Goal: Task Accomplishment & Management: Complete application form

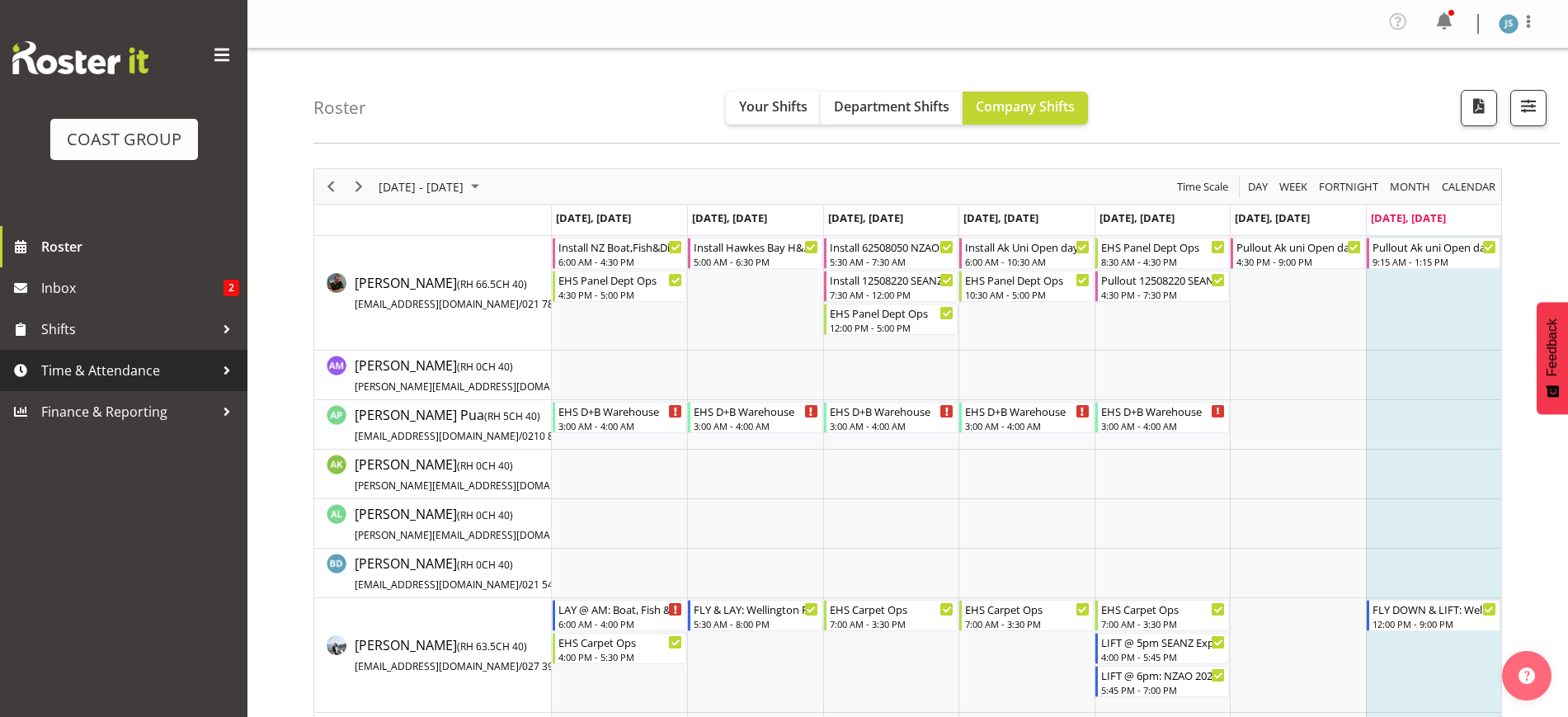
click at [152, 378] on span "Time & Attendance" at bounding box center [127, 371] width 173 height 25
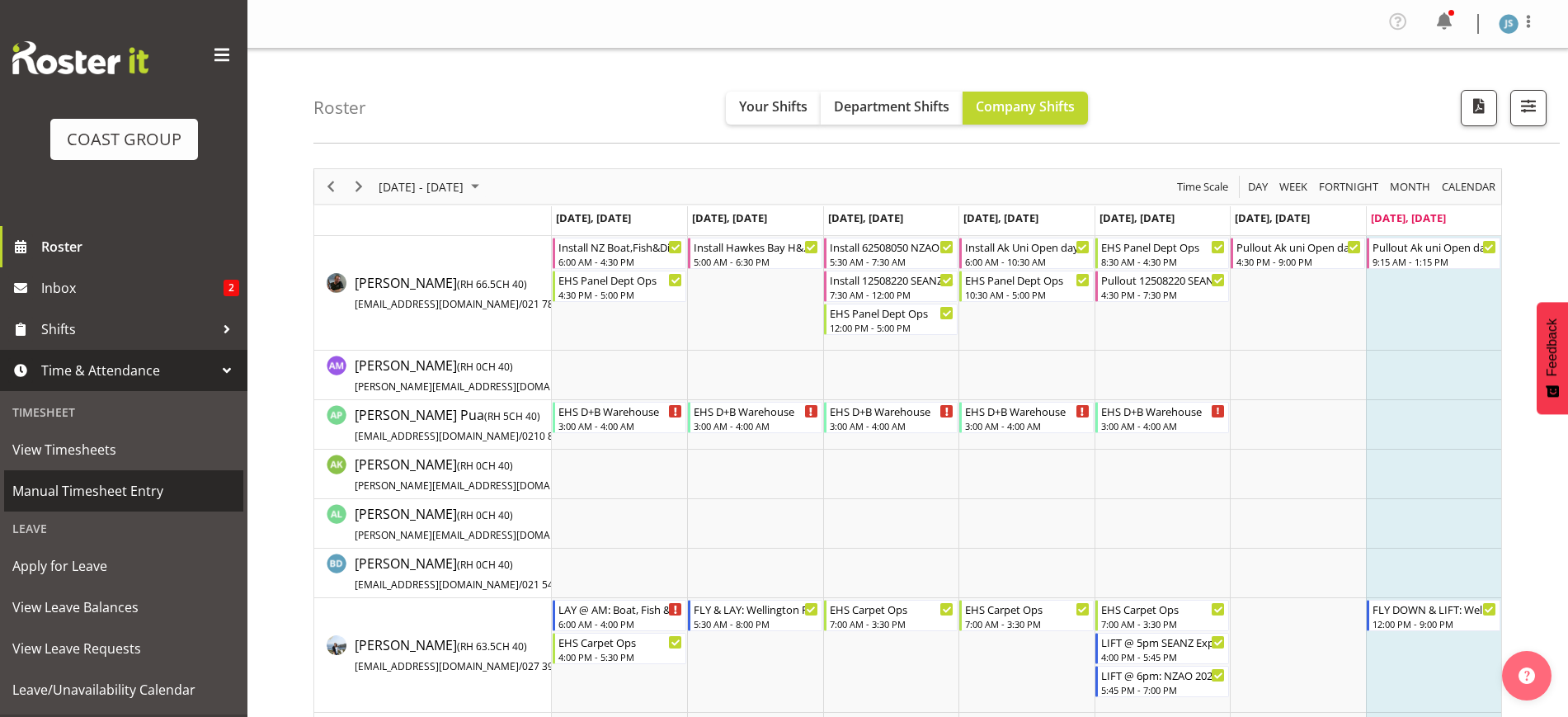
click at [99, 499] on span "Manual Timesheet Entry" at bounding box center [124, 491] width 222 height 25
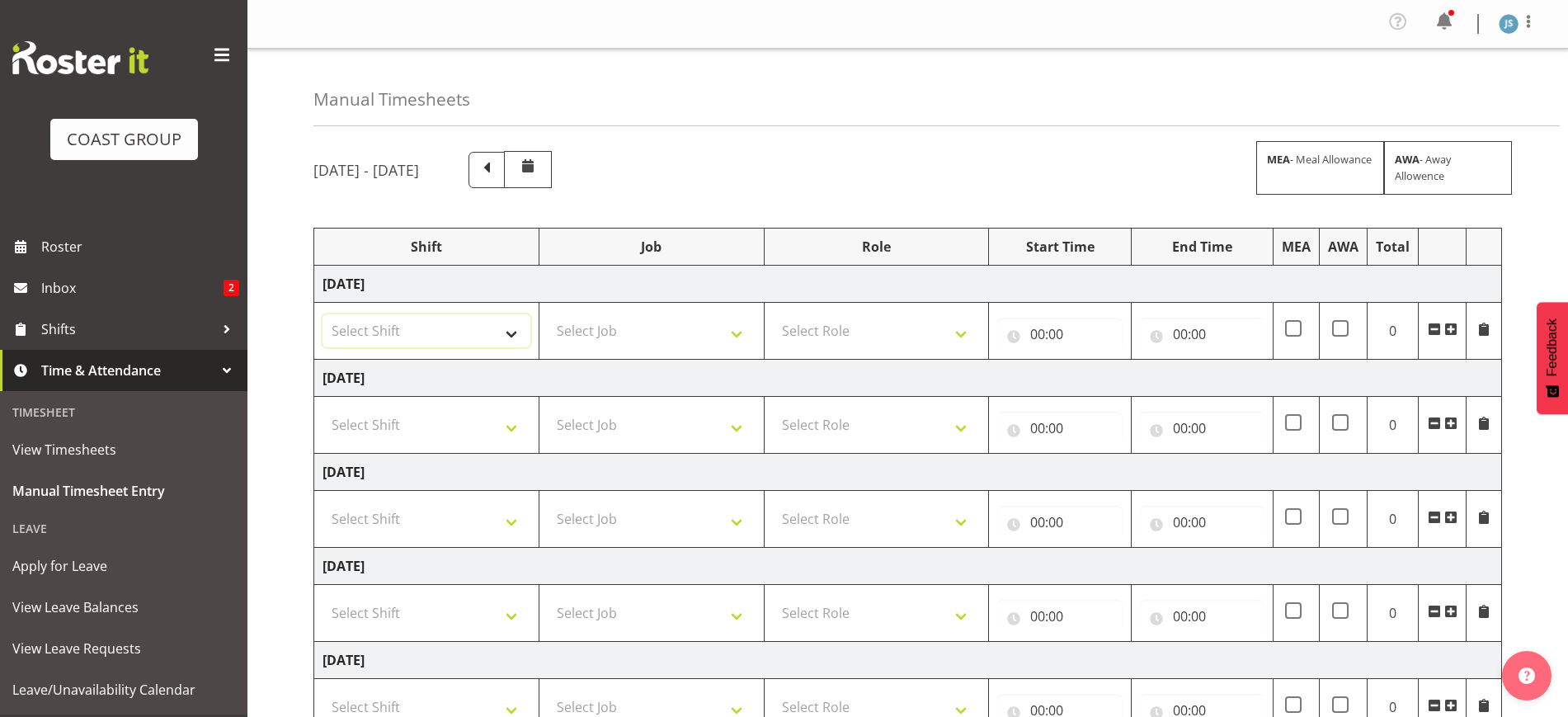
click at [465, 334] on select "Select Shift EHS AKL SALES" at bounding box center [427, 330] width 208 height 33
click at [458, 335] on select "Select Shift EHS AKL SALES" at bounding box center [427, 330] width 208 height 33
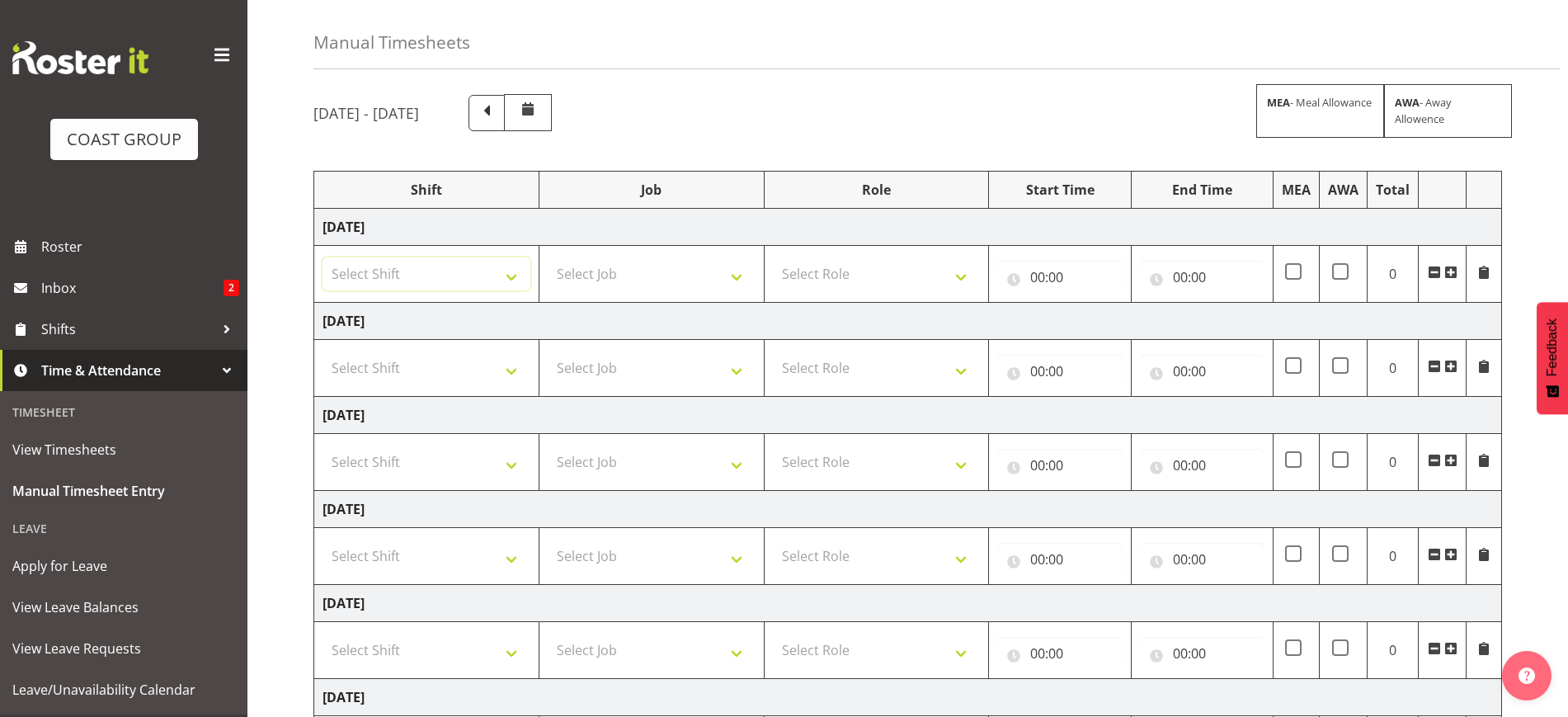
scroll to position [103, 0]
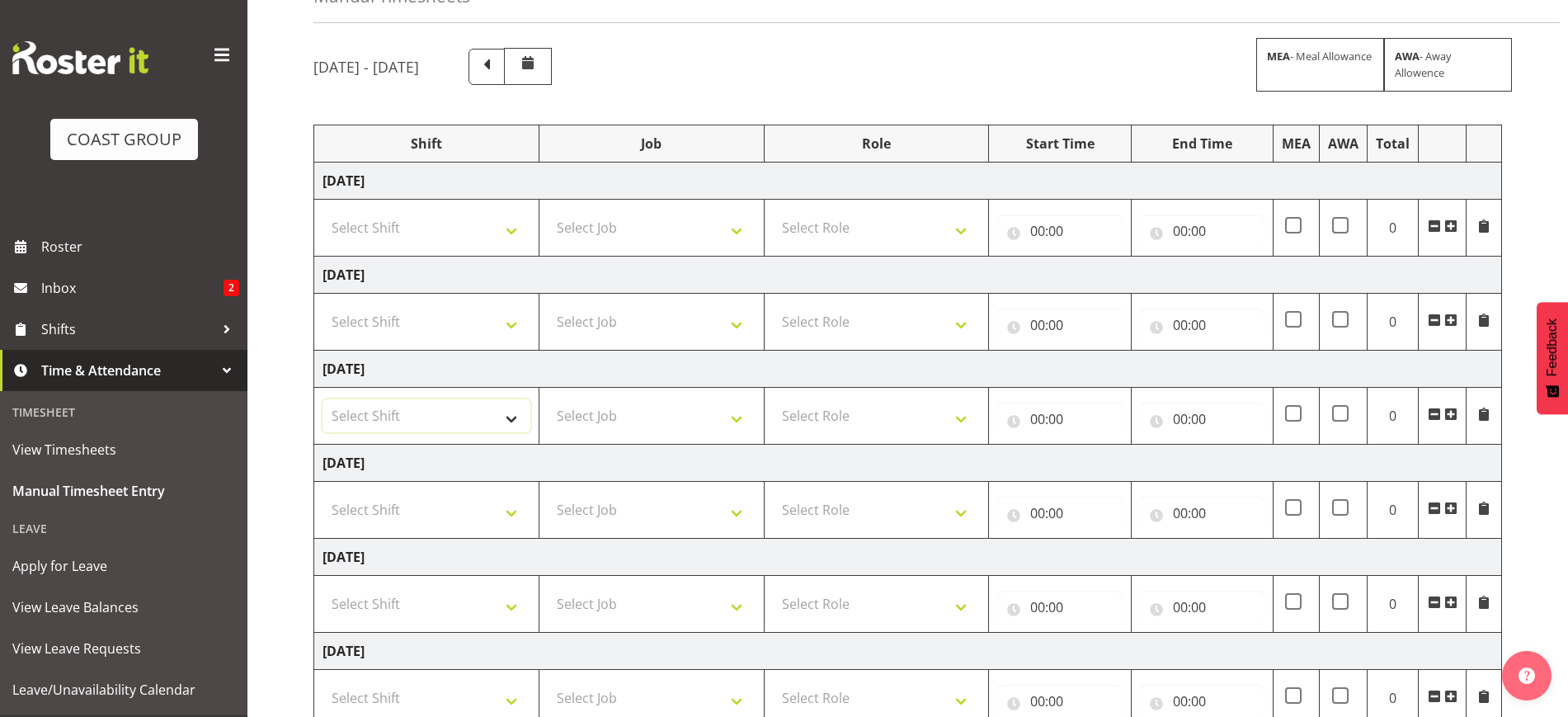
click at [447, 414] on select "Select Shift EHS AKL SALES" at bounding box center [427, 415] width 208 height 33
select select "1327"
click at [323, 399] on select "Select Shift EHS AKL SALES" at bounding box center [427, 415] width 208 height 33
click at [592, 398] on td "Select Job 1 Carlton Events 1 [PERSON_NAME][GEOGRAPHIC_DATA] 1 [PERSON_NAME][GE…" at bounding box center [651, 415] width 225 height 57
click at [597, 409] on select "Select Job 1 Carlton Events 1 [PERSON_NAME][GEOGRAPHIC_DATA] 1 [PERSON_NAME][GE…" at bounding box center [652, 415] width 208 height 33
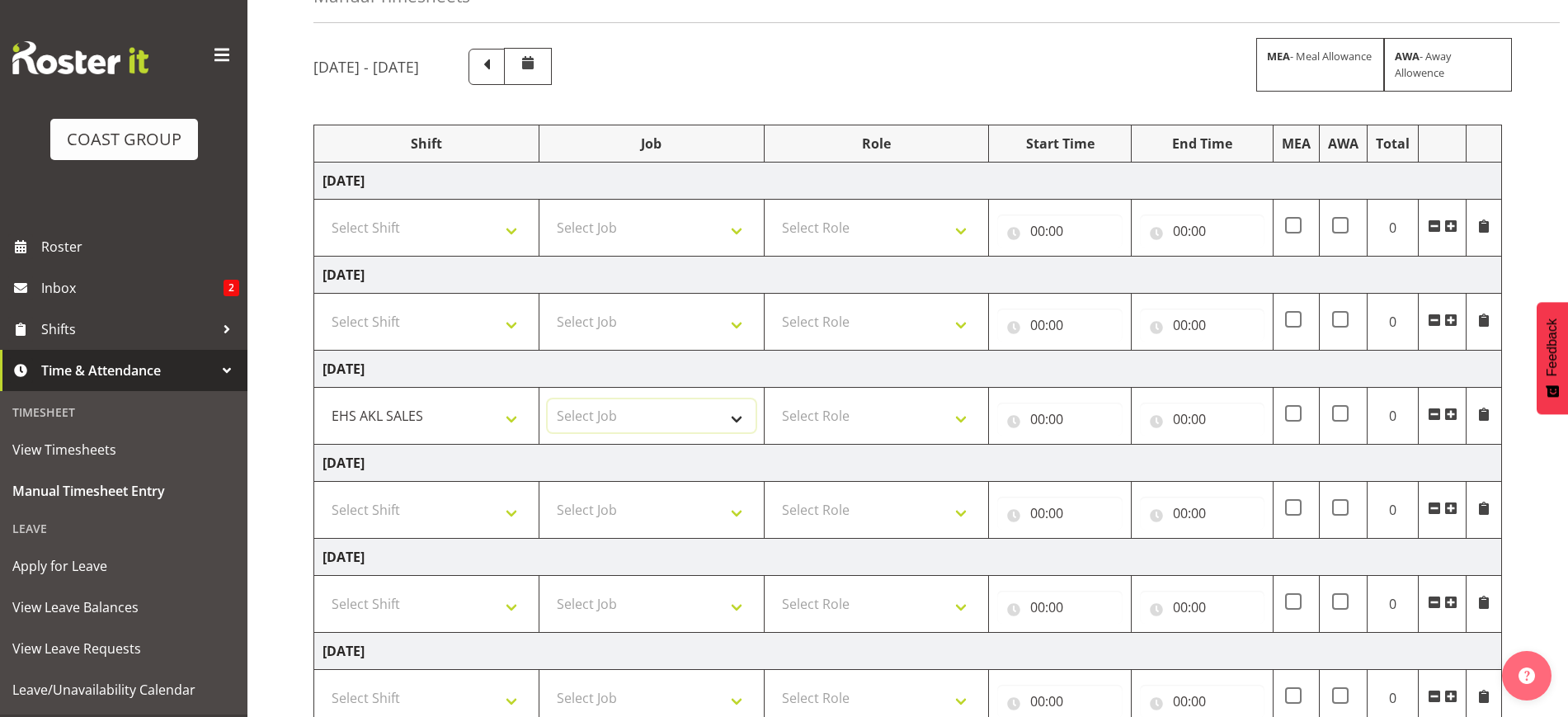
select select "9630"
click at [548, 399] on select "Select Job 1 Carlton Events 1 [PERSON_NAME][GEOGRAPHIC_DATA] 1 [PERSON_NAME][GE…" at bounding box center [652, 415] width 208 height 33
click at [840, 424] on select "Select Role ACCOUNT MANAGER Account Manager" at bounding box center [877, 415] width 208 height 33
select select "197"
click at [773, 399] on select "Select Role ACCOUNT MANAGER Account Manager" at bounding box center [877, 415] width 208 height 33
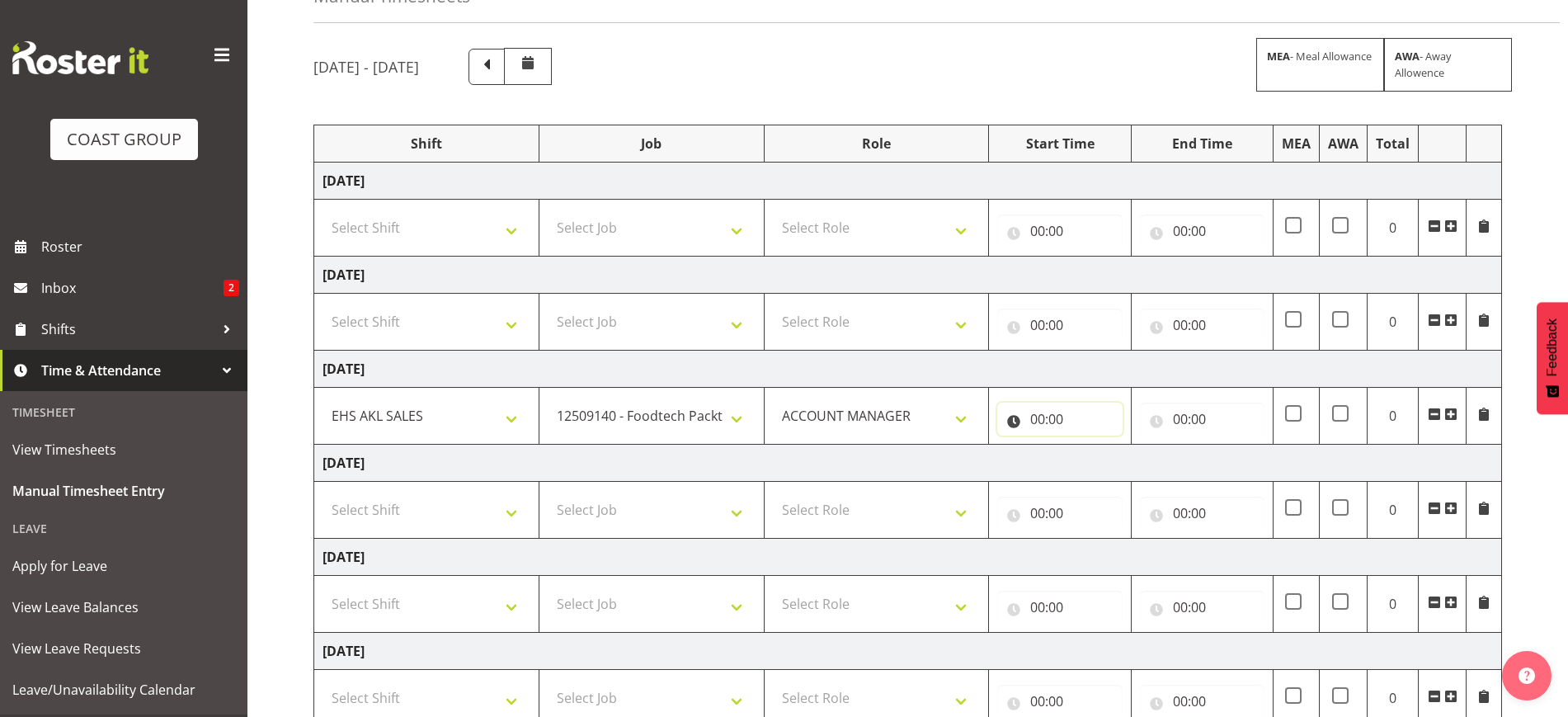
click at [1053, 411] on input "00:00" at bounding box center [1059, 419] width 125 height 33
click at [1102, 458] on select "00 01 02 03 04 05 06 07 08 09 10 11 12 13 14 15 16 17 18 19 20 21 22 23" at bounding box center [1110, 462] width 37 height 33
select select "8"
click at [1092, 446] on select "00 01 02 03 04 05 06 07 08 09 10 11 12 13 14 15 16 17 18 19 20 21 22 23" at bounding box center [1110, 462] width 37 height 33
type input "08:00"
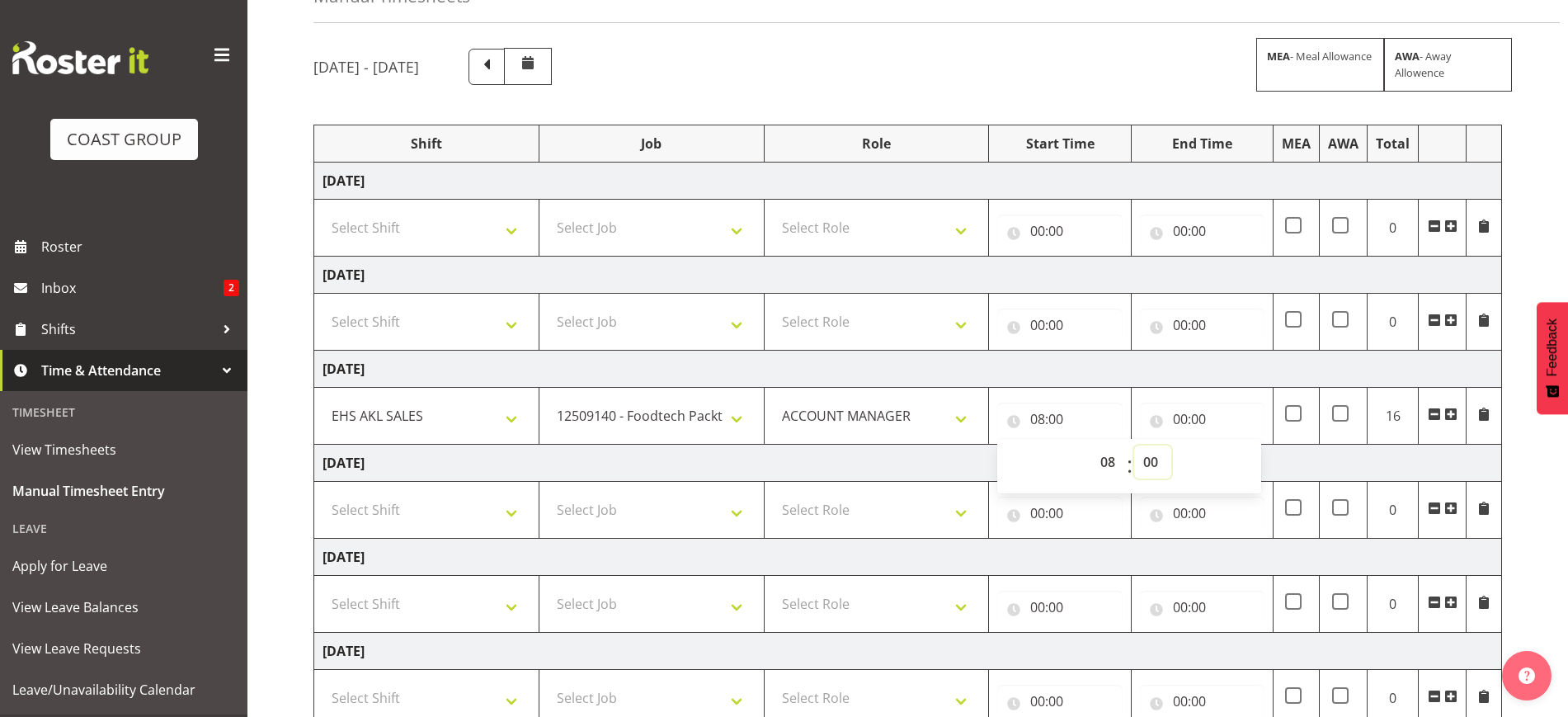
click at [1150, 457] on select "00 01 02 03 04 05 06 07 08 09 10 11 12 13 14 15 16 17 18 19 20 21 22 23 24 25 2…" at bounding box center [1153, 462] width 37 height 33
select select "12"
click at [1135, 446] on select "00 01 02 03 04 05 06 07 08 09 10 11 12 13 14 15 16 17 18 19 20 21 22 23 24 25 2…" at bounding box center [1153, 462] width 37 height 33
type input "08:12"
click at [1157, 459] on select "00 01 02 03 04 05 06 07 08 09 10 11 12 13 14 15 16 17 18 19 20 21 22 23 24 25 2…" at bounding box center [1153, 462] width 37 height 33
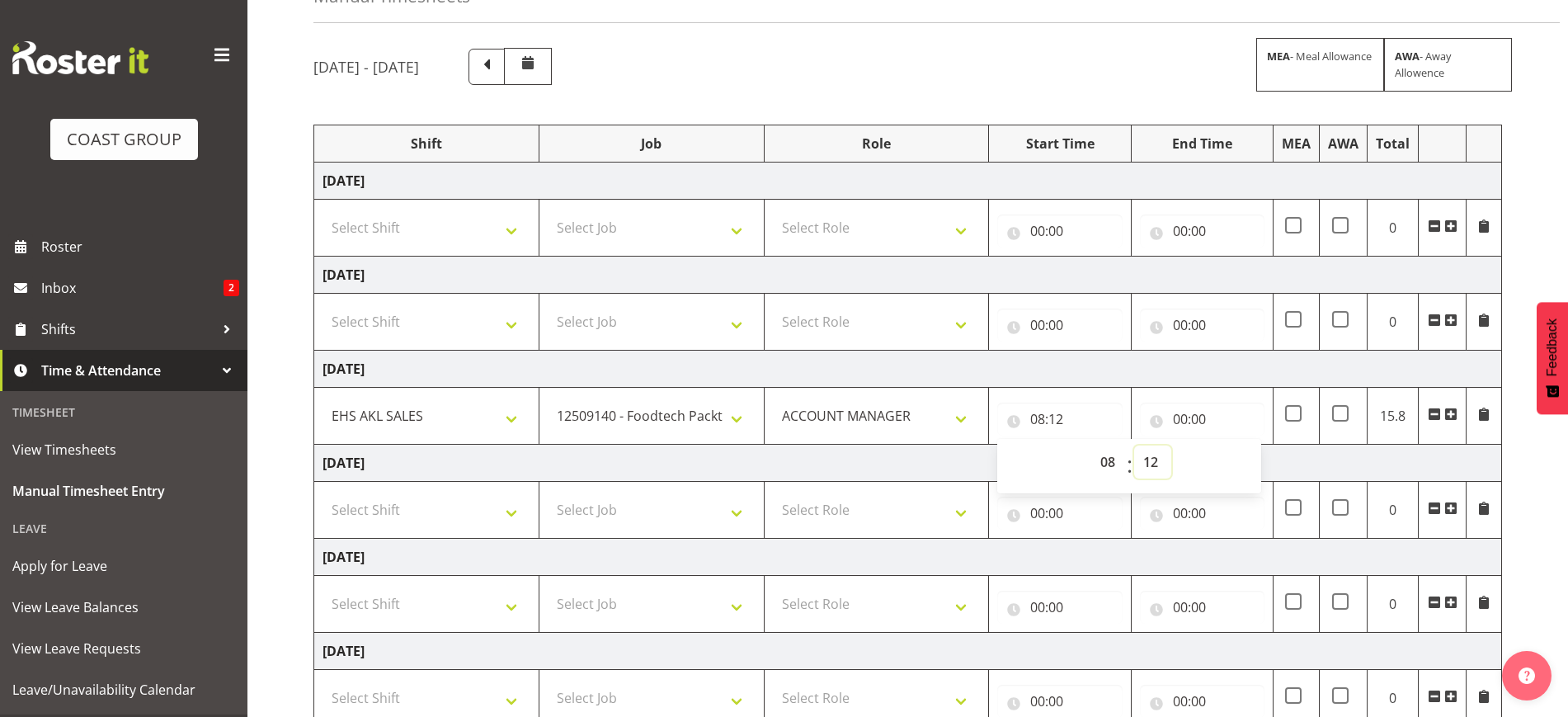
select select "0"
click at [1135, 446] on select "00 01 02 03 04 05 06 07 08 09 10 11 12 13 14 15 16 17 18 19 20 21 22 23 24 25 2…" at bounding box center [1153, 462] width 37 height 33
type input "08:00"
click at [1211, 420] on input "00:00" at bounding box center [1202, 419] width 125 height 33
drag, startPoint x: 1249, startPoint y: 458, endPoint x: 1228, endPoint y: 367, distance: 93.4
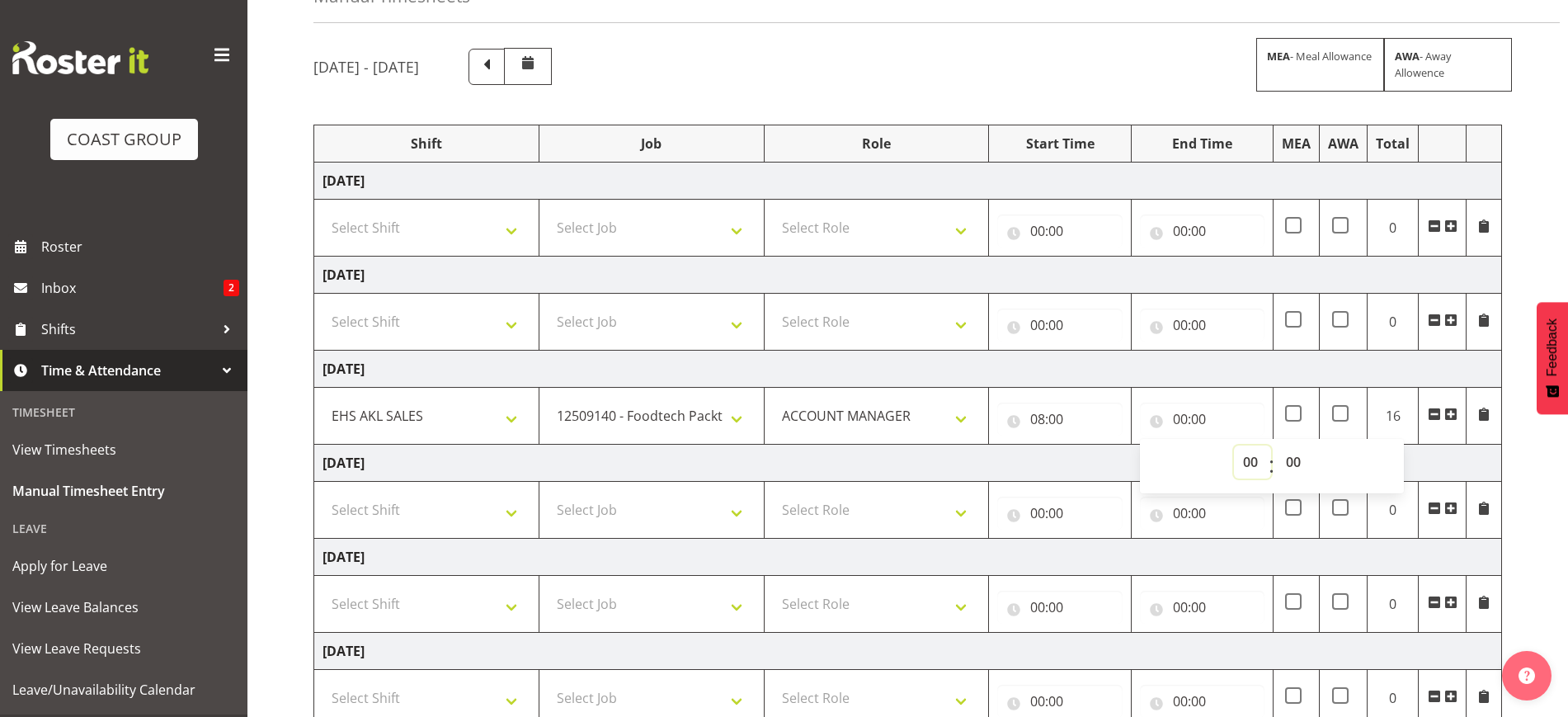
click at [1249, 457] on select "00 01 02 03 04 05 06 07 08 09 10 11 12 13 14 15 16 17 18 19 20 21 22 23" at bounding box center [1252, 462] width 37 height 33
select select "12"
click at [1234, 446] on select "00 01 02 03 04 05 06 07 08 09 10 11 12 13 14 15 16 17 18 19 20 21 22 23" at bounding box center [1252, 462] width 37 height 33
type input "12:00"
drag, startPoint x: 1453, startPoint y: 416, endPoint x: 1212, endPoint y: 437, distance: 241.9
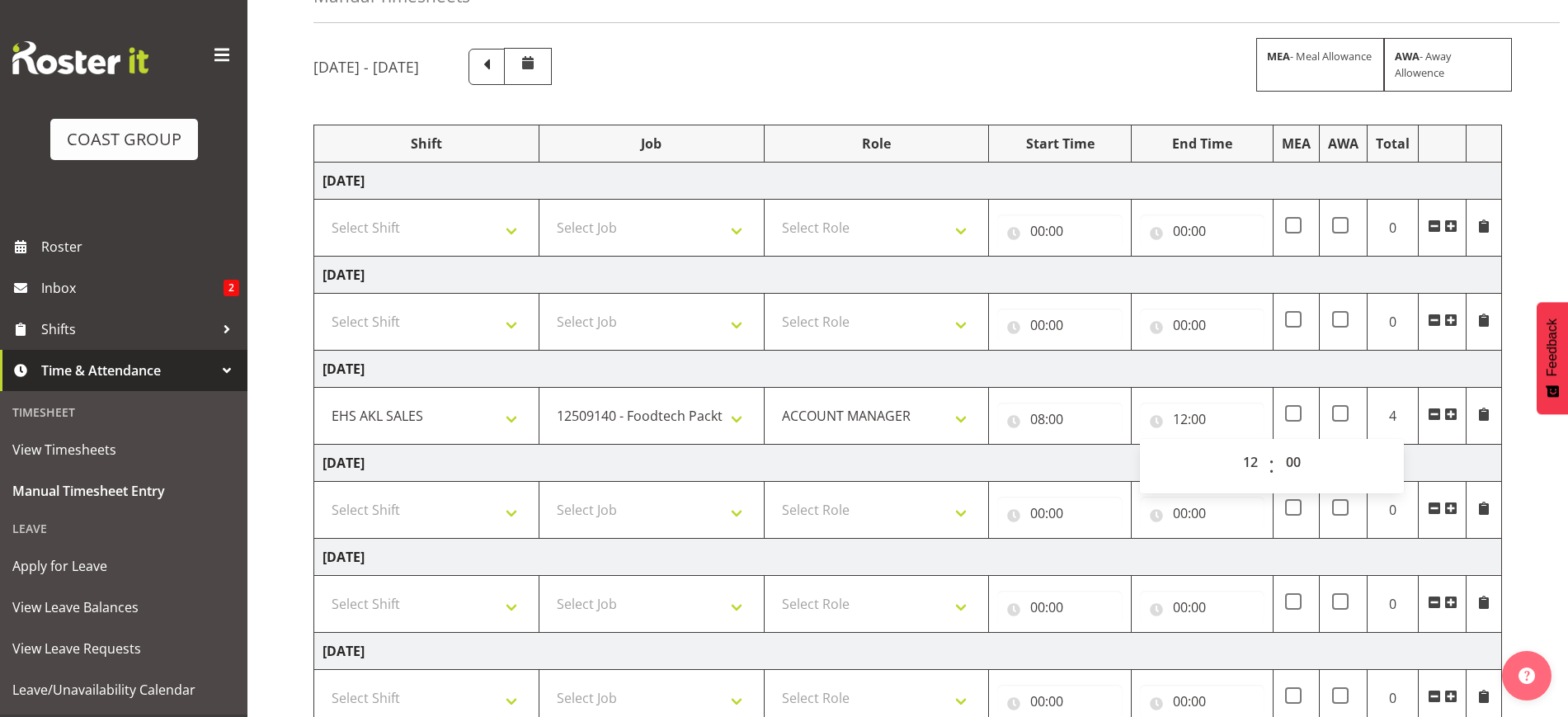
click at [1452, 416] on span at bounding box center [1450, 414] width 13 height 13
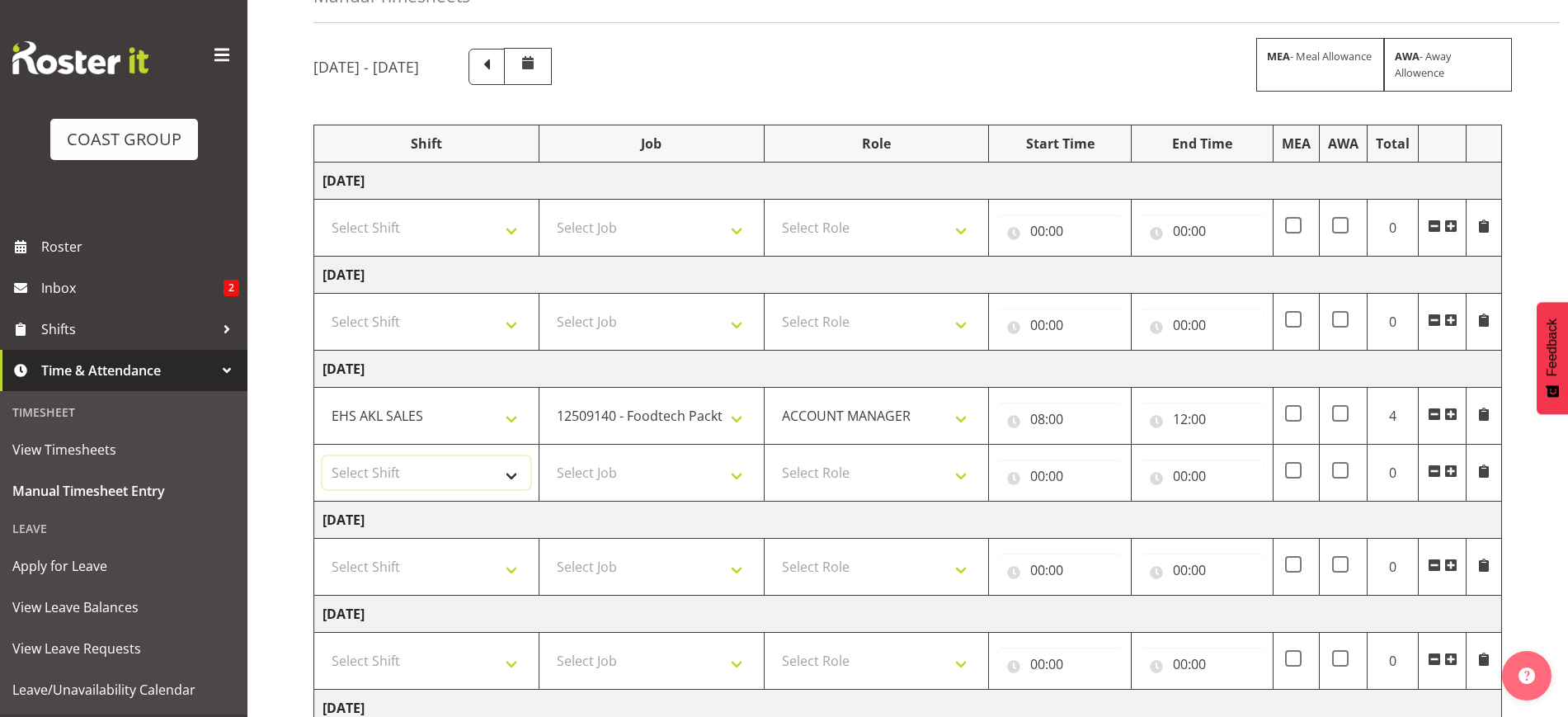
drag, startPoint x: 448, startPoint y: 477, endPoint x: 450, endPoint y: 486, distance: 9.2
click at [448, 477] on select "Select Shift EHS AKL SALES" at bounding box center [427, 473] width 208 height 33
select select "1327"
click at [323, 457] on select "Select Shift EHS AKL SALES" at bounding box center [427, 473] width 208 height 33
click at [592, 457] on select "Select Job 1 Carlton Events 1 [PERSON_NAME][GEOGRAPHIC_DATA] 1 [PERSON_NAME][GE…" at bounding box center [652, 473] width 208 height 33
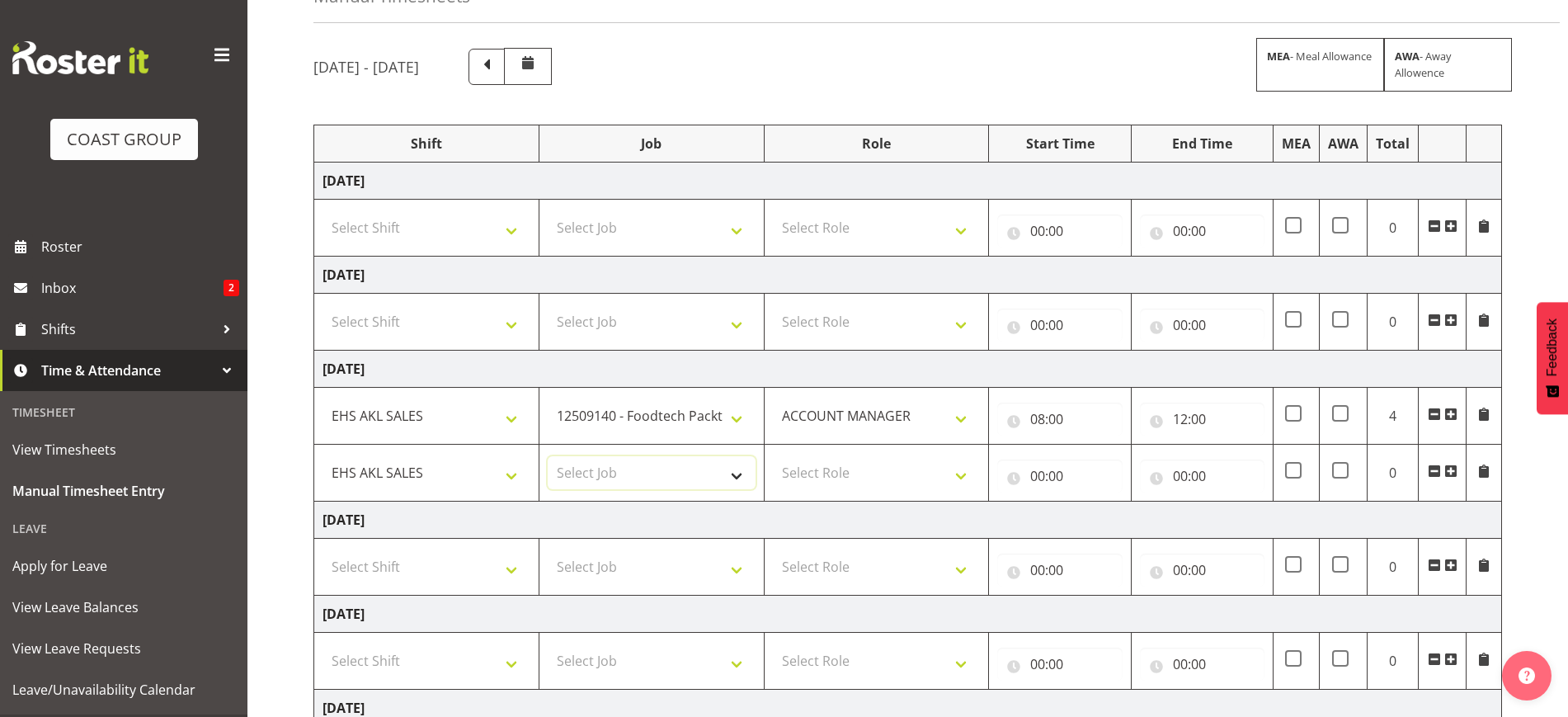
select select "9630"
click at [548, 457] on select "Select Job 1 Carlton Events 1 [PERSON_NAME][GEOGRAPHIC_DATA] 1 [PERSON_NAME][GE…" at bounding box center [652, 473] width 208 height 33
click at [895, 477] on select "Select Role ACCOUNT MANAGER Account Manager" at bounding box center [877, 473] width 208 height 33
select select "197"
click at [773, 457] on select "Select Role ACCOUNT MANAGER Account Manager" at bounding box center [877, 473] width 208 height 33
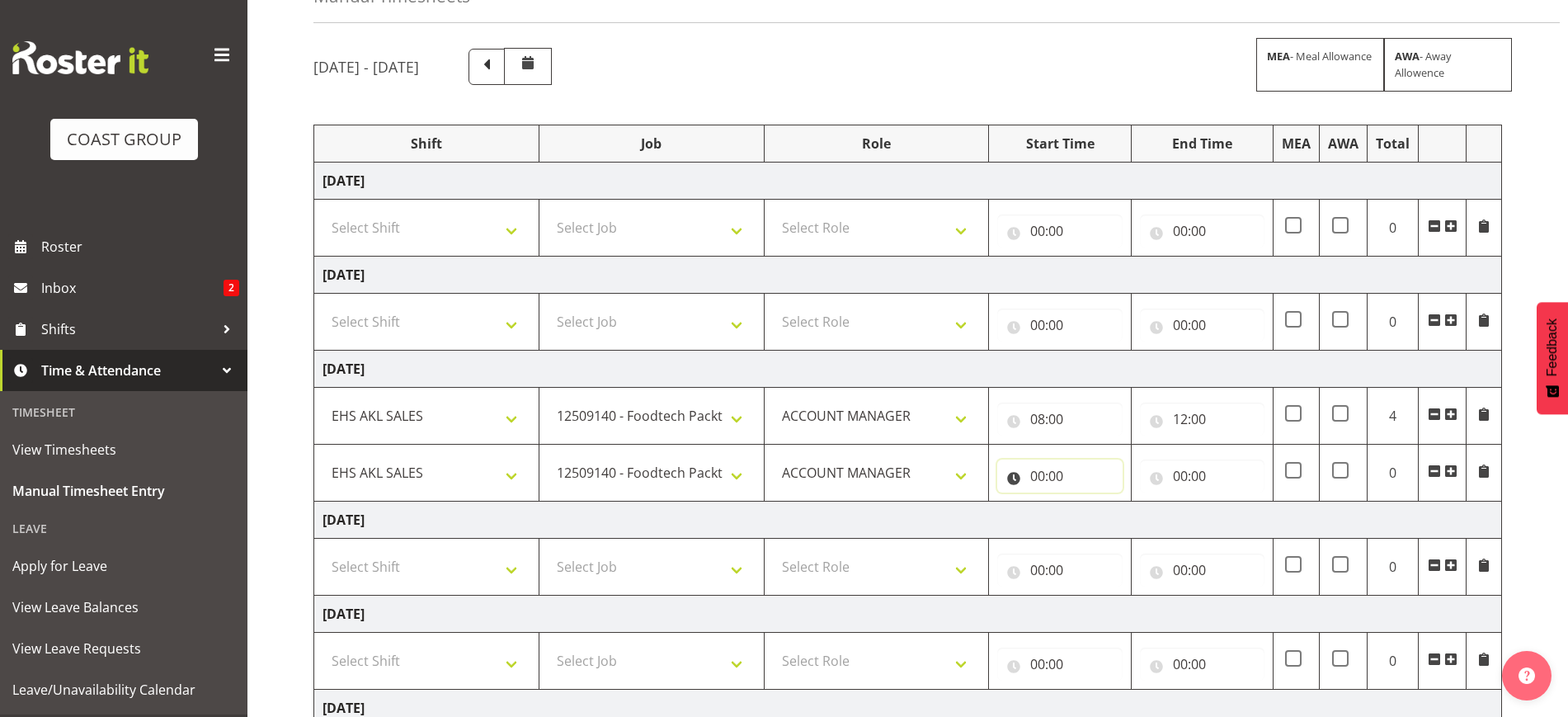
click at [1026, 467] on input "00:00" at bounding box center [1059, 476] width 125 height 33
click at [1109, 516] on select "00 01 02 03 04 05 06 07 08 09 10 11 12 13 14 15 16 17 18 19 20 21 22 23" at bounding box center [1110, 519] width 37 height 33
select select "12"
click at [1092, 503] on select "00 01 02 03 04 05 06 07 08 09 10 11 12 13 14 15 16 17 18 19 20 21 22 23" at bounding box center [1110, 519] width 37 height 33
type input "12:00"
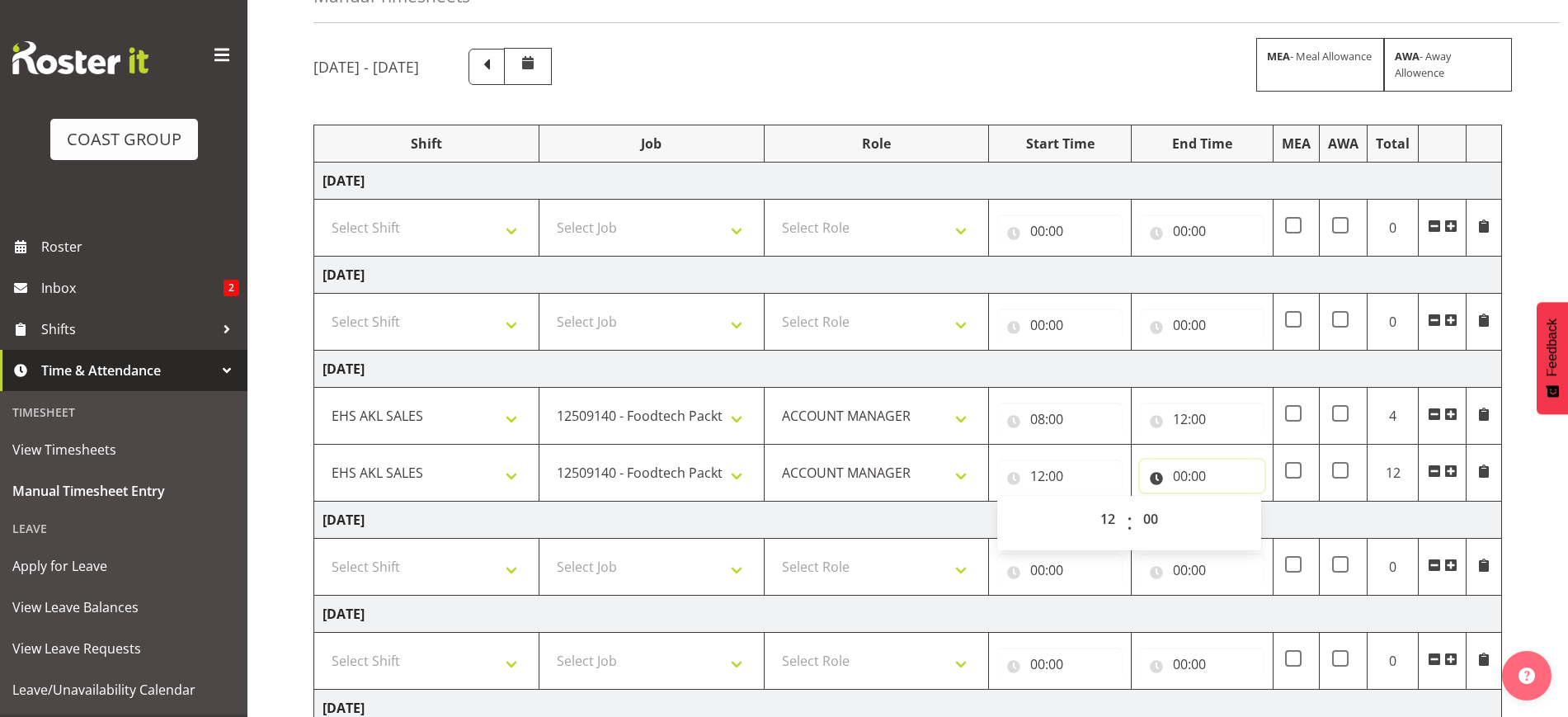
click at [1203, 477] on input "00:00" at bounding box center [1202, 476] width 125 height 33
click at [1250, 519] on select "00 01 02 03 04 05 06 07 08 09 10 11 12 13 14 15 16 17 18 19 20 21 22 23" at bounding box center [1252, 519] width 37 height 33
select select "15"
click at [1234, 503] on select "00 01 02 03 04 05 06 07 08 09 10 11 12 13 14 15 16 17 18 19 20 21 22 23" at bounding box center [1252, 519] width 37 height 33
type input "15:00"
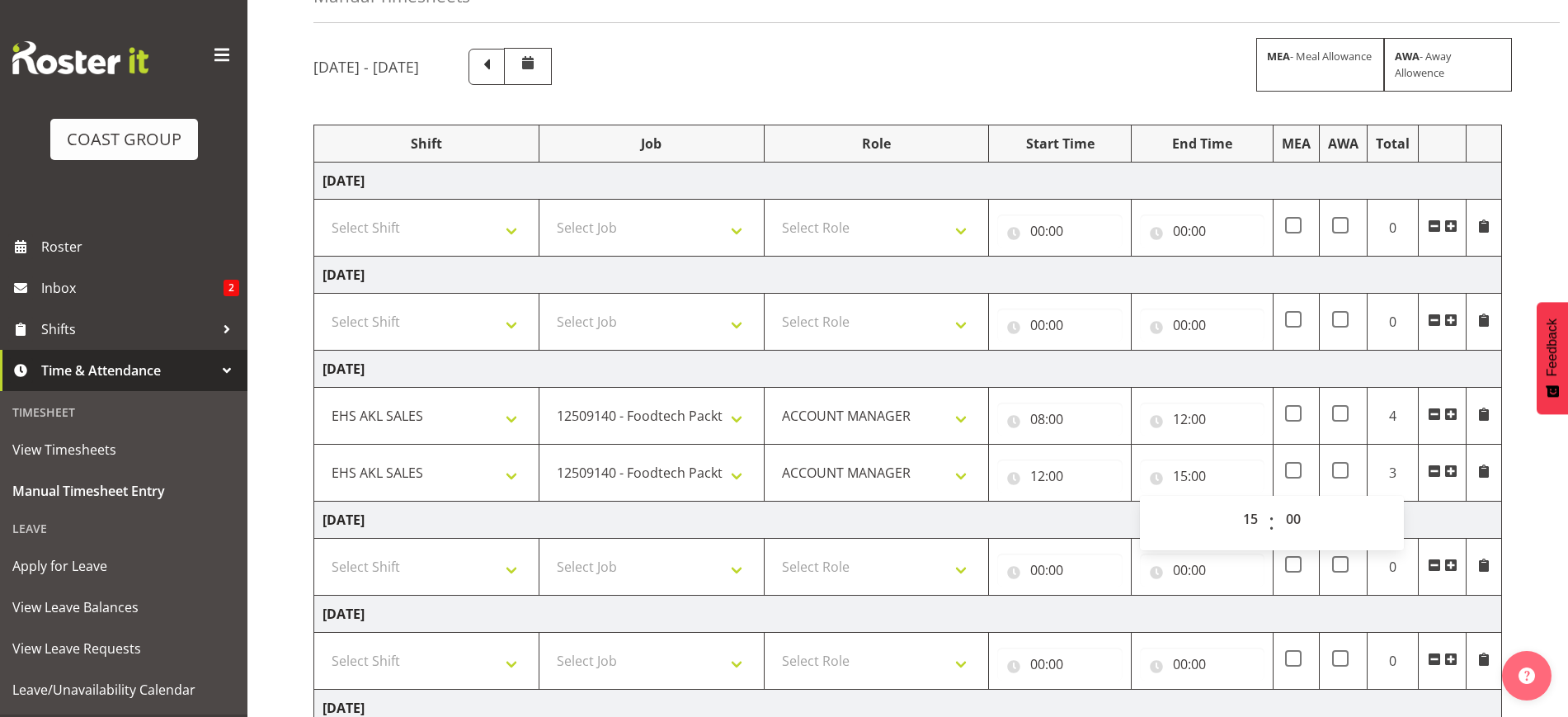
click at [1531, 536] on div "[DATE] - [DATE] MEA - Meal Allowance AWA - Away Allowence Shift Job Role Start …" at bounding box center [940, 503] width 1255 height 935
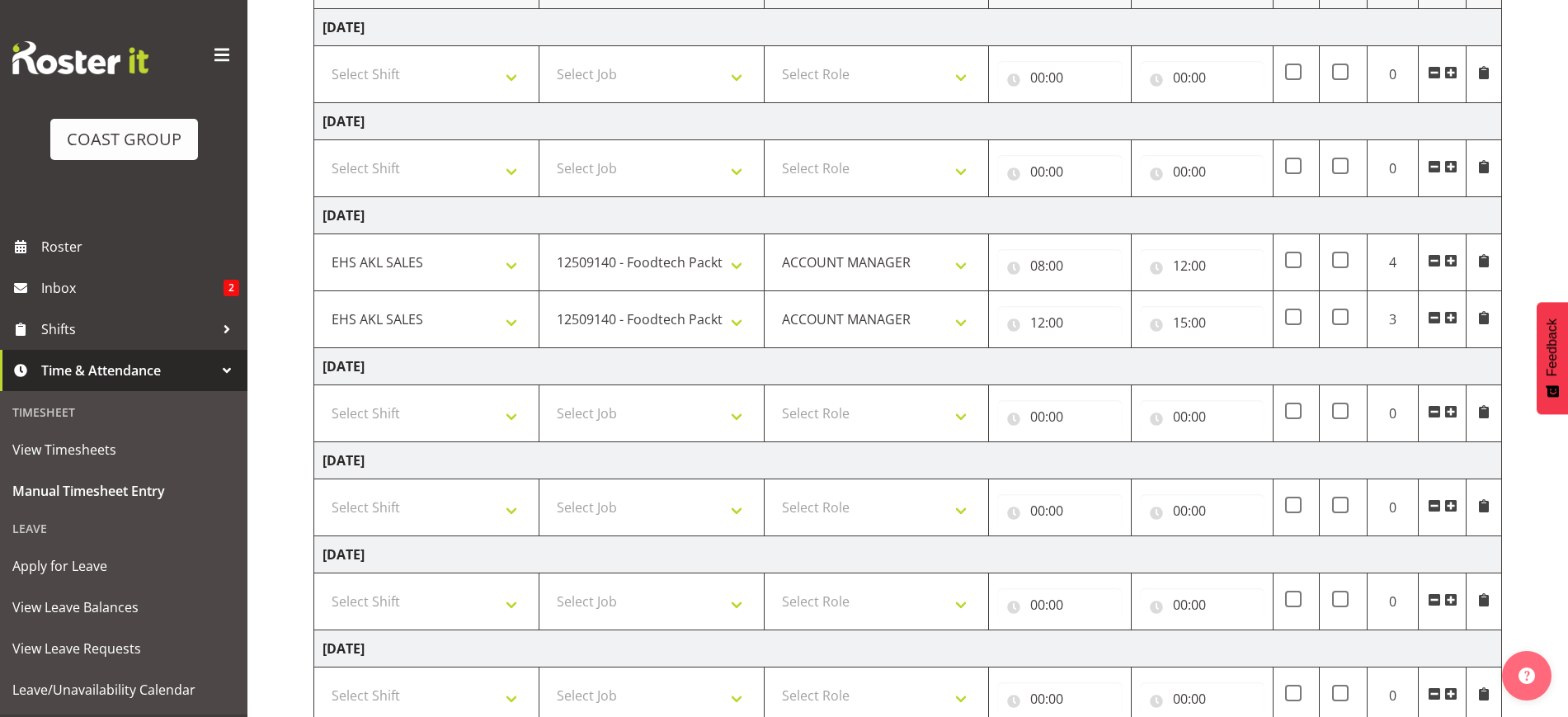
scroll to position [372, 0]
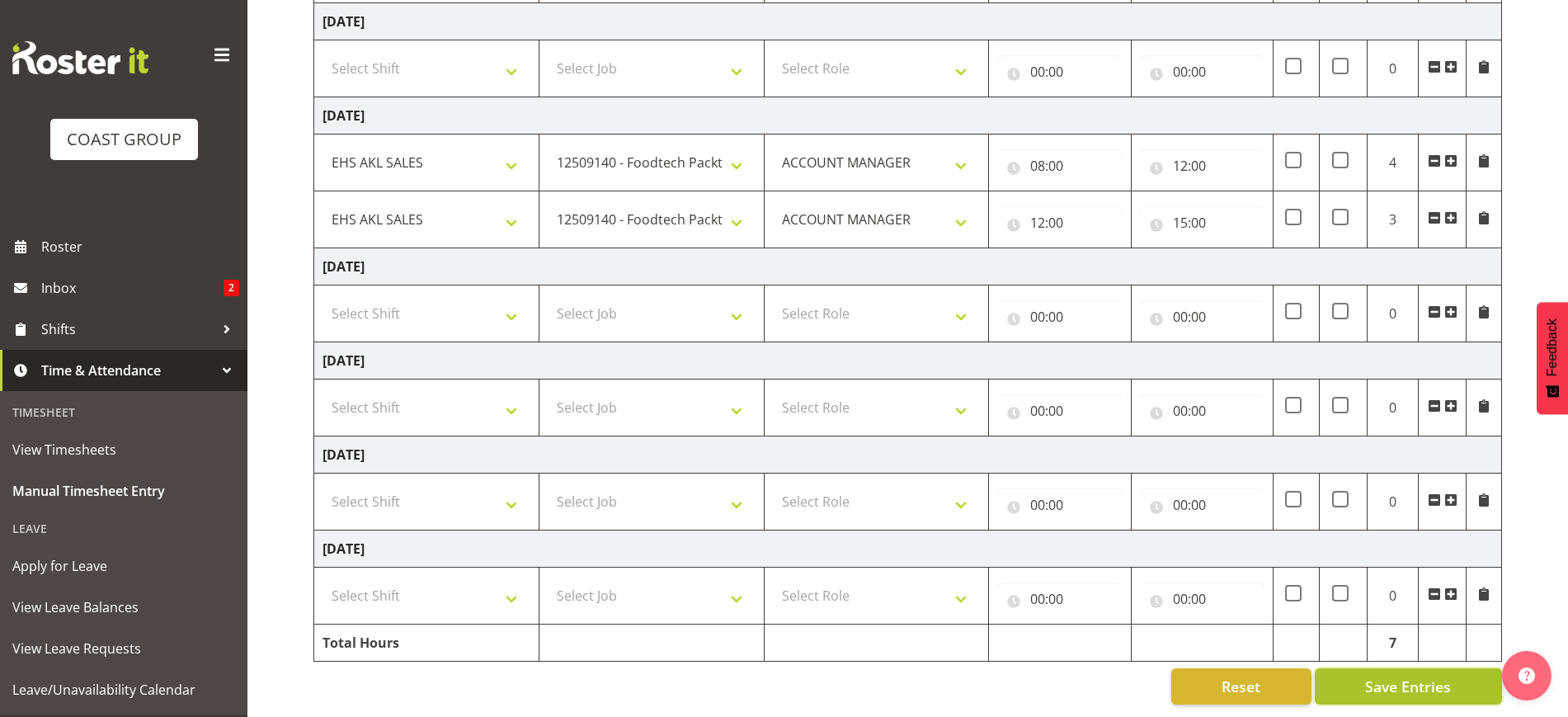
click at [1382, 676] on span "Save Entries" at bounding box center [1408, 686] width 86 height 22
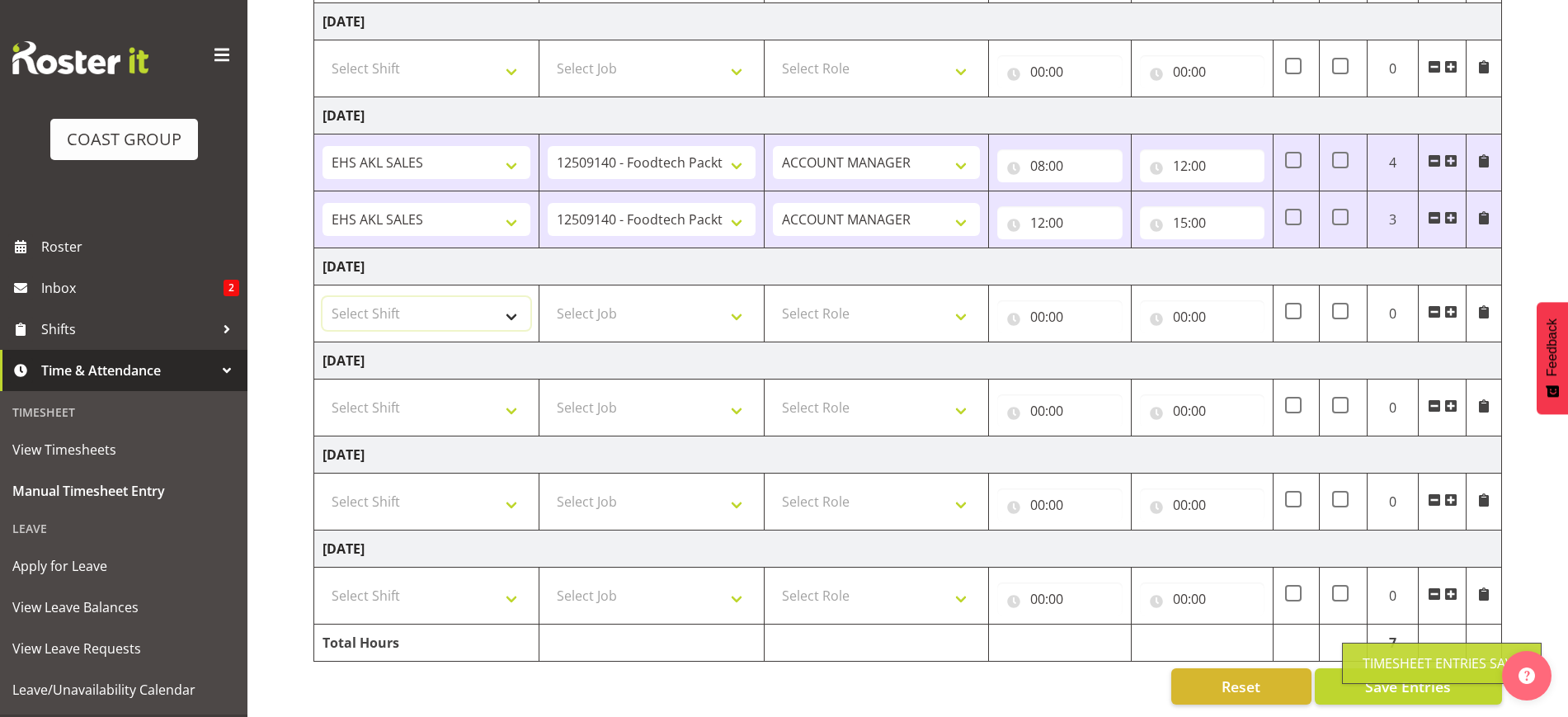
click at [439, 302] on select "Select Shift EHS AKL SALES" at bounding box center [427, 313] width 208 height 33
select select "1327"
click at [323, 297] on select "Select Shift EHS AKL SALES" at bounding box center [427, 313] width 208 height 33
click at [590, 297] on select "Select Job 1 Carlton Events 1 [PERSON_NAME][GEOGRAPHIC_DATA] 1 [PERSON_NAME][GE…" at bounding box center [652, 313] width 208 height 33
select select "9630"
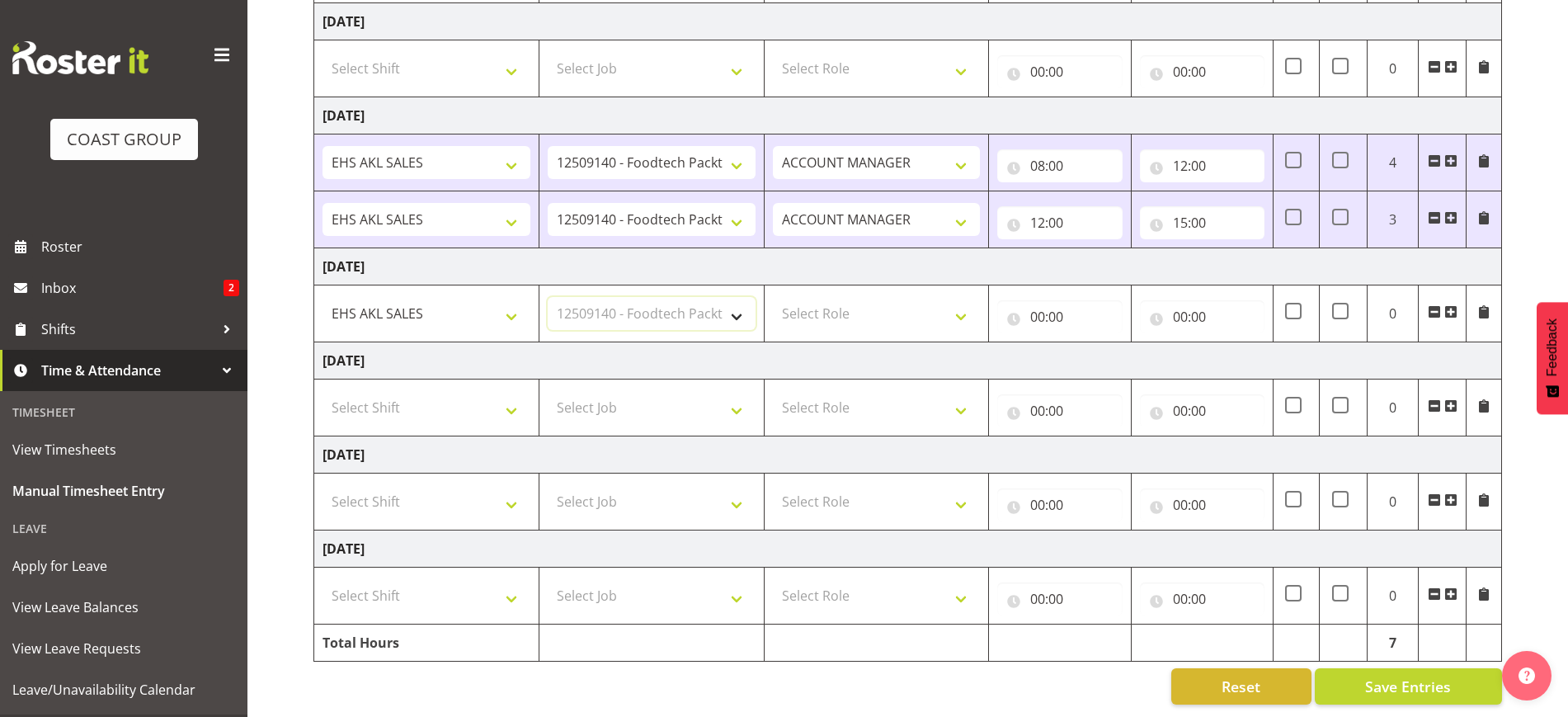
click at [548, 297] on select "Select Job 1 Carlton Events 1 [PERSON_NAME][GEOGRAPHIC_DATA] 1 [PERSON_NAME][GE…" at bounding box center [652, 313] width 208 height 33
click at [835, 298] on select "Select Role ACCOUNT MANAGER Account Manager" at bounding box center [877, 313] width 208 height 33
select select "197"
click at [773, 297] on select "Select Role ACCOUNT MANAGER Account Manager" at bounding box center [877, 313] width 208 height 33
click at [1051, 302] on input "00:00" at bounding box center [1059, 317] width 125 height 33
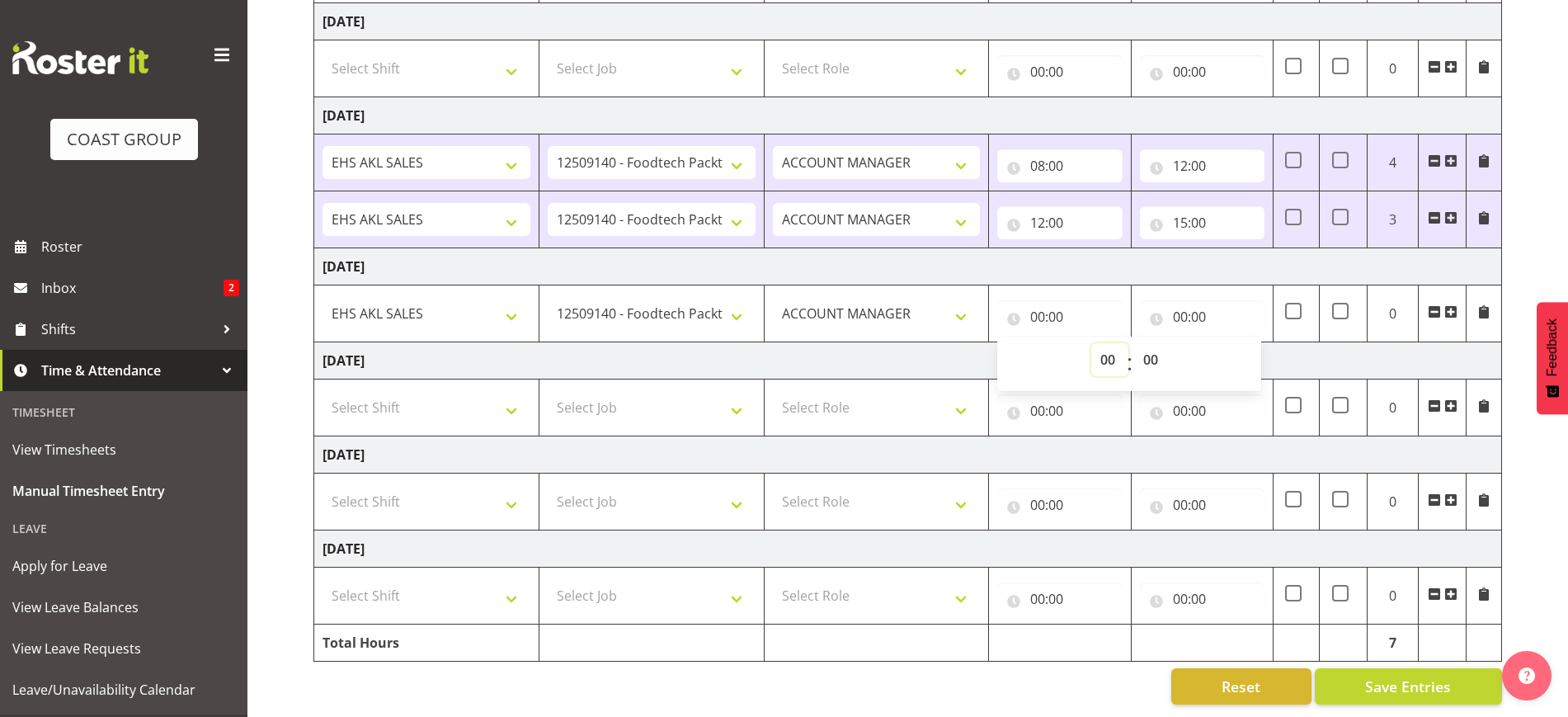
drag, startPoint x: 1111, startPoint y: 344, endPoint x: 1111, endPoint y: 330, distance: 14.0
click at [1111, 344] on select "00 01 02 03 04 05 06 07 08 09 10 11 12 13 14 15 16 17 18 19 20 21 22 23" at bounding box center [1110, 360] width 37 height 33
select select "11"
click at [1092, 344] on select "00 01 02 03 04 05 06 07 08 09 10 11 12 13 14 15 16 17 18 19 20 21 22 23" at bounding box center [1110, 360] width 37 height 33
type input "11:00"
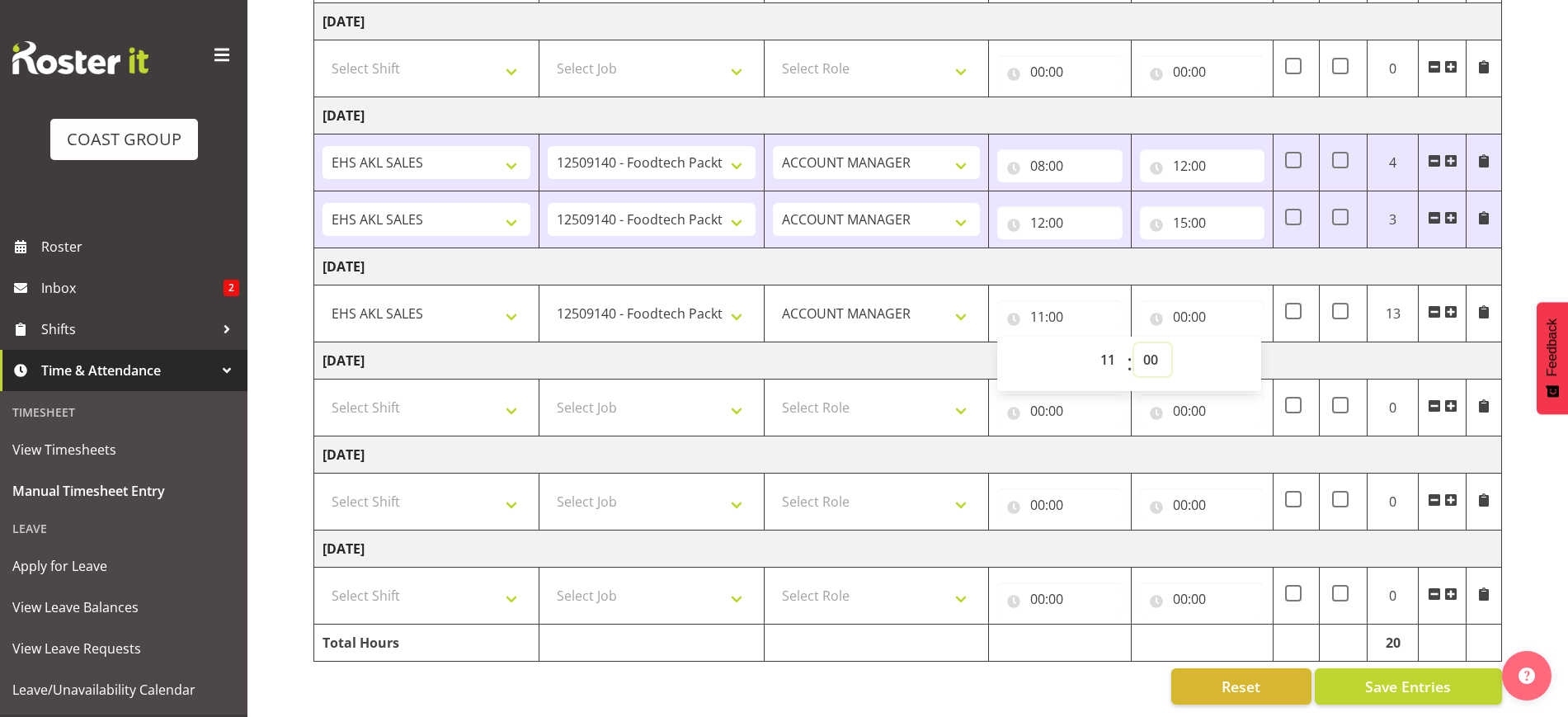
drag, startPoint x: 1146, startPoint y: 354, endPoint x: 1146, endPoint y: 334, distance: 20.0
click at [1146, 352] on select "00 01 02 03 04 05 06 07 08 09 10 11 12 13 14 15 16 17 18 19 20 21 22 23 24 25 2…" at bounding box center [1153, 360] width 37 height 33
select select "30"
click at [1135, 344] on select "00 01 02 03 04 05 06 07 08 09 10 11 12 13 14 15 16 17 18 19 20 21 22 23 24 25 2…" at bounding box center [1153, 360] width 37 height 33
type input "11:30"
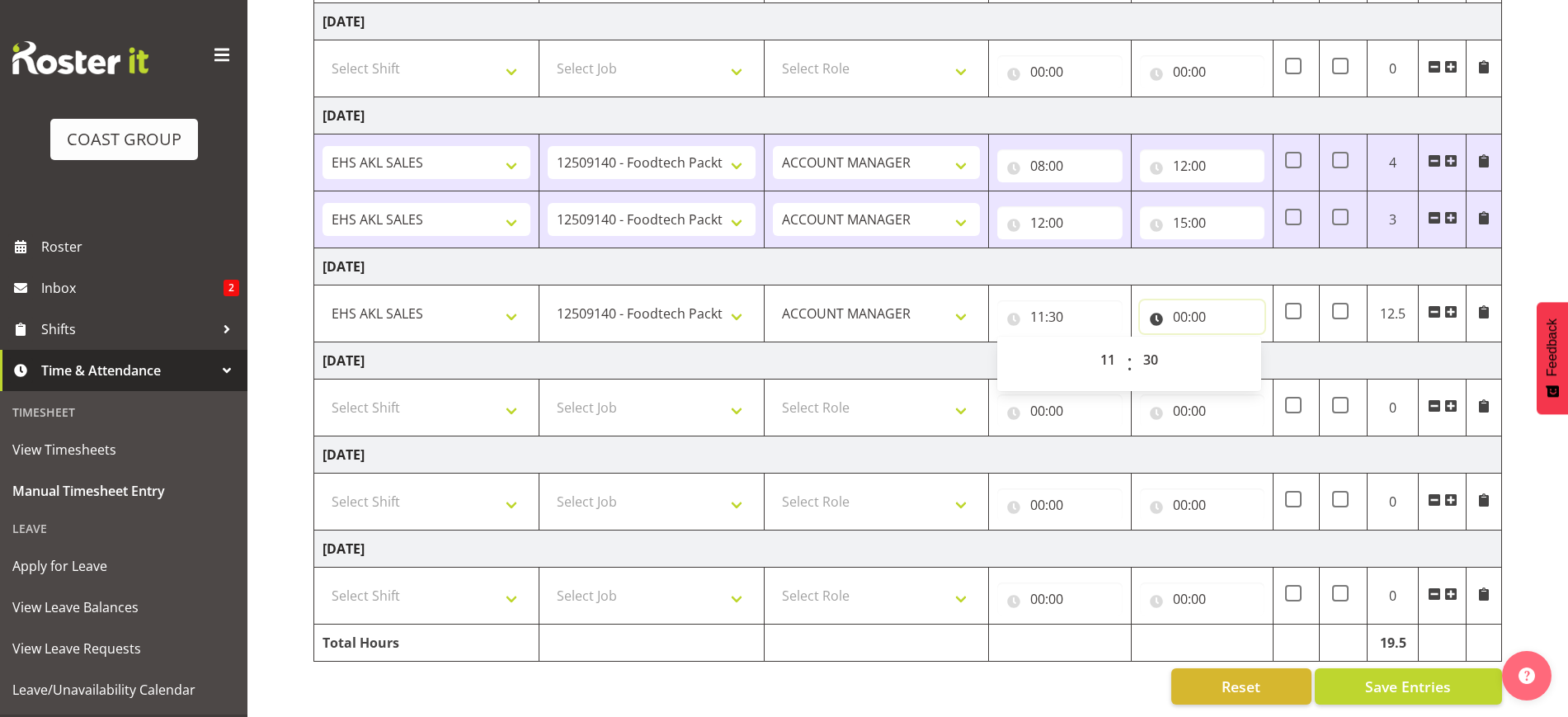
click at [1203, 301] on input "00:00" at bounding box center [1202, 317] width 125 height 33
click at [1248, 347] on select "00 01 02 03 04 05 06 07 08 09 10 11 12 13 14 15 16 17 18 19 20 21 22 23" at bounding box center [1252, 360] width 37 height 33
select select "21"
click at [1234, 344] on select "00 01 02 03 04 05 06 07 08 09 10 11 12 13 14 15 16 17 18 19 20 21 22 23" at bounding box center [1252, 360] width 37 height 33
type input "21:00"
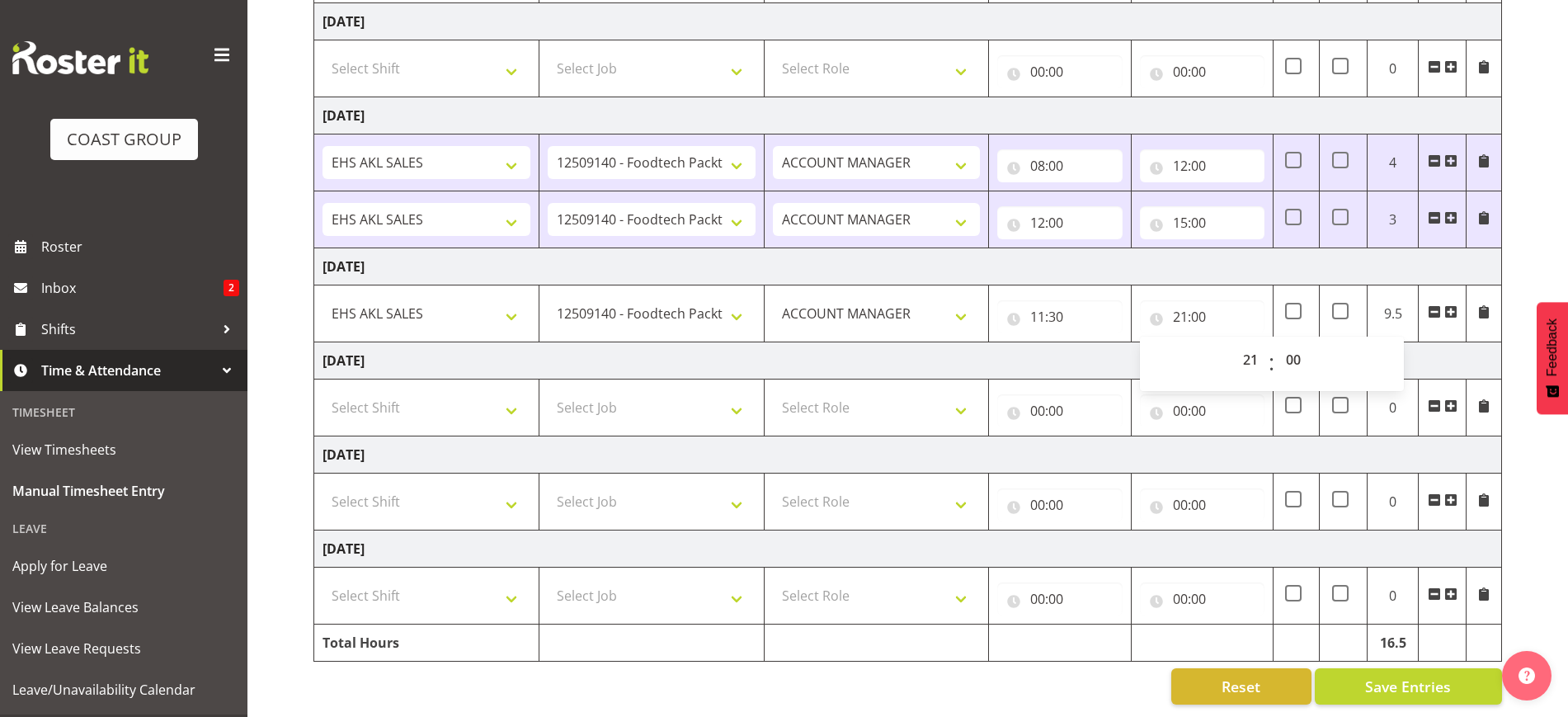
click at [1531, 478] on div "[DATE] - [DATE] MEA - Meal Allowance AWA - Away Allowence Shift Job Role Start …" at bounding box center [940, 249] width 1255 height 935
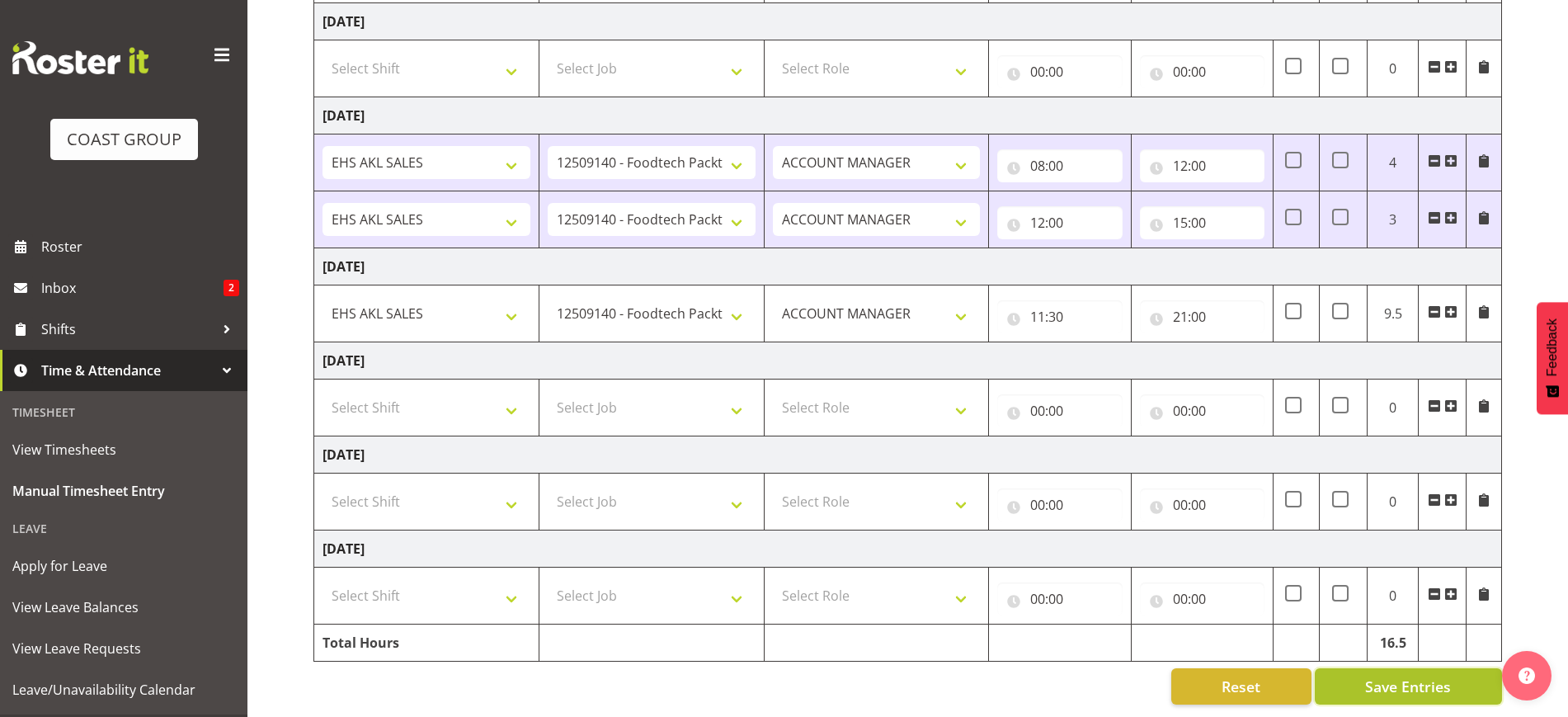
click at [1385, 676] on span "Save Entries" at bounding box center [1408, 686] width 86 height 22
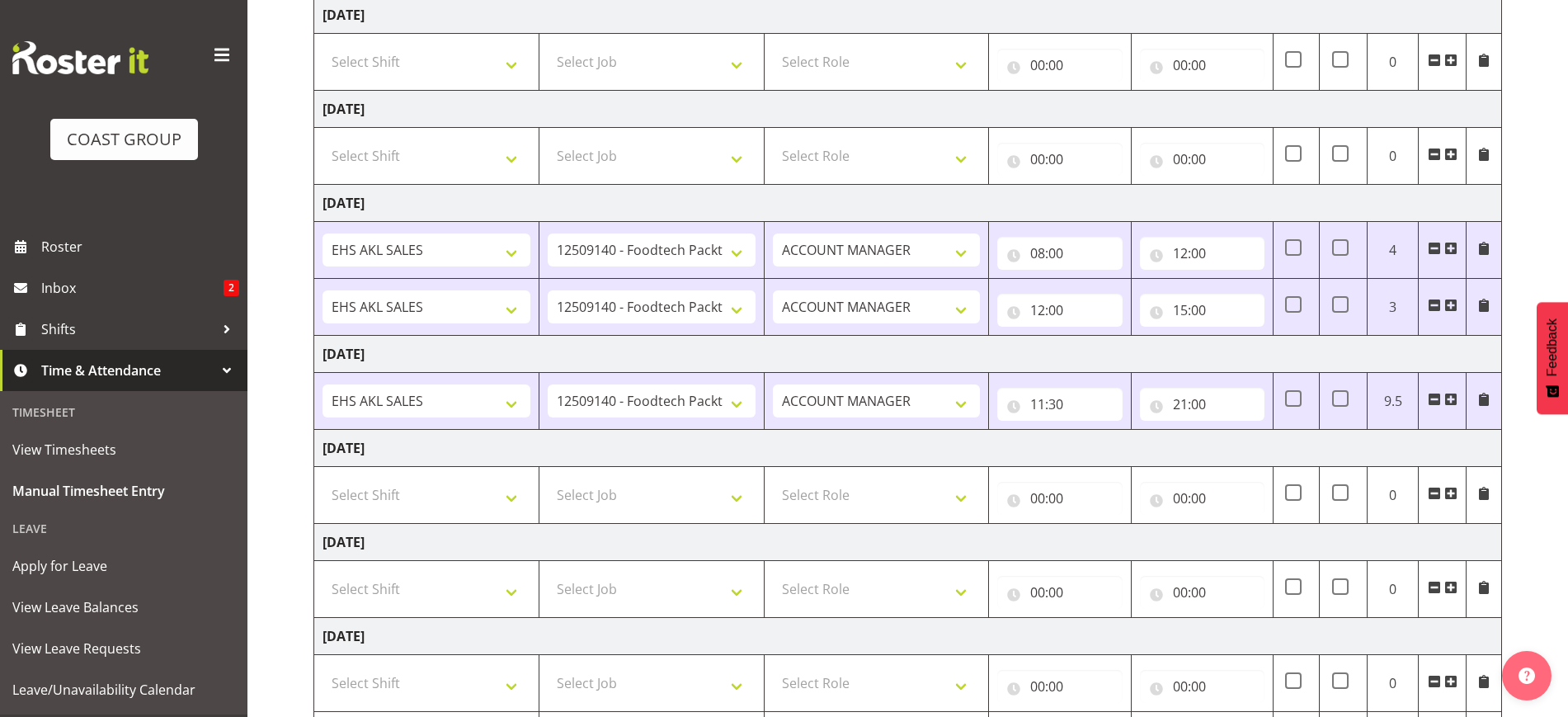
scroll to position [166, 0]
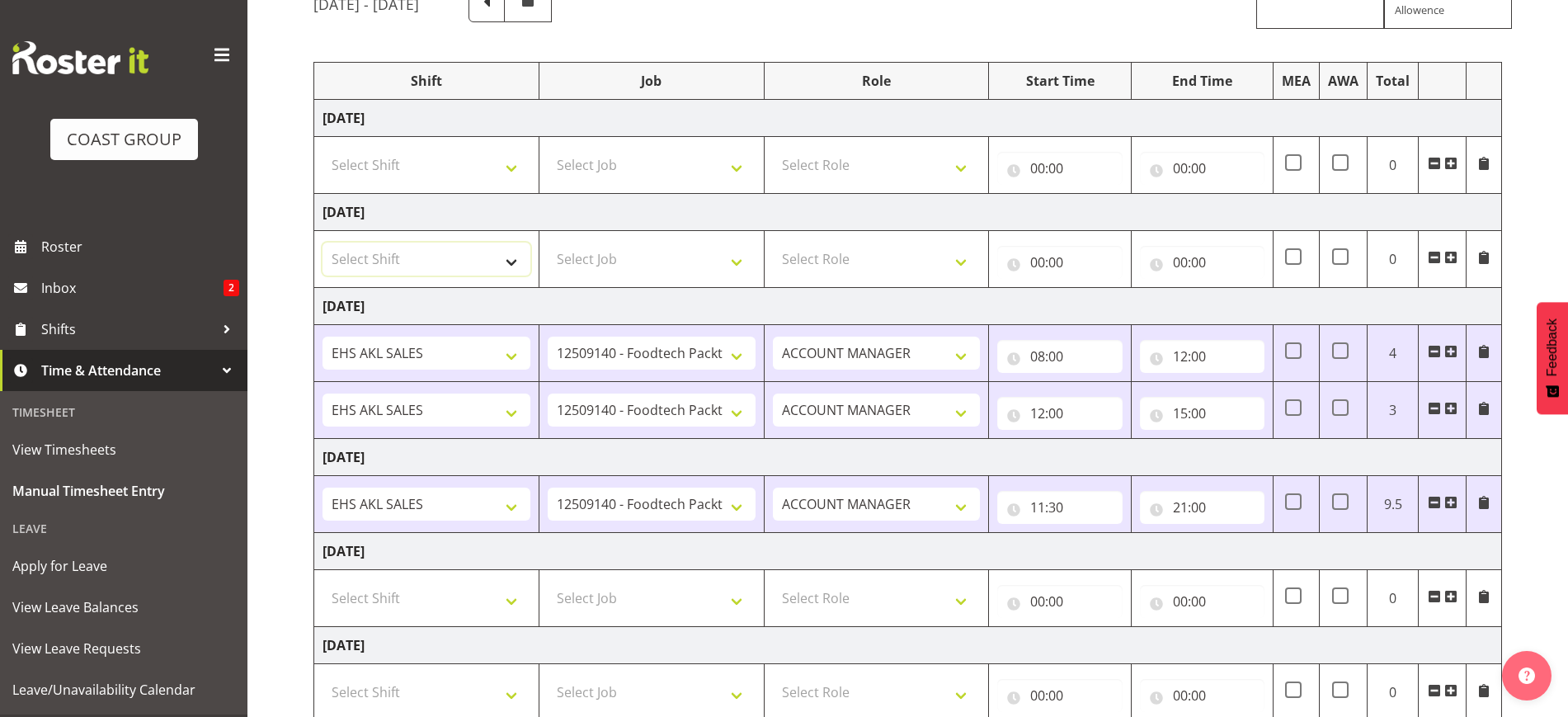
click at [439, 262] on select "Select Shift EHS AKL SALES" at bounding box center [427, 258] width 208 height 33
select select "1327"
click at [323, 242] on select "Select Shift EHS AKL SALES" at bounding box center [427, 258] width 208 height 33
click at [618, 252] on select "Select Job 1 Carlton Events 1 [PERSON_NAME][GEOGRAPHIC_DATA] 1 [PERSON_NAME][GE…" at bounding box center [652, 258] width 208 height 33
select select "10237"
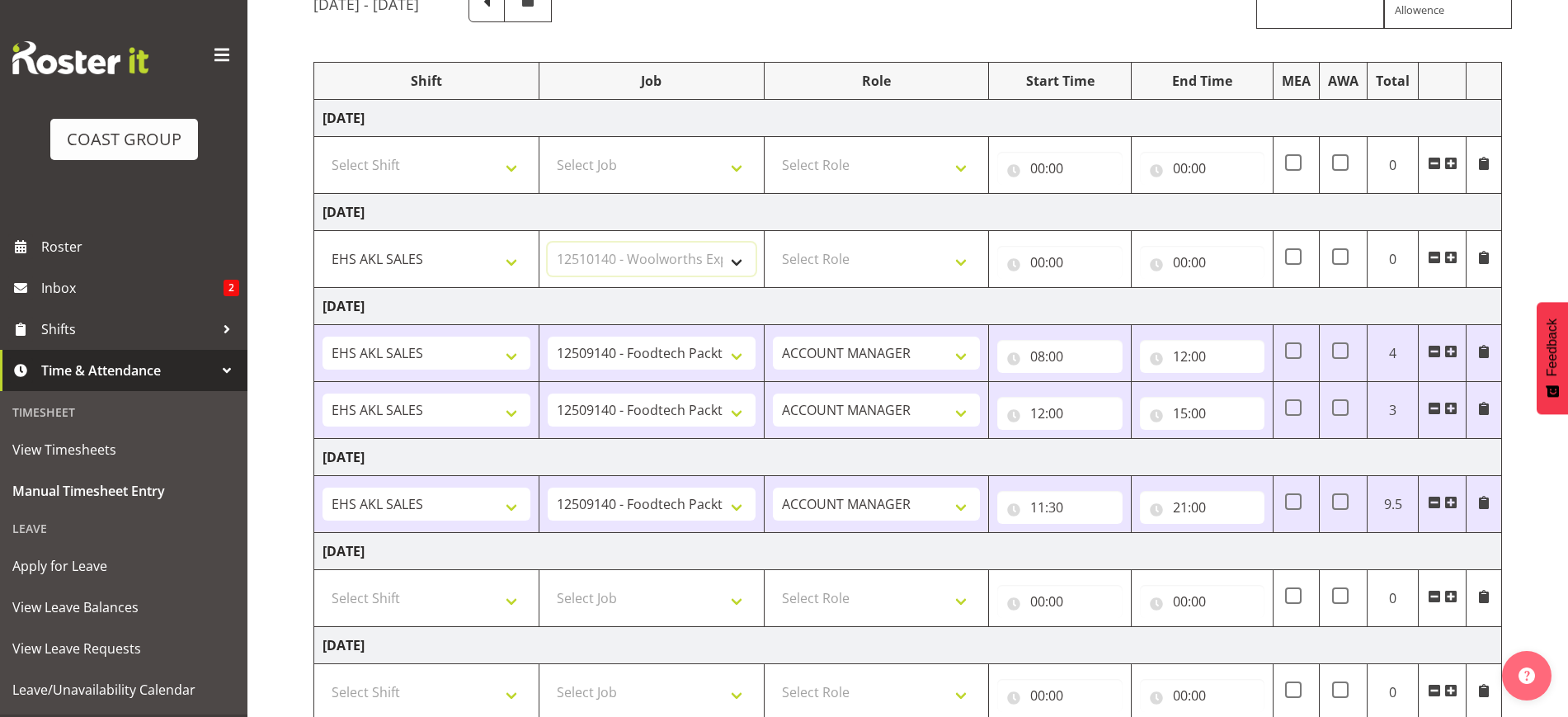
click at [548, 242] on select "Select Job 1 Carlton Events 1 [PERSON_NAME][GEOGRAPHIC_DATA] 1 [PERSON_NAME][GE…" at bounding box center [652, 258] width 208 height 33
drag, startPoint x: 848, startPoint y: 247, endPoint x: 857, endPoint y: 254, distance: 11.4
click at [848, 247] on select "Select Role ACCOUNT MANAGER Account Manager" at bounding box center [877, 258] width 208 height 33
select select "197"
click at [773, 242] on select "Select Role ACCOUNT MANAGER Account Manager" at bounding box center [877, 258] width 208 height 33
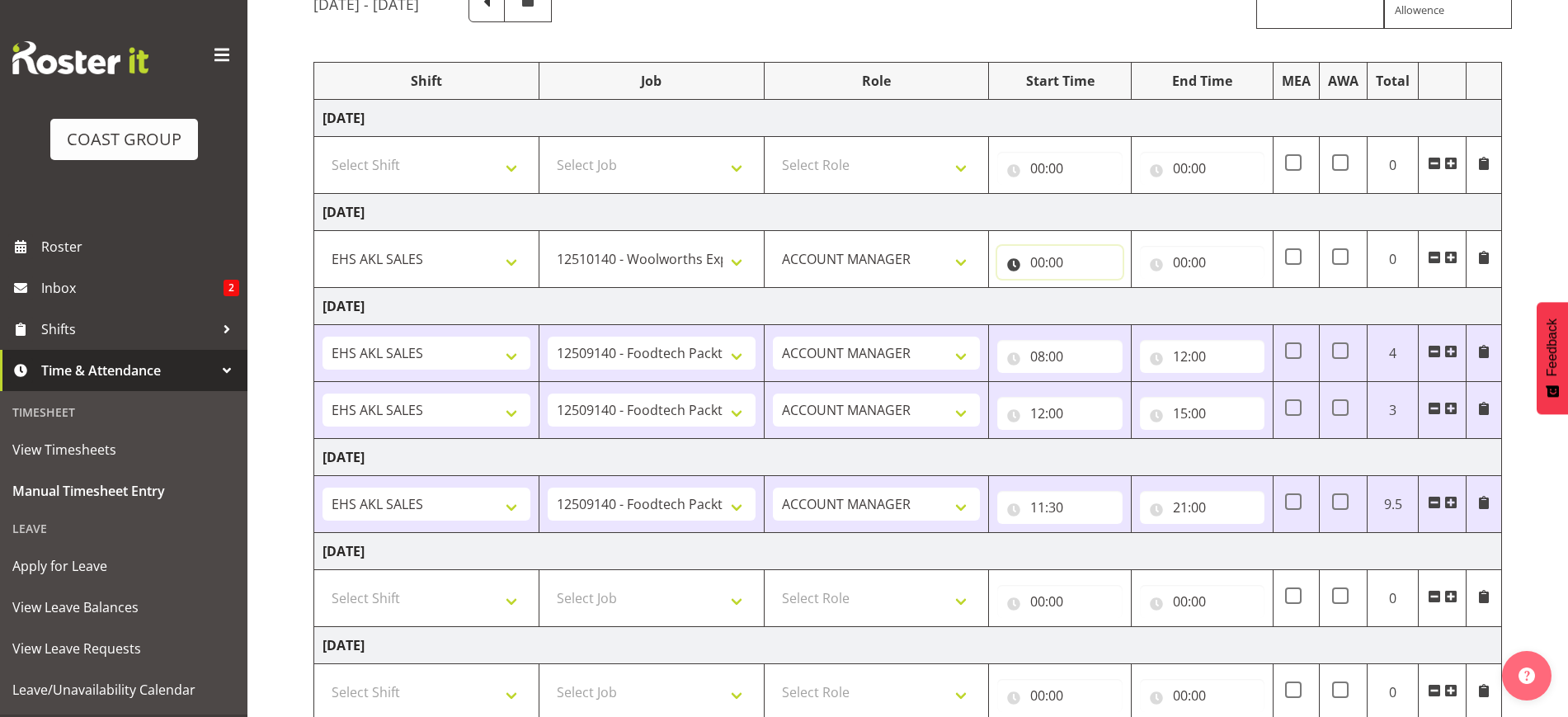
click at [1077, 253] on input "00:00" at bounding box center [1059, 262] width 125 height 33
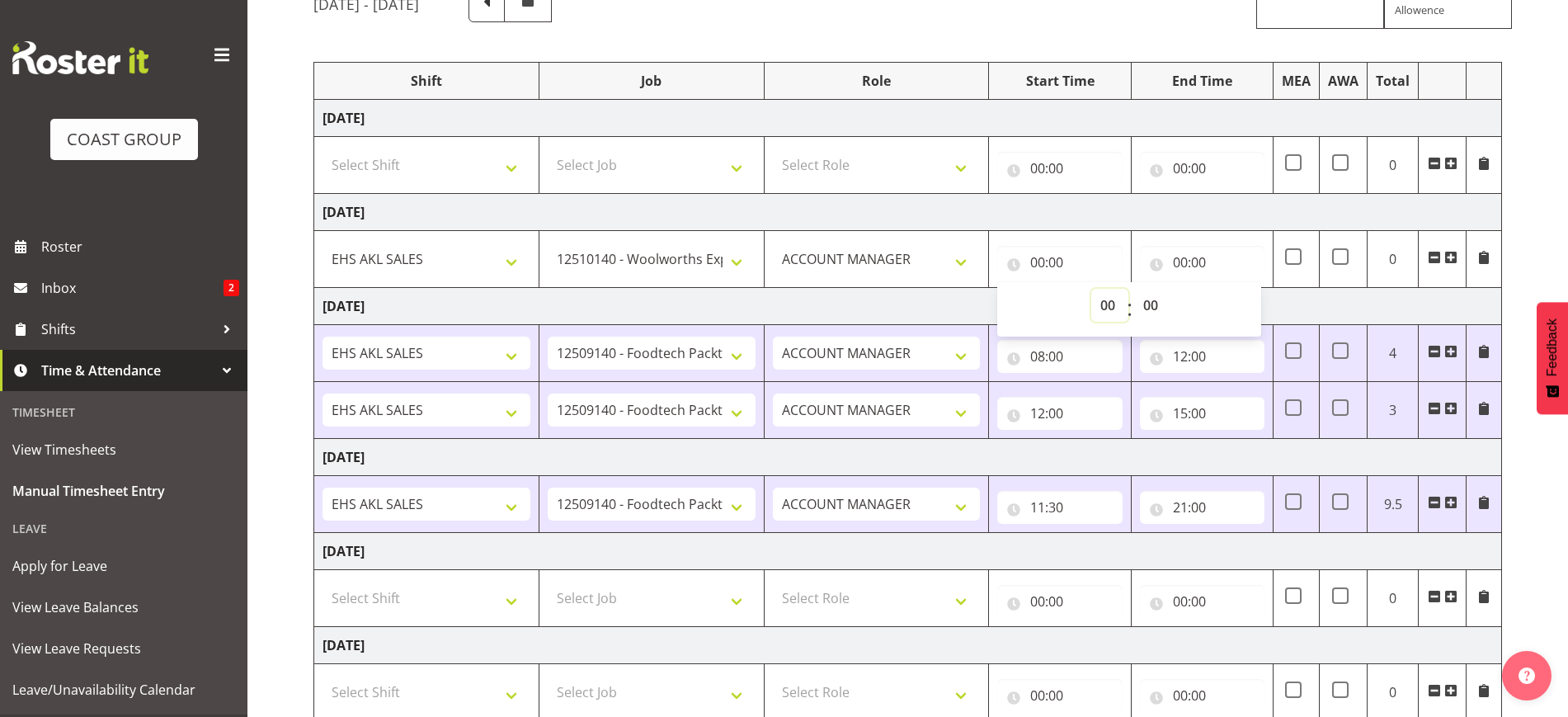
click at [1104, 299] on select "00 01 02 03 04 05 06 07 08 09 10 11 12 13 14 15 16 17 18 19 20 21 22 23" at bounding box center [1110, 305] width 37 height 33
select select "8"
click at [1092, 289] on select "00 01 02 03 04 05 06 07 08 09 10 11 12 13 14 15 16 17 18 19 20 21 22 23" at bounding box center [1110, 305] width 37 height 33
type input "08:00"
click at [1209, 252] on input "00:00" at bounding box center [1202, 262] width 125 height 33
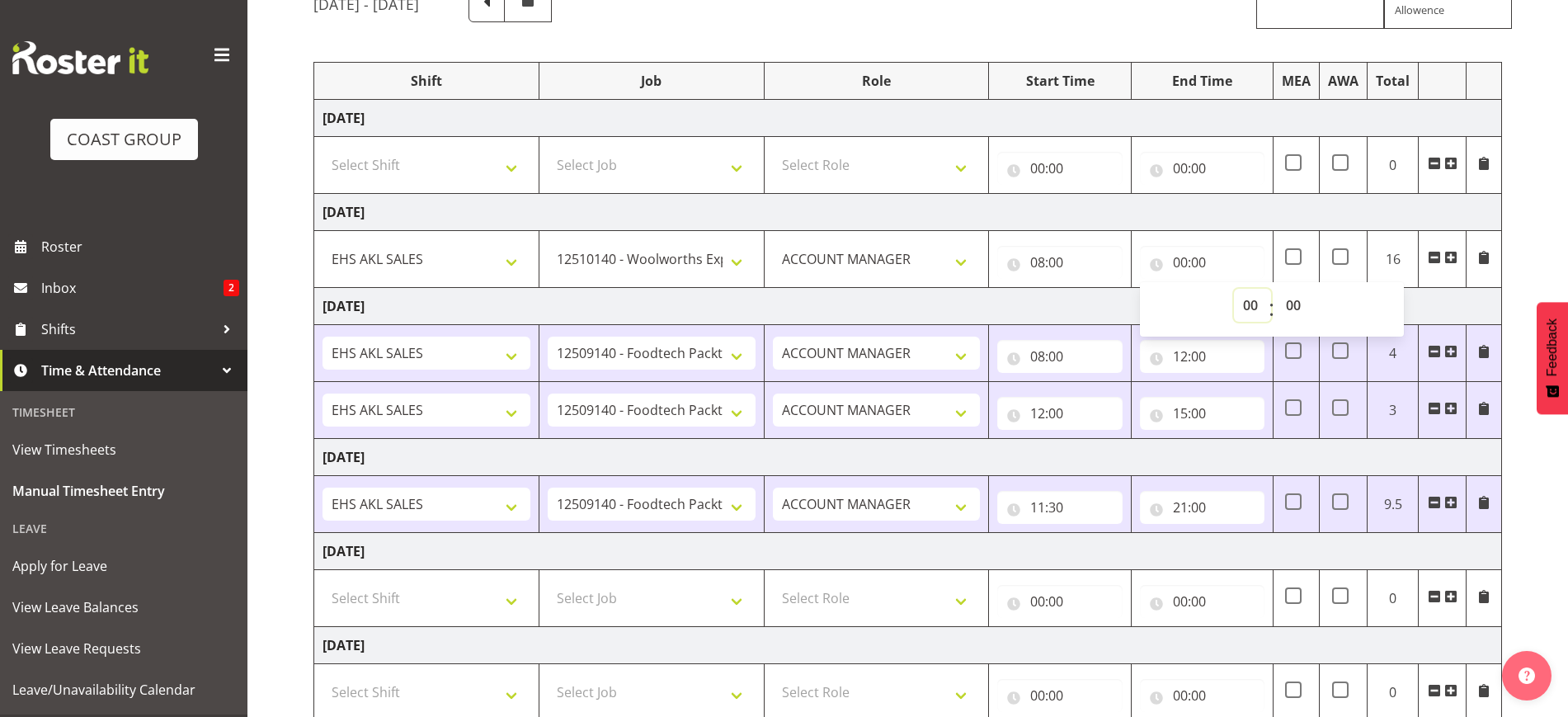
drag, startPoint x: 1242, startPoint y: 303, endPoint x: 1243, endPoint y: 293, distance: 10.0
click at [1243, 303] on select "00 01 02 03 04 05 06 07 08 09 10 11 12 13 14 15 16 17 18 19 20 21 22 23" at bounding box center [1252, 305] width 37 height 33
select select "10"
click at [1234, 289] on select "00 01 02 03 04 05 06 07 08 09 10 11 12 13 14 15 16 17 18 19 20 21 22 23" at bounding box center [1252, 305] width 37 height 33
type input "10:00"
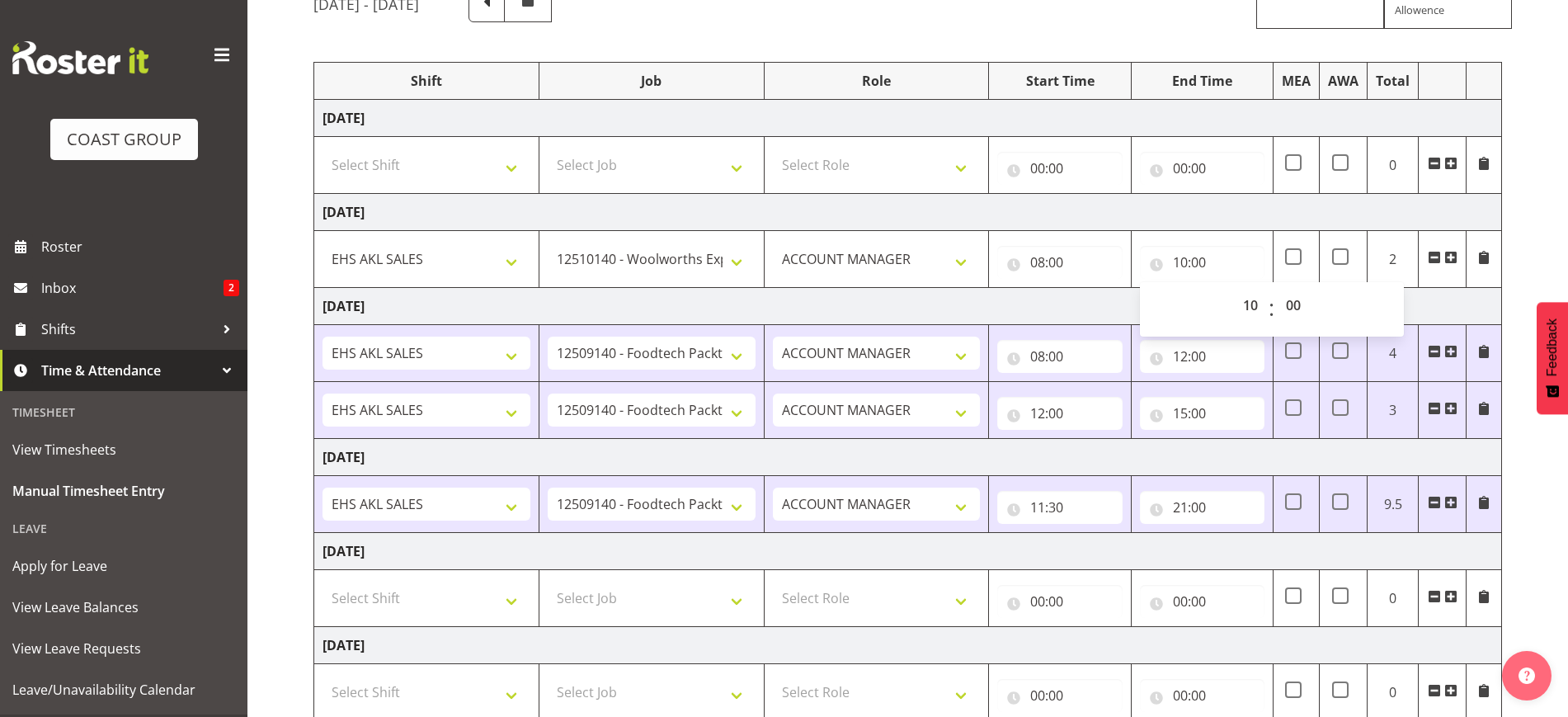
click at [1450, 255] on span at bounding box center [1450, 258] width 13 height 13
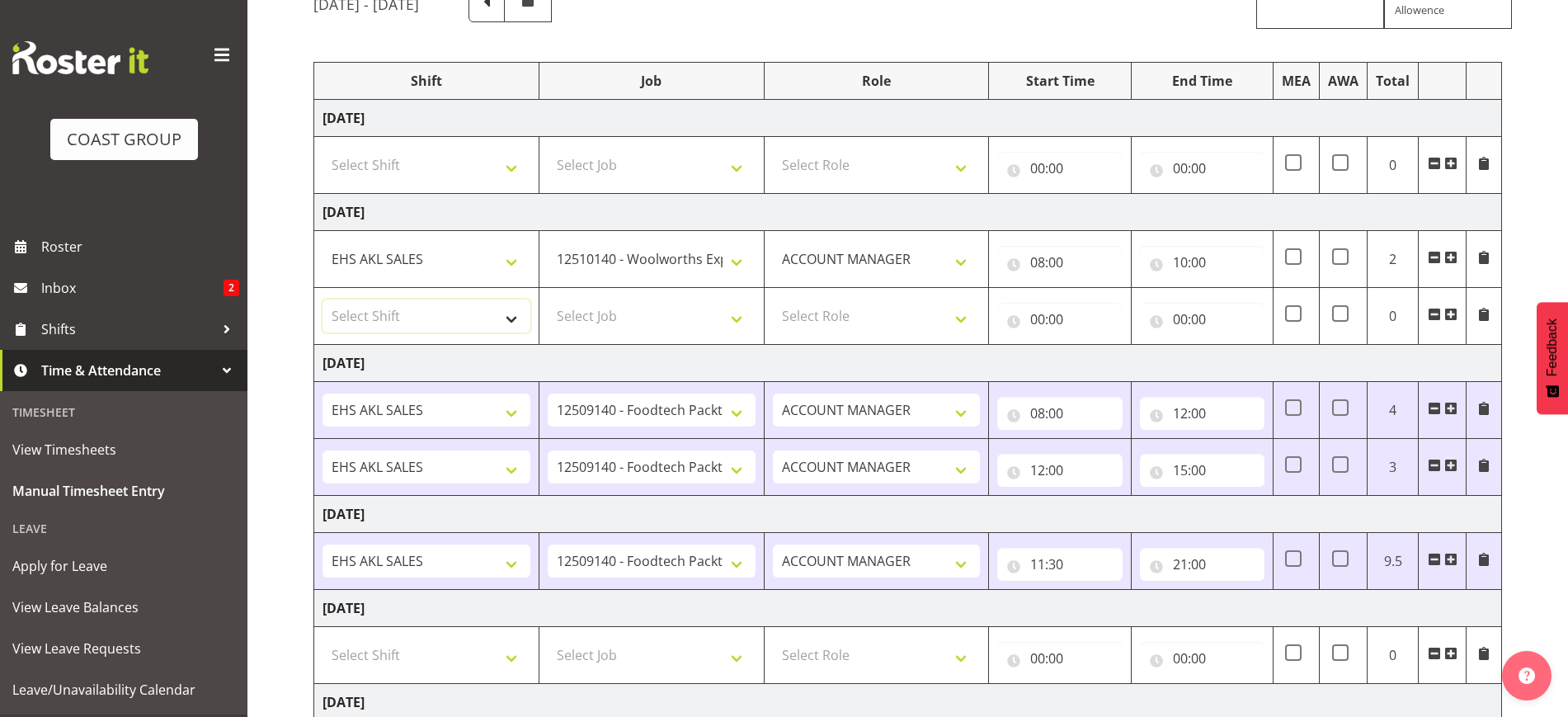
click at [441, 331] on select "Select Shift EHS AKL SALES" at bounding box center [427, 316] width 208 height 33
select select "1327"
click at [323, 300] on select "Select Shift EHS AKL SALES" at bounding box center [427, 316] width 208 height 33
click at [611, 319] on select "Select Job 1 Carlton Events 1 [PERSON_NAME][GEOGRAPHIC_DATA] 1 [PERSON_NAME][GE…" at bounding box center [652, 316] width 208 height 33
click at [661, 317] on select "Select Job 1 Carlton Events 1 [PERSON_NAME][GEOGRAPHIC_DATA] 1 [PERSON_NAME][GE…" at bounding box center [652, 316] width 208 height 33
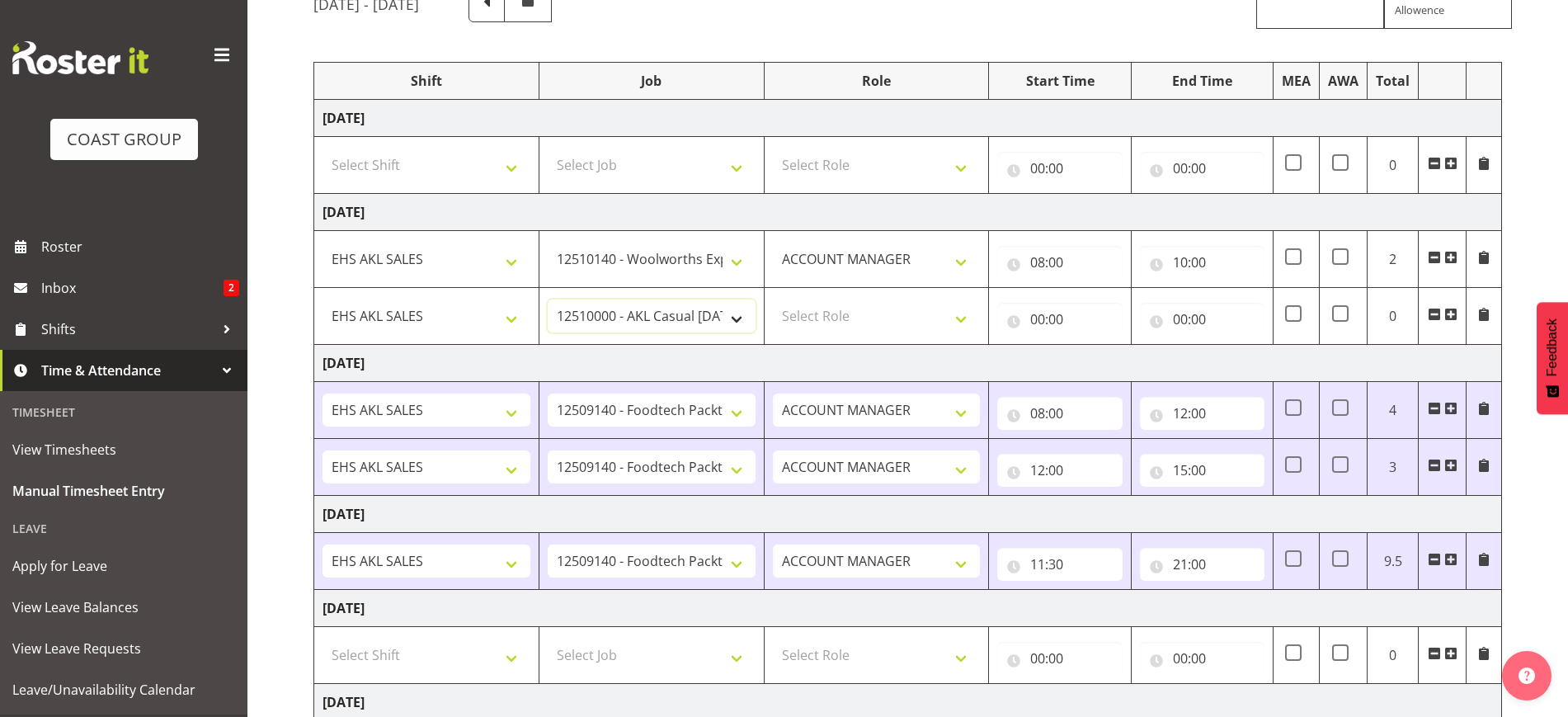
click at [661, 317] on select "1 Carlton Events 1 [PERSON_NAME] 1 [PERSON_NAME][GEOGRAPHIC_DATA] 1 EHS WAREHOU…" at bounding box center [652, 316] width 208 height 33
select select "9630"
click at [548, 300] on select "1 Carlton Events 1 [PERSON_NAME] 1 [PERSON_NAME][GEOGRAPHIC_DATA] 1 EHS WAREHOU…" at bounding box center [652, 316] width 208 height 33
drag, startPoint x: 859, startPoint y: 315, endPoint x: 867, endPoint y: 330, distance: 17.0
click at [859, 315] on select "Select Role ACCOUNT MANAGER Account Manager" at bounding box center [877, 316] width 208 height 33
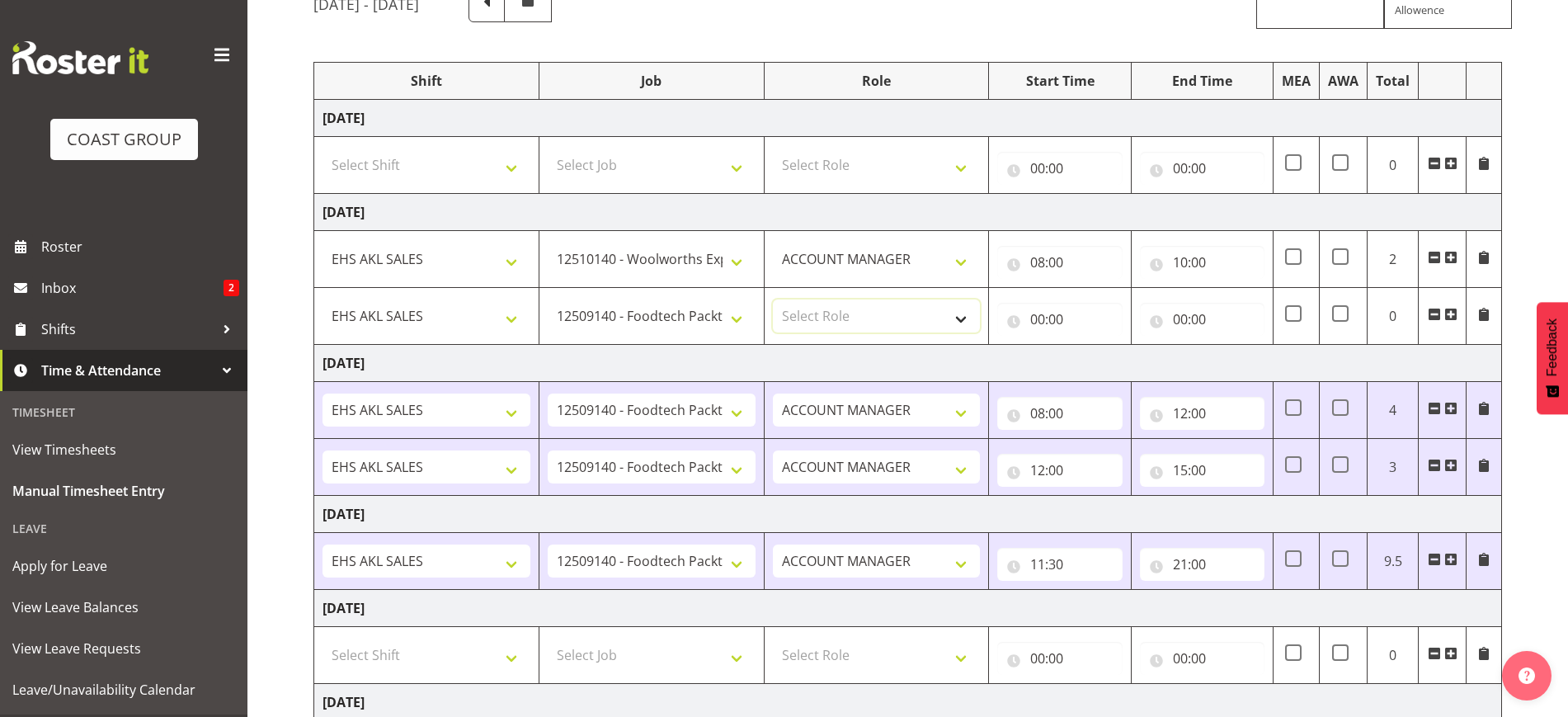
select select "197"
click at [773, 300] on select "Select Role ACCOUNT MANAGER Account Manager" at bounding box center [877, 316] width 208 height 33
click at [1050, 325] on input "00:00" at bounding box center [1059, 319] width 125 height 33
click at [1103, 359] on select "00 01 02 03 04 05 06 07 08 09 10 11 12 13 14 15 16 17 18 19 20 21 22 23" at bounding box center [1110, 362] width 37 height 33
select select "10"
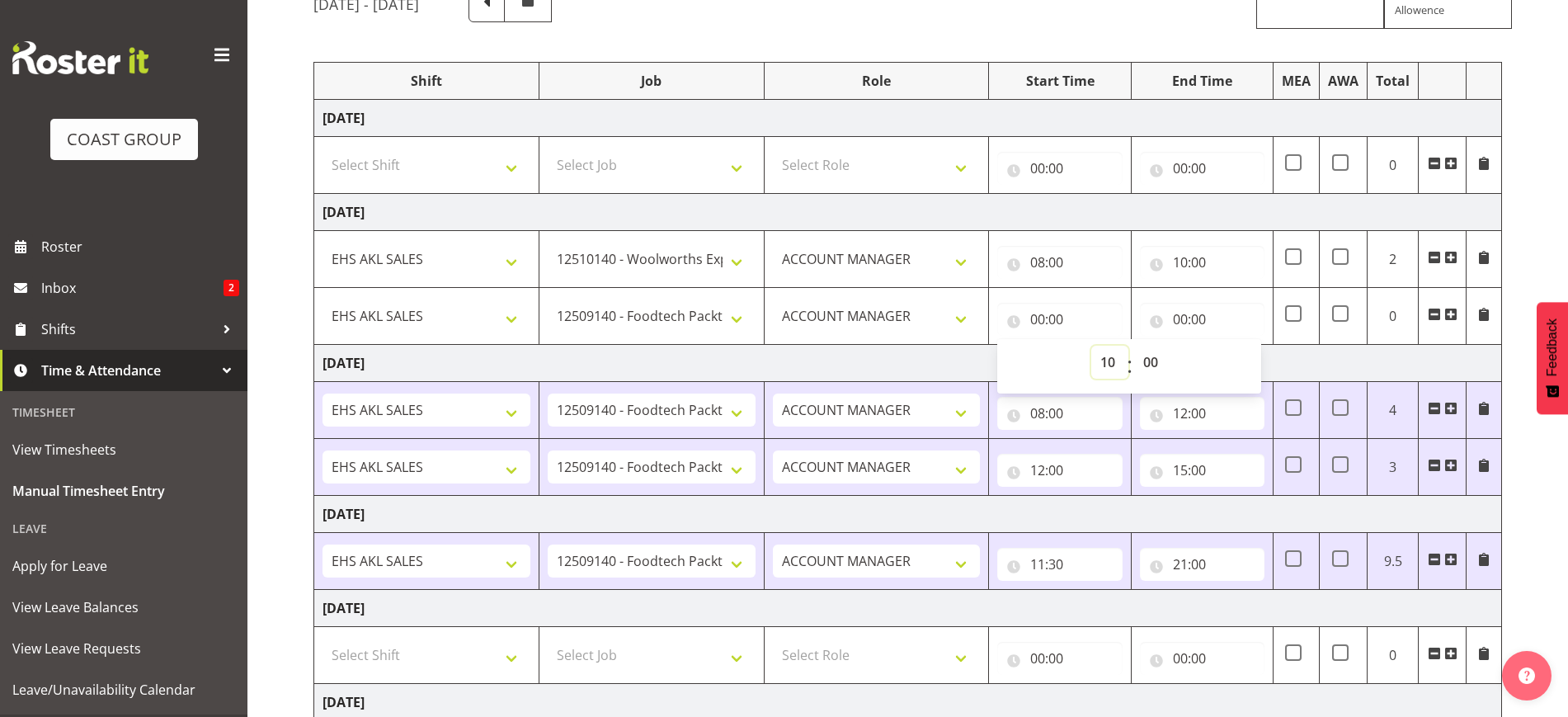
click at [1092, 345] on select "00 01 02 03 04 05 06 07 08 09 10 11 12 13 14 15 16 17 18 19 20 21 22 23" at bounding box center [1110, 362] width 37 height 33
type input "10:00"
click at [1194, 319] on input "00:00" at bounding box center [1202, 319] width 125 height 33
click at [1253, 363] on select "00 01 02 03 04 05 06 07 08 09 10 11 12 13 14 15 16 17 18 19 20 21 22 23" at bounding box center [1252, 362] width 37 height 33
select select "12"
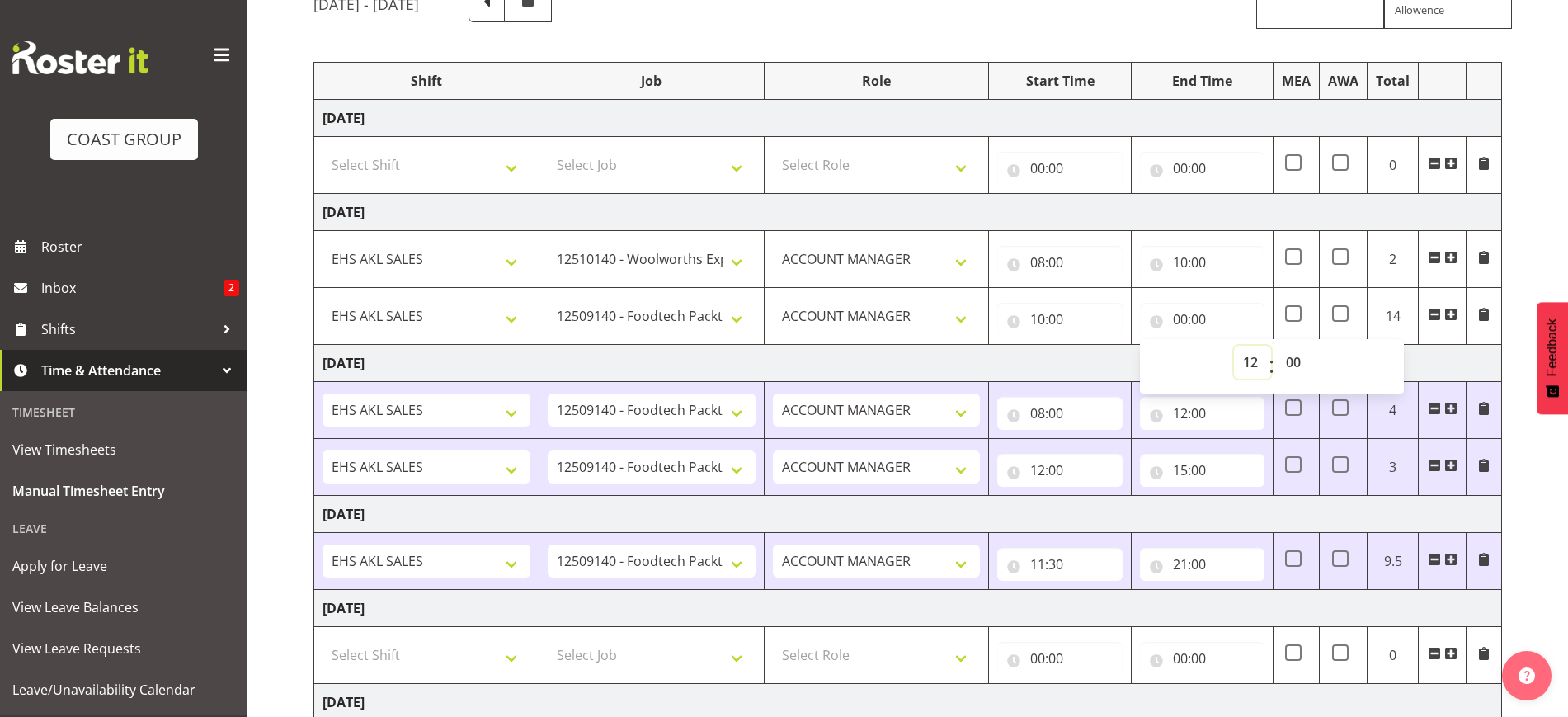
click at [1234, 345] on select "00 01 02 03 04 05 06 07 08 09 10 11 12 13 14 15 16 17 18 19 20 21 22 23" at bounding box center [1252, 362] width 37 height 33
type input "12:00"
click at [1456, 314] on span at bounding box center [1450, 314] width 13 height 13
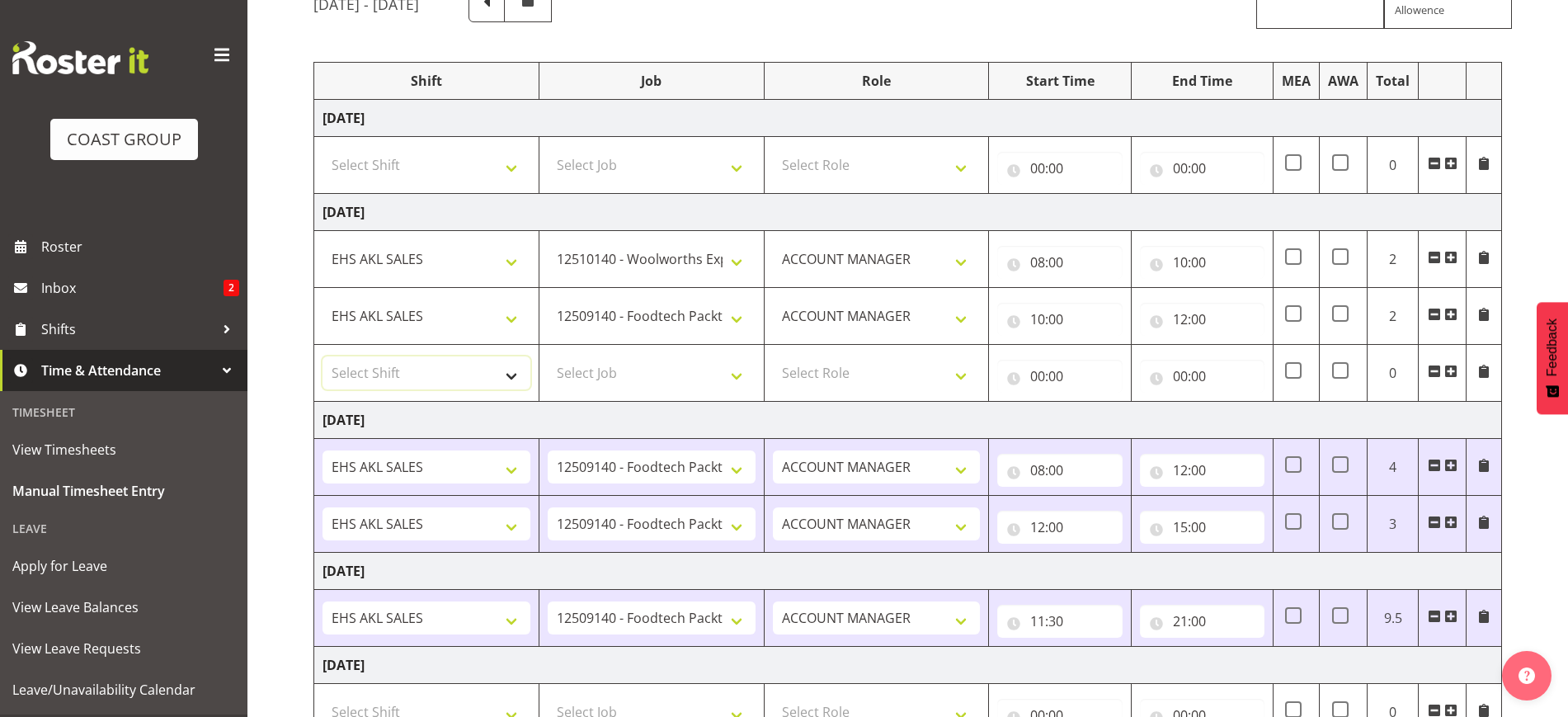
click at [436, 377] on select "Select Shift EHS AKL SALES" at bounding box center [427, 372] width 208 height 33
select select "1327"
click at [323, 356] on select "Select Shift EHS AKL SALES" at bounding box center [427, 372] width 208 height 33
click at [641, 375] on select "Select Job 1 Carlton Events 1 [PERSON_NAME][GEOGRAPHIC_DATA] 1 [PERSON_NAME][GE…" at bounding box center [652, 372] width 208 height 33
select select "10407"
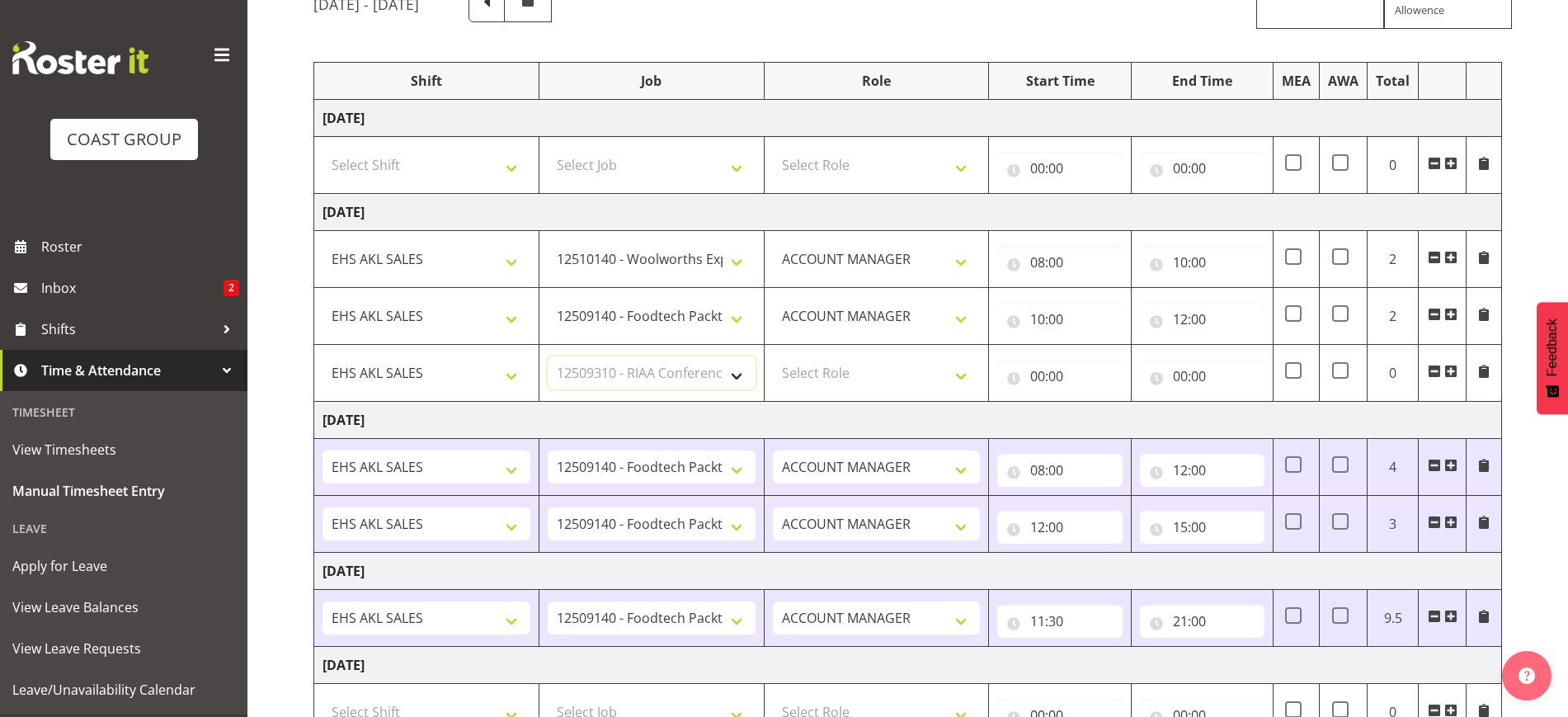
click at [548, 356] on select "Select Job 1 Carlton Events 1 [PERSON_NAME][GEOGRAPHIC_DATA] 1 [PERSON_NAME][GE…" at bounding box center [652, 372] width 208 height 33
drag, startPoint x: 845, startPoint y: 375, endPoint x: 857, endPoint y: 385, distance: 15.6
click at [845, 375] on select "Select Role ACCOUNT MANAGER Account Manager" at bounding box center [877, 372] width 208 height 33
select select "197"
click at [773, 356] on select "Select Role ACCOUNT MANAGER Account Manager" at bounding box center [877, 372] width 208 height 33
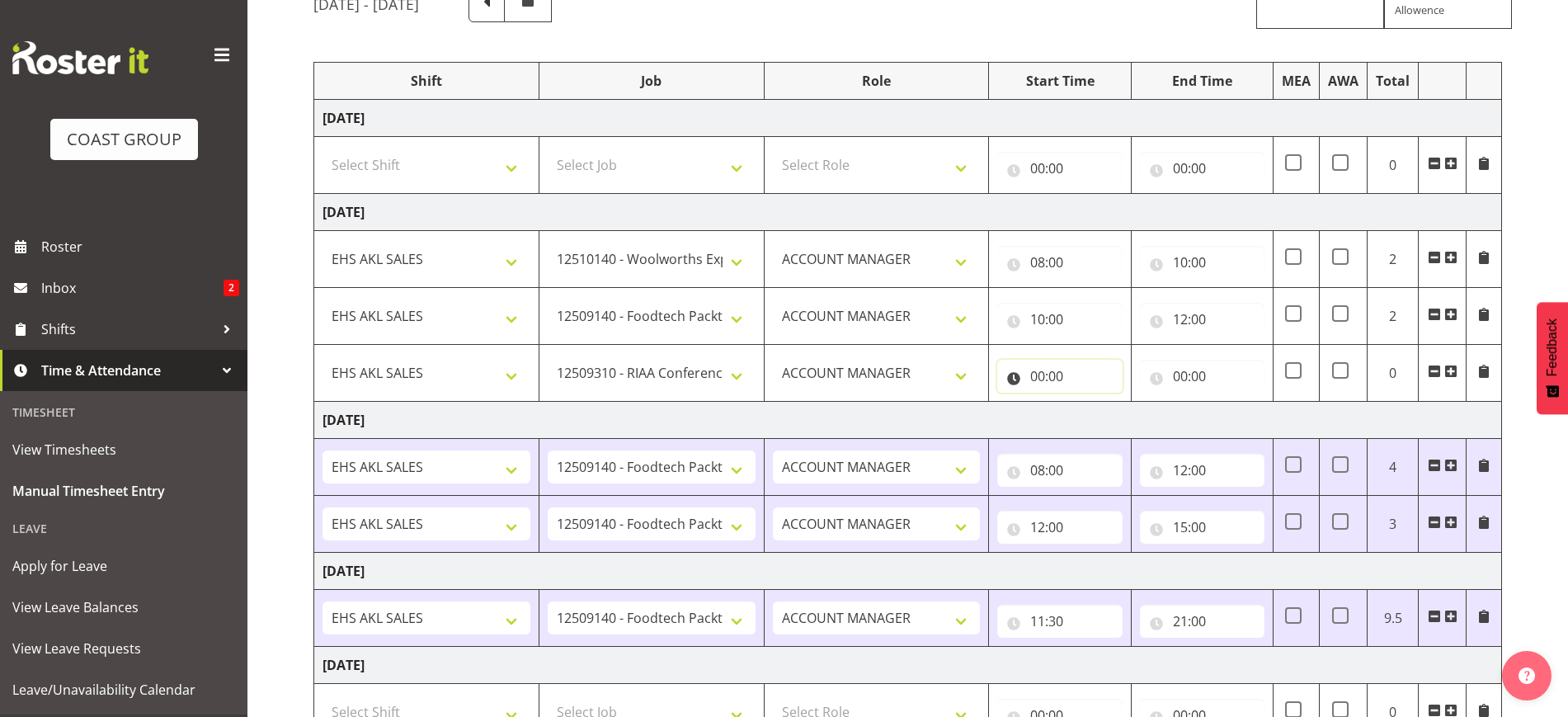
click at [1043, 374] on input "00:00" at bounding box center [1059, 376] width 125 height 33
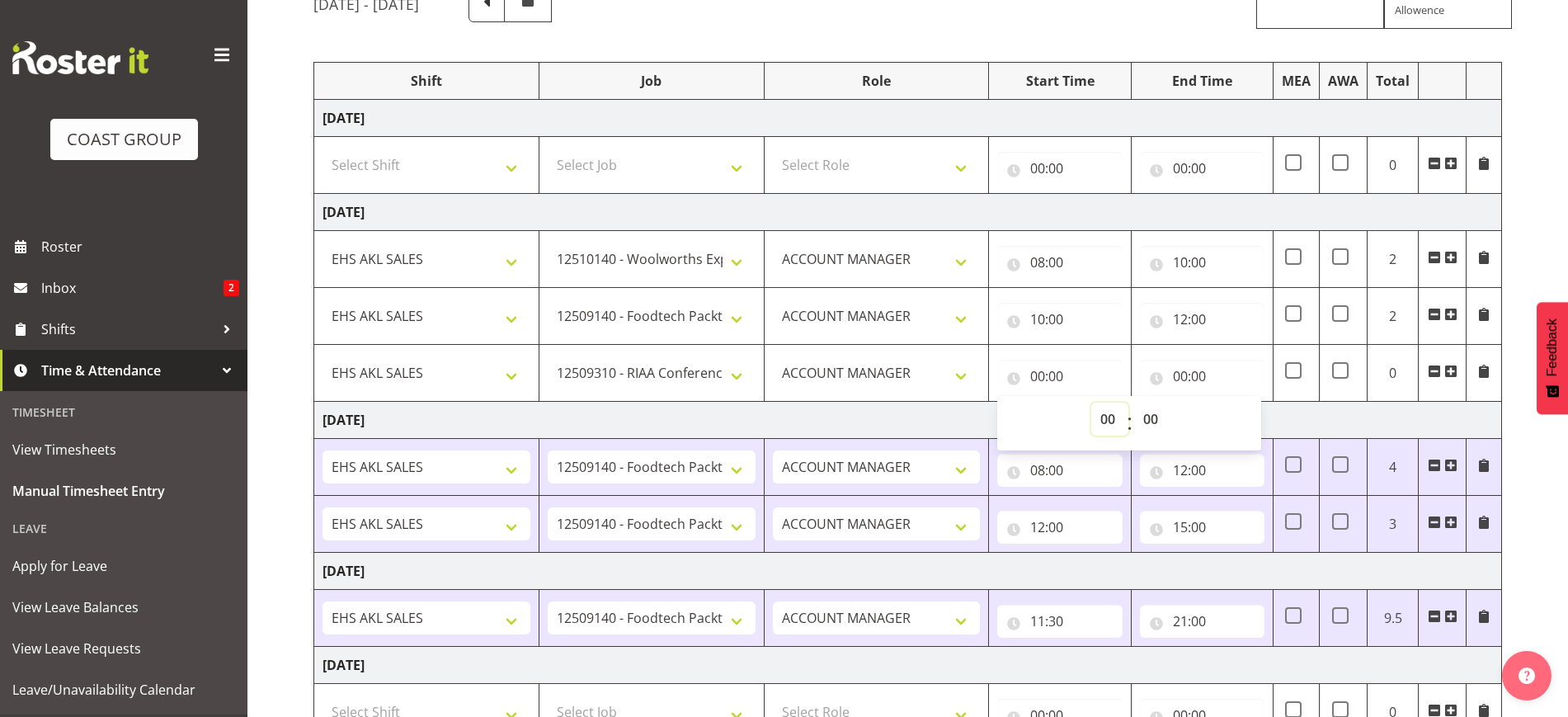
click at [1112, 415] on select "00 01 02 03 04 05 06 07 08 09 10 11 12 13 14 15 16 17 18 19 20 21 22 23" at bounding box center [1110, 419] width 37 height 33
select select "12"
click at [1092, 403] on select "00 01 02 03 04 05 06 07 08 09 10 11 12 13 14 15 16 17 18 19 20 21 22 23" at bounding box center [1110, 419] width 37 height 33
type input "12:00"
click at [1195, 380] on input "00:00" at bounding box center [1202, 376] width 125 height 33
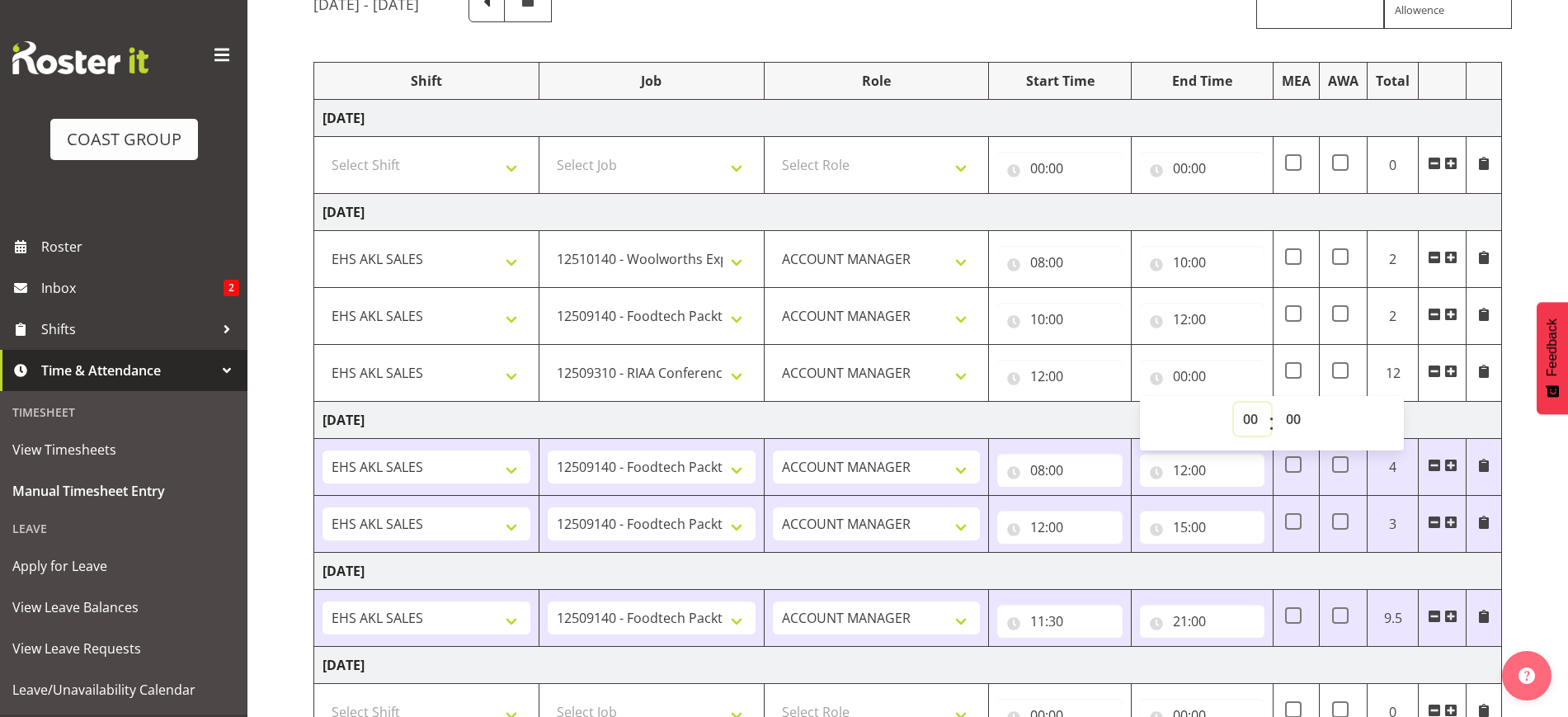
drag, startPoint x: 1246, startPoint y: 418, endPoint x: 1247, endPoint y: 407, distance: 11.0
click at [1246, 418] on select "00 01 02 03 04 05 06 07 08 09 10 11 12 13 14 15 16 17 18 19 20 21 22 23" at bounding box center [1252, 419] width 37 height 33
select select "13"
click at [1234, 403] on select "00 01 02 03 04 05 06 07 08 09 10 11 12 13 14 15 16 17 18 19 20 21 22 23" at bounding box center [1252, 419] width 37 height 33
type input "13:00"
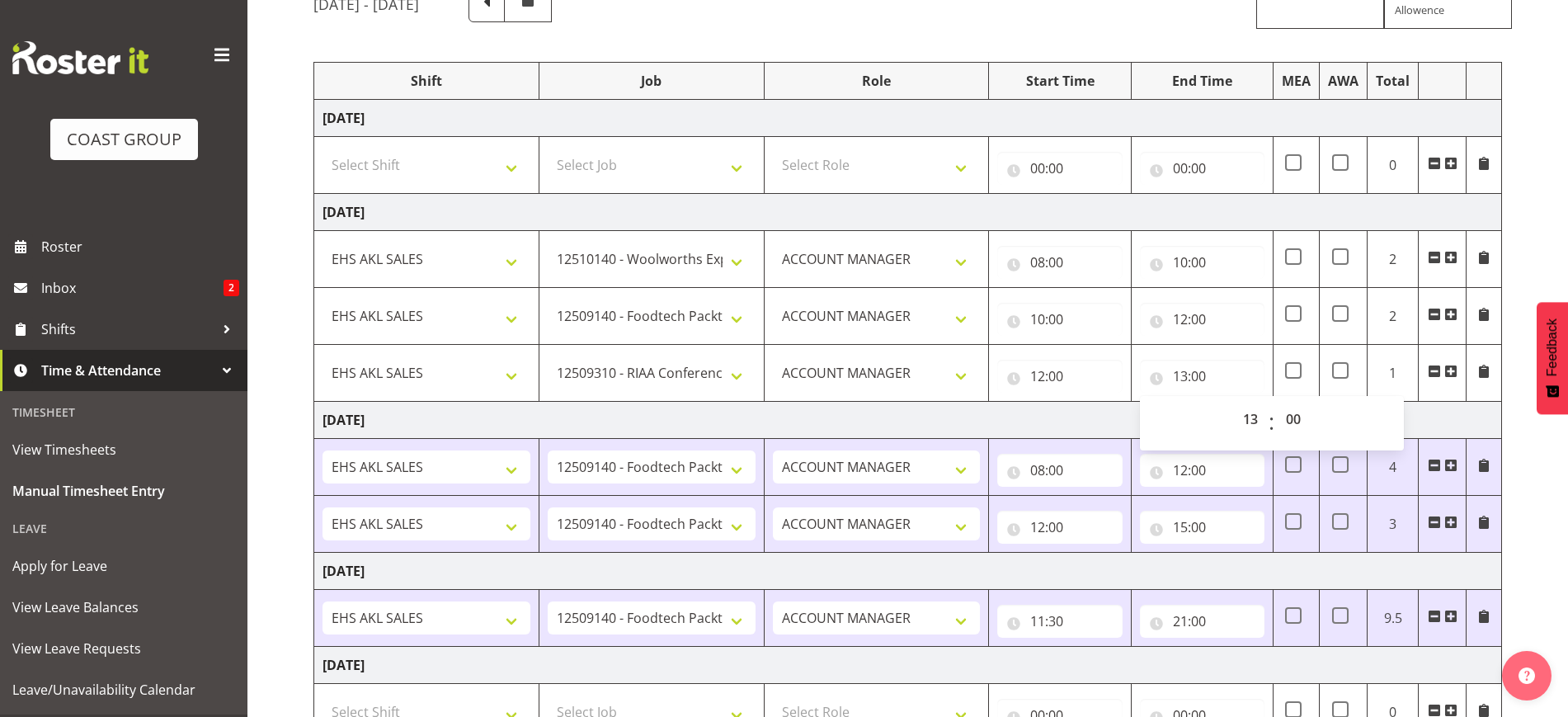
click at [1453, 372] on span at bounding box center [1450, 371] width 13 height 13
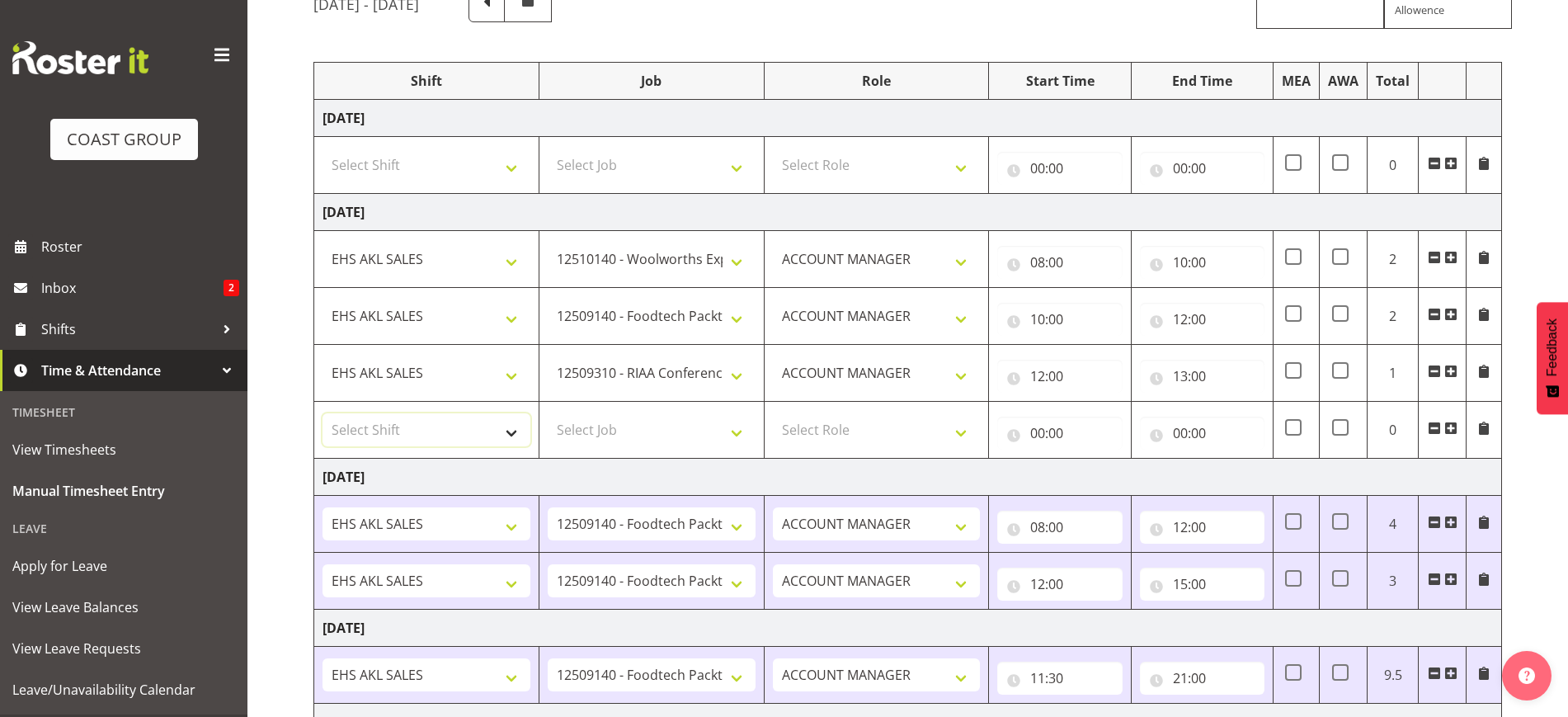
click at [422, 435] on select "Select Shift EHS AKL SALES" at bounding box center [427, 430] width 208 height 33
select select "1327"
click at [323, 414] on select "Select Shift EHS AKL SALES" at bounding box center [427, 430] width 208 height 33
click at [597, 426] on select "Select Job 1 Carlton Events 1 [PERSON_NAME][GEOGRAPHIC_DATA] 1 [PERSON_NAME][GE…" at bounding box center [652, 430] width 208 height 33
select select "9630"
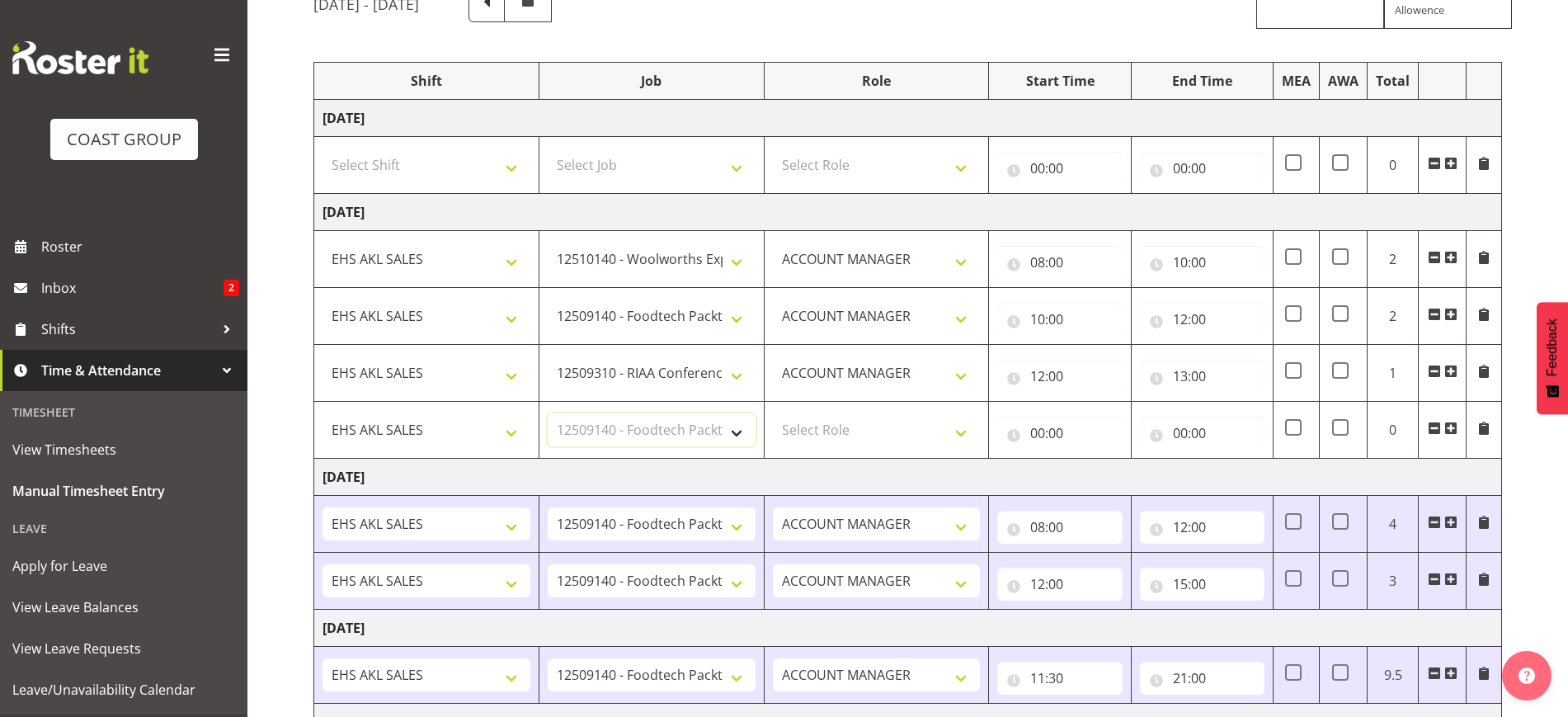
click at [548, 414] on select "Select Job 1 Carlton Events 1 [PERSON_NAME][GEOGRAPHIC_DATA] 1 [PERSON_NAME][GE…" at bounding box center [652, 430] width 208 height 33
click at [1173, 374] on input "13:00" at bounding box center [1202, 376] width 125 height 33
drag, startPoint x: 1250, startPoint y: 416, endPoint x: 1251, endPoint y: 407, distance: 9.1
click at [1250, 416] on select "00 01 02 03 04 05 06 07 08 09 10 11 12 13 14 15 16 17 18 19 20 21 22 23" at bounding box center [1252, 419] width 37 height 33
select select "14"
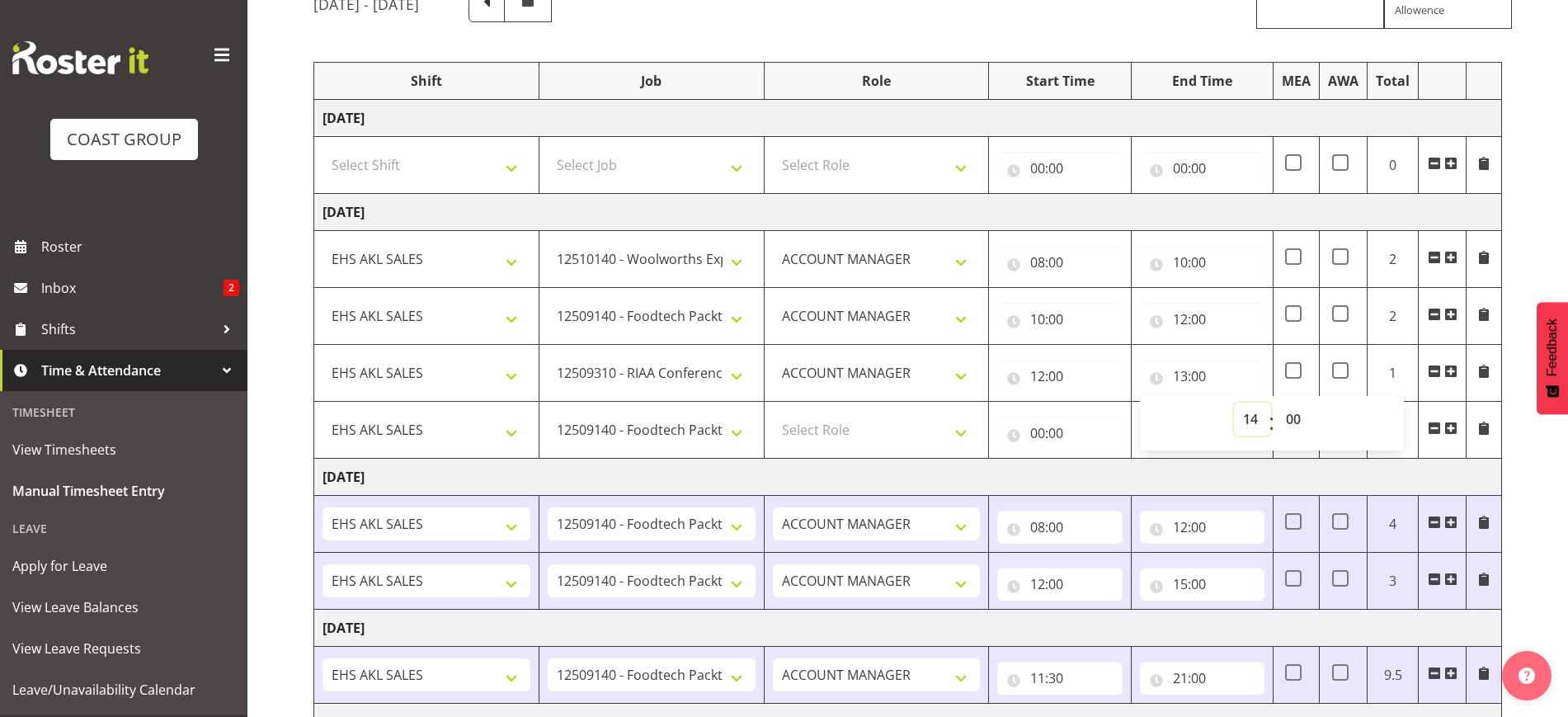
click at [1234, 403] on select "00 01 02 03 04 05 06 07 08 09 10 11 12 13 14 15 16 17 18 19 20 21 22 23" at bounding box center [1252, 419] width 37 height 33
type input "14:00"
click at [1289, 415] on select "00 01 02 03 04 05 06 07 08 09 10 11 12 13 14 15 16 17 18 19 20 21 22 23 24 25 2…" at bounding box center [1295, 419] width 37 height 33
click at [1099, 477] on td "[DATE]" at bounding box center [908, 477] width 1188 height 37
click at [1189, 382] on input "14:00" at bounding box center [1202, 376] width 125 height 33
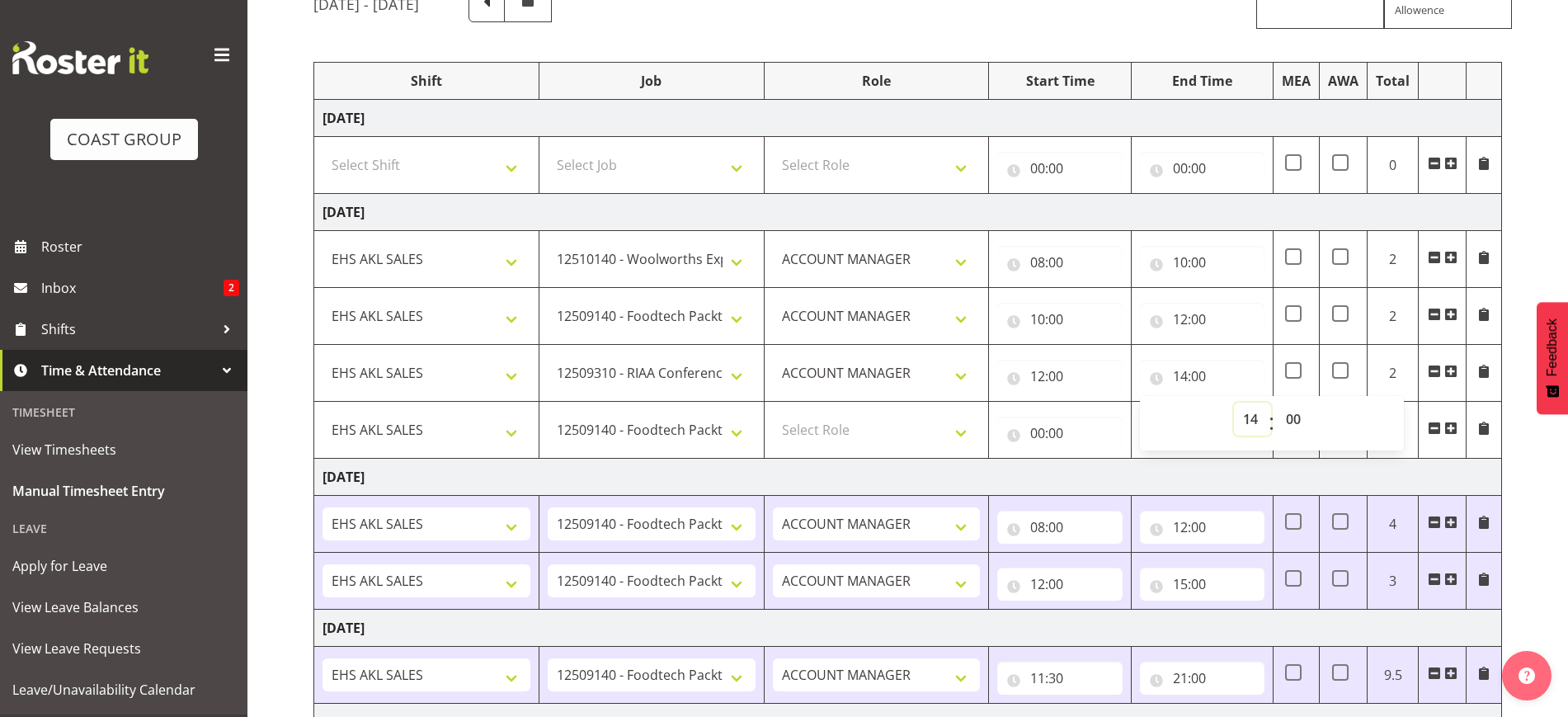
drag, startPoint x: 1250, startPoint y: 424, endPoint x: 1254, endPoint y: 409, distance: 15.5
click at [1250, 424] on select "00 01 02 03 04 05 06 07 08 09 10 11 12 13 14 15 16 17 18 19 20 21 22 23" at bounding box center [1252, 419] width 37 height 33
select select "13"
click at [1234, 403] on select "00 01 02 03 04 05 06 07 08 09 10 11 12 13 14 15 16 17 18 19 20 21 22 23" at bounding box center [1252, 419] width 37 height 33
type input "13:00"
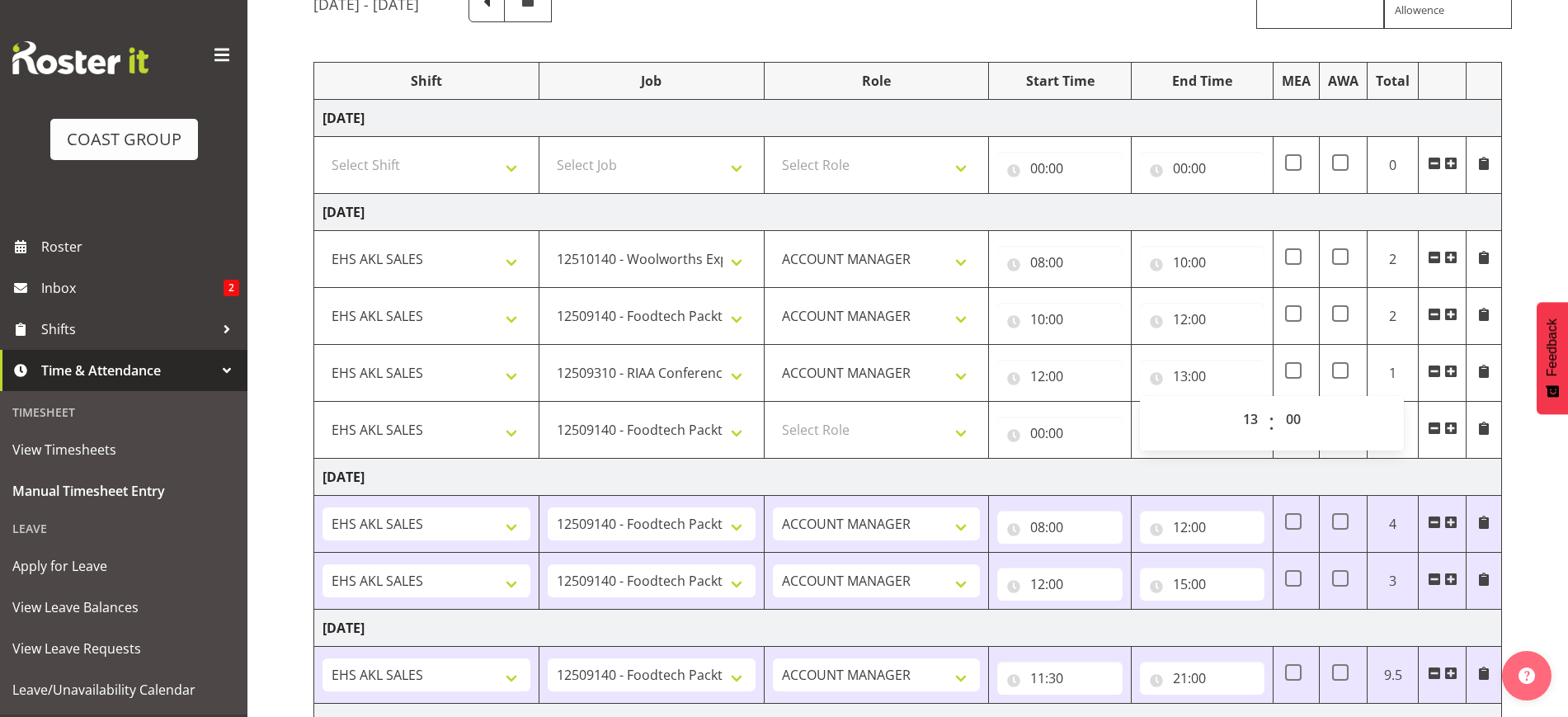
click at [1102, 475] on td "[DATE]" at bounding box center [908, 477] width 1188 height 37
click at [839, 426] on select "Select Role ACCOUNT MANAGER Account Manager" at bounding box center [877, 430] width 208 height 33
select select "197"
click at [773, 414] on select "Select Role ACCOUNT MANAGER Account Manager" at bounding box center [877, 430] width 208 height 33
click at [1042, 426] on input "00:00" at bounding box center [1059, 433] width 125 height 33
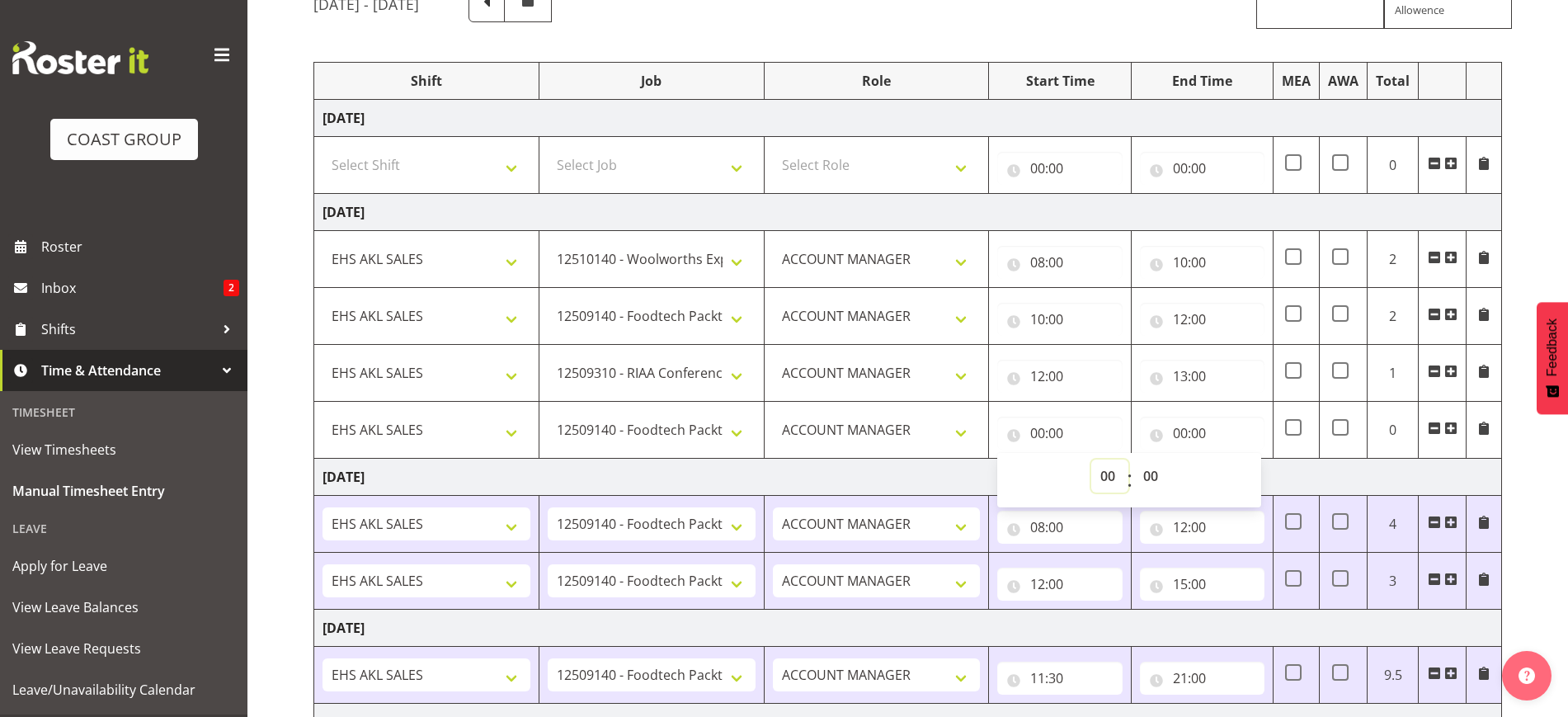
drag, startPoint x: 1112, startPoint y: 479, endPoint x: 1111, endPoint y: 461, distance: 18.0
click at [1112, 479] on select "00 01 02 03 04 05 06 07 08 09 10 11 12 13 14 15 16 17 18 19 20 21 22 23" at bounding box center [1110, 476] width 37 height 33
select select "13"
click at [1092, 459] on select "00 01 02 03 04 05 06 07 08 09 10 11 12 13 14 15 16 17 18 19 20 21 22 23" at bounding box center [1110, 476] width 37 height 33
type input "13:00"
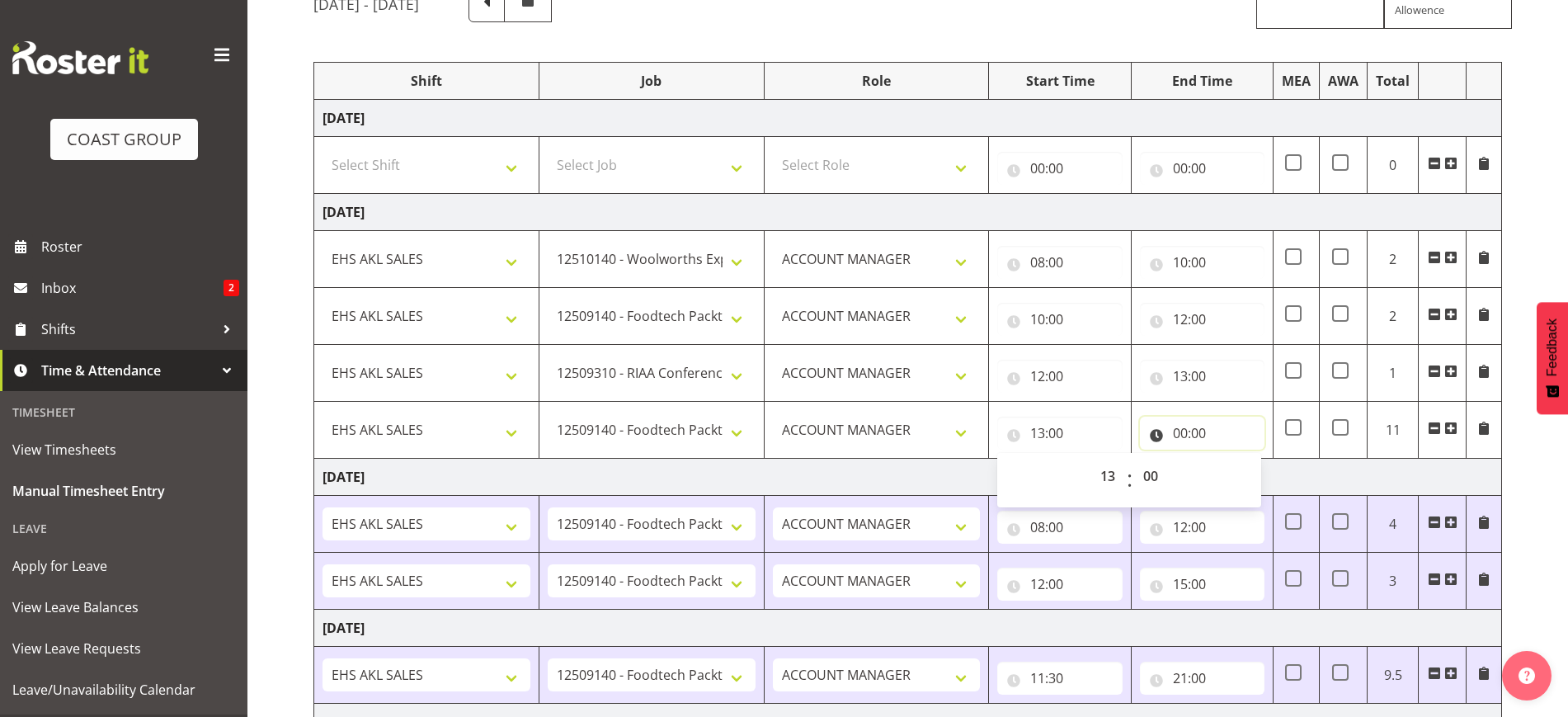
click at [1182, 430] on input "00:00" at bounding box center [1202, 433] width 125 height 33
click at [1249, 475] on select "00 01 02 03 04 05 06 07 08 09 10 11 12 13 14 15 16 17 18 19 20 21 22 23" at bounding box center [1252, 476] width 37 height 33
select select "15"
click at [1234, 459] on select "00 01 02 03 04 05 06 07 08 09 10 11 12 13 14 15 16 17 18 19 20 21 22 23" at bounding box center [1252, 476] width 37 height 33
type input "15:00"
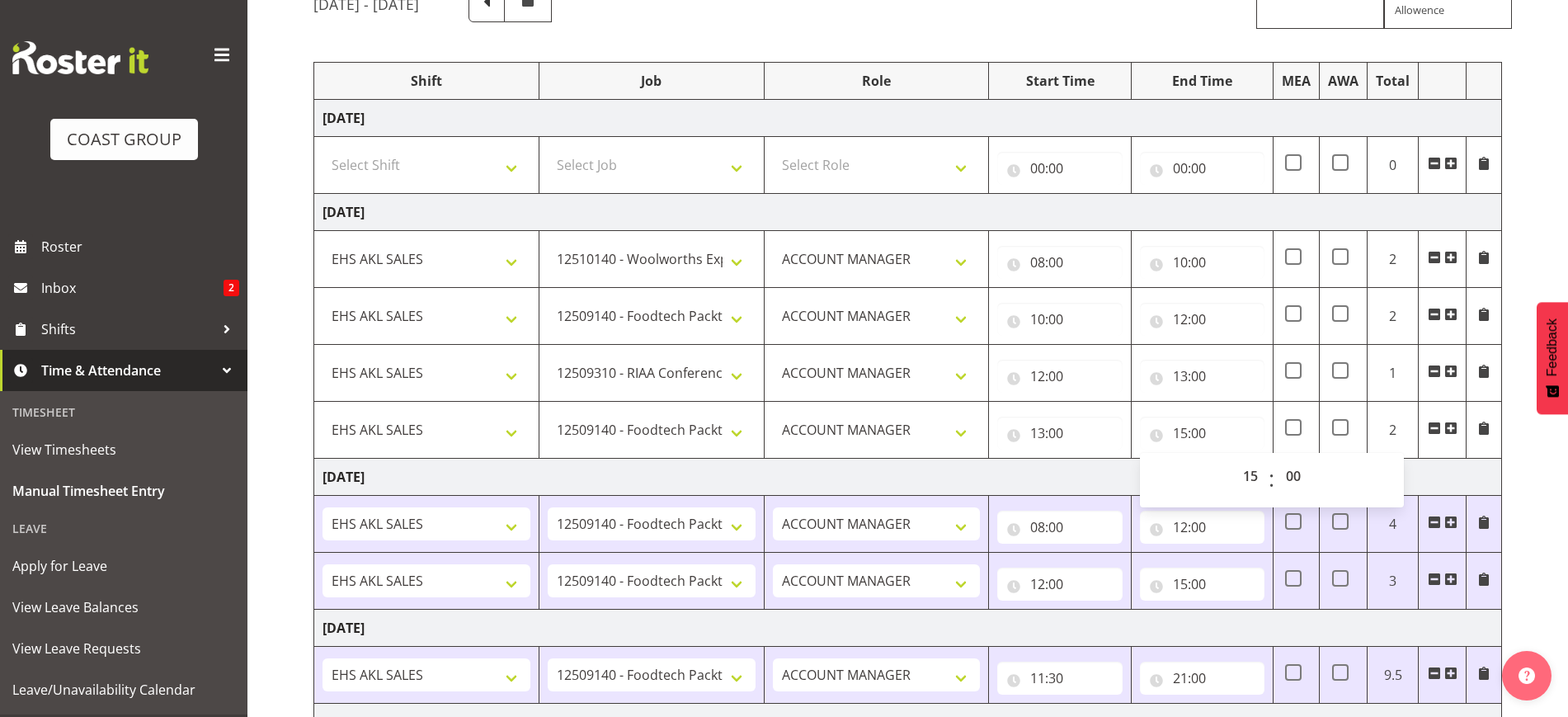
click at [1512, 471] on div "[DATE] - [DATE] MEA - Meal Allowance AWA - Away Allowence Shift Job Role Start …" at bounding box center [940, 526] width 1255 height 1106
click at [1450, 430] on span at bounding box center [1450, 428] width 13 height 13
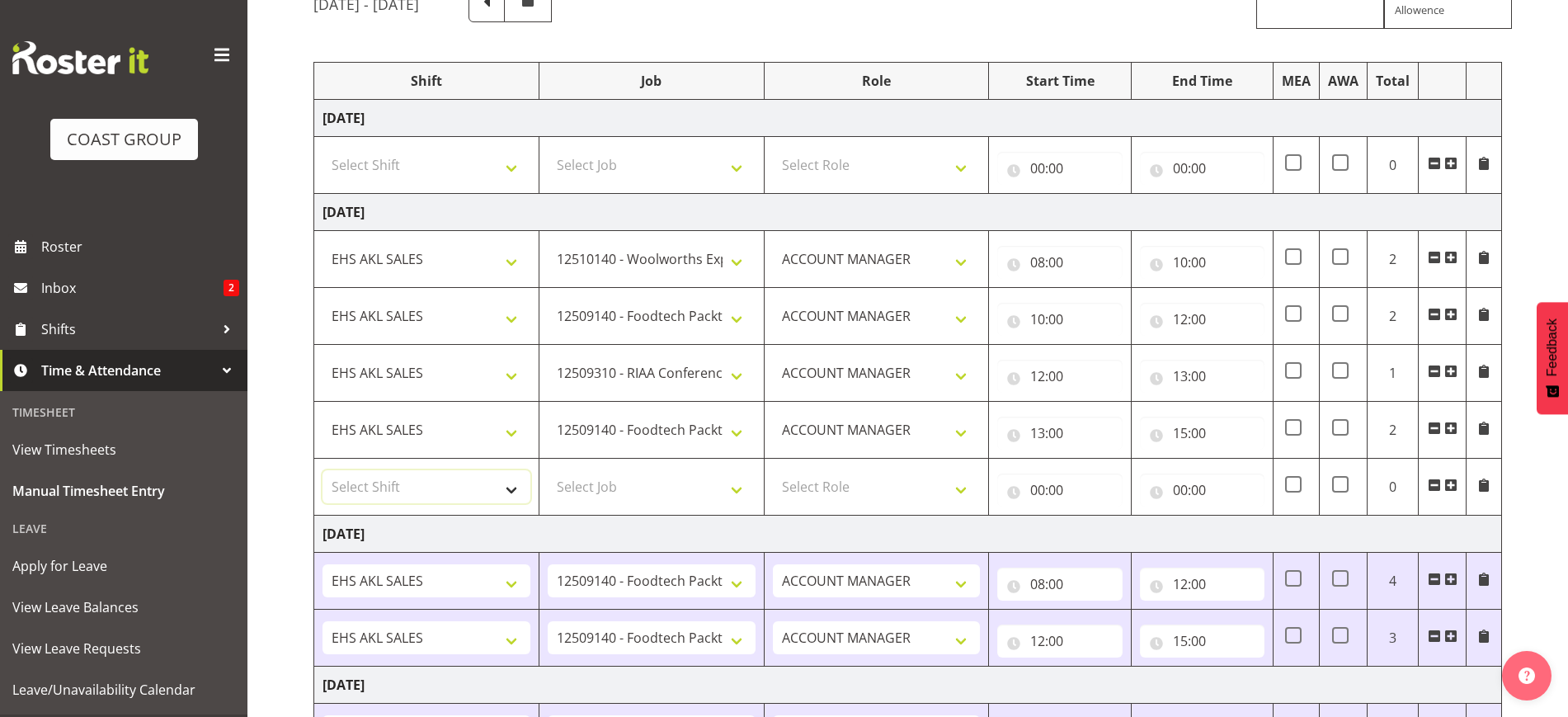
click at [440, 488] on select "Select Shift EHS AKL SALES" at bounding box center [427, 486] width 208 height 33
select select "1327"
click at [323, 470] on select "Select Shift EHS AKL SALES" at bounding box center [427, 486] width 208 height 33
click at [629, 481] on select "Select Job 1 Carlton Events 1 [PERSON_NAME][GEOGRAPHIC_DATA] 1 [PERSON_NAME][GE…" at bounding box center [652, 486] width 208 height 33
select select "9630"
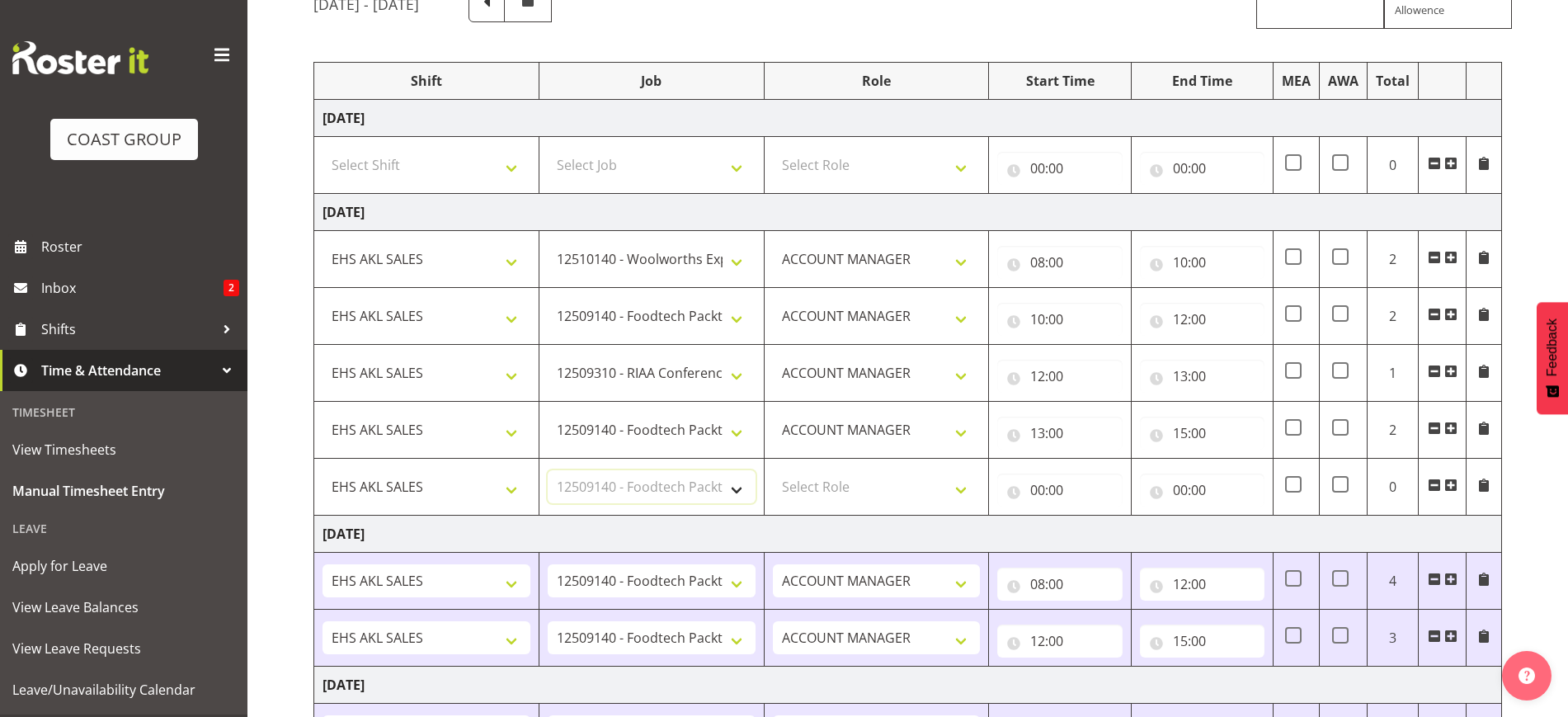
click at [548, 470] on select "Select Job 1 Carlton Events 1 [PERSON_NAME][GEOGRAPHIC_DATA] 1 [PERSON_NAME][GE…" at bounding box center [652, 486] width 208 height 33
drag, startPoint x: 862, startPoint y: 483, endPoint x: 879, endPoint y: 498, distance: 22.7
click at [862, 483] on select "Select Role ACCOUNT MANAGER Account Manager" at bounding box center [877, 486] width 208 height 33
select select "197"
click at [773, 470] on select "Select Role ACCOUNT MANAGER Account Manager" at bounding box center [877, 486] width 208 height 33
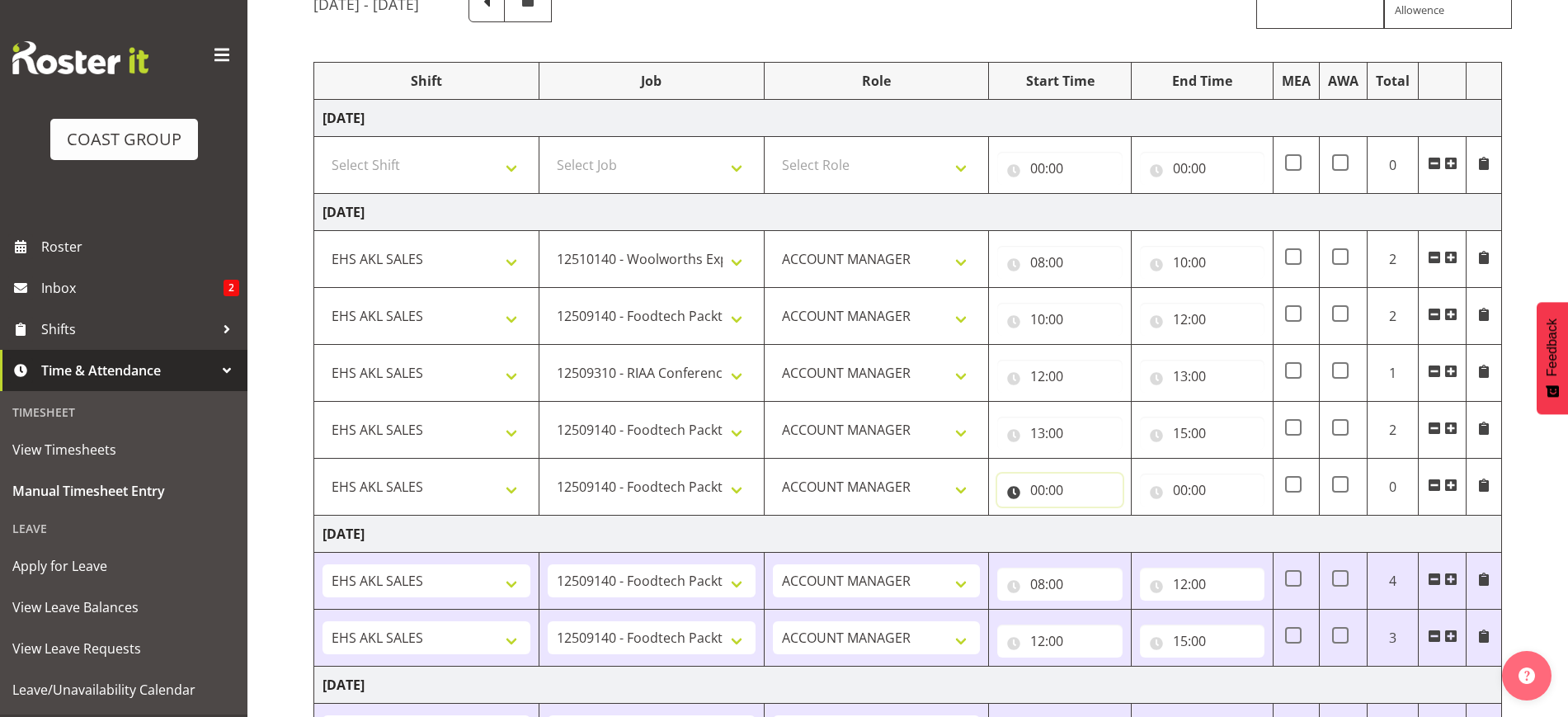
click at [1042, 486] on input "00:00" at bounding box center [1059, 490] width 125 height 33
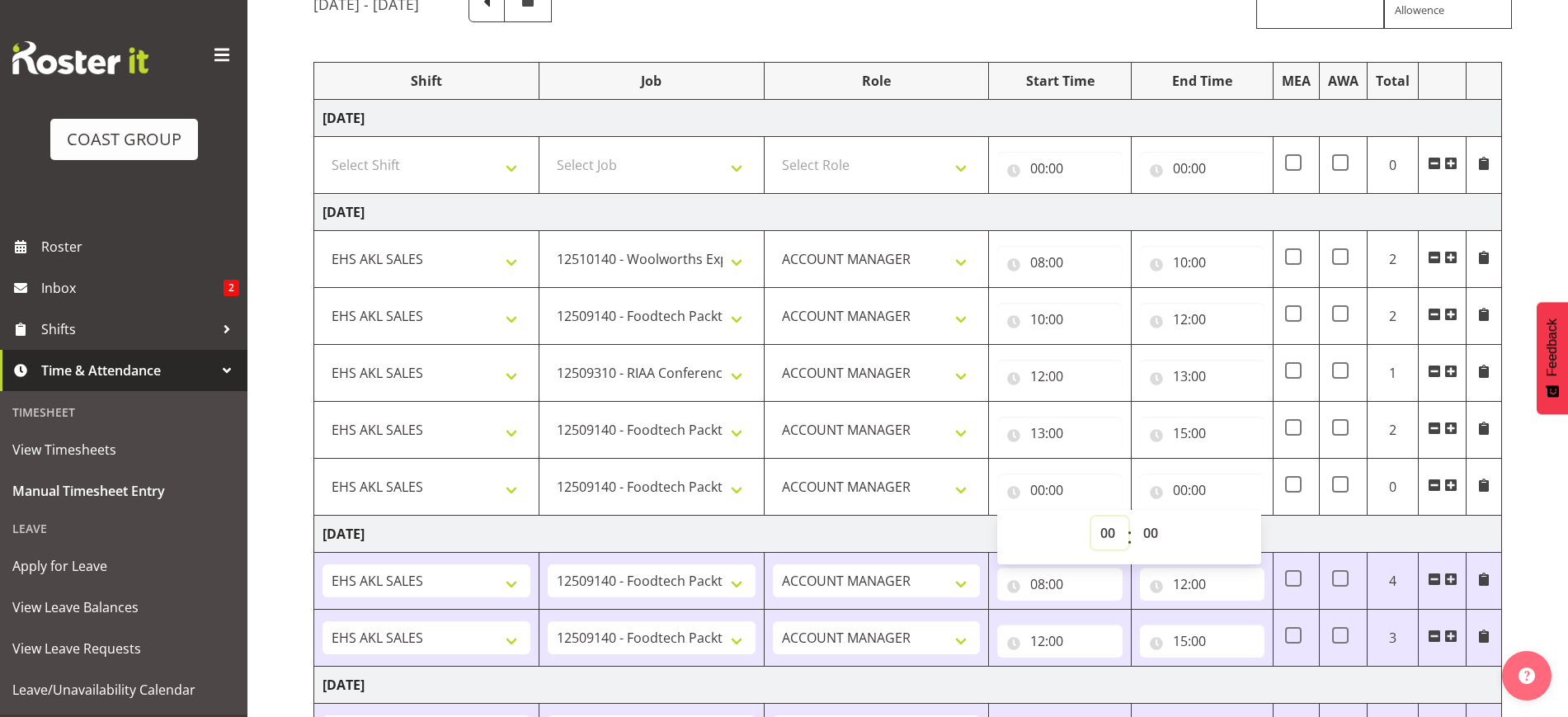
click at [1121, 531] on select "00 01 02 03 04 05 06 07 08 09 10 11 12 13 14 15 16 17 18 19 20 21 22 23" at bounding box center [1110, 533] width 37 height 33
select select "19"
click at [1092, 517] on select "00 01 02 03 04 05 06 07 08 09 10 11 12 13 14 15 16 17 18 19 20 21 22 23" at bounding box center [1110, 533] width 37 height 33
type input "19:00"
click at [1201, 489] on input "00:00" at bounding box center [1202, 490] width 125 height 33
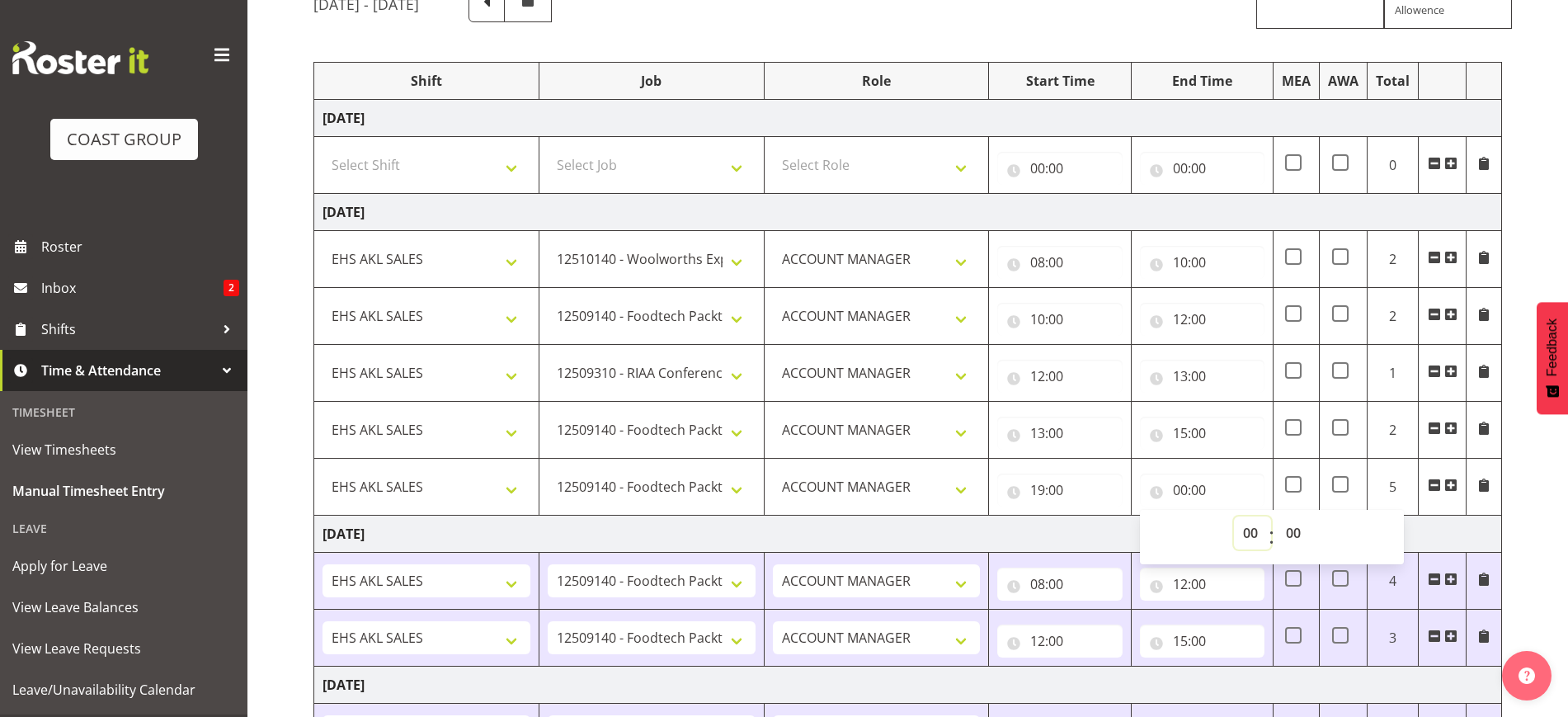
click at [1252, 523] on select "00 01 02 03 04 05 06 07 08 09 10 11 12 13 14 15 16 17 18 19 20 21 22 23" at bounding box center [1252, 533] width 37 height 33
select select "21"
click at [1234, 517] on select "00 01 02 03 04 05 06 07 08 09 10 11 12 13 14 15 16 17 18 19 20 21 22 23" at bounding box center [1252, 533] width 37 height 33
type input "21:00"
drag, startPoint x: 1302, startPoint y: 536, endPoint x: 1299, endPoint y: 519, distance: 17.3
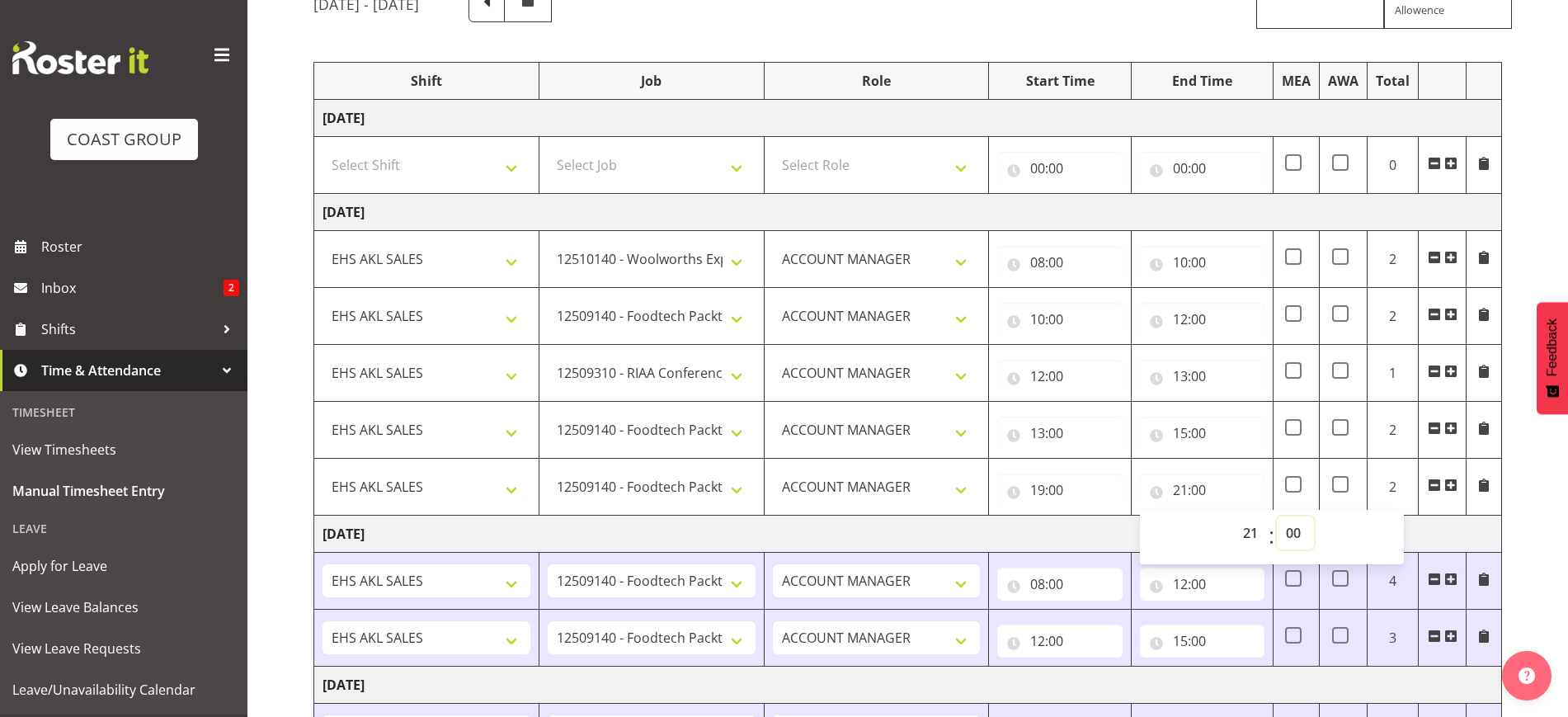
click at [1300, 533] on select "00 01 02 03 04 05 06 07 08 09 10 11 12 13 14 15 16 17 18 19 20 21 22 23 24 25 2…" at bounding box center [1295, 533] width 37 height 33
select select "30"
click at [1277, 517] on select "00 01 02 03 04 05 06 07 08 09 10 11 12 13 14 15 16 17 18 19 20 21 22 23 24 25 2…" at bounding box center [1295, 533] width 37 height 33
type input "21:30"
click at [1524, 550] on div "[DATE] - [DATE] MEA - Meal Allowance AWA - Away Allowence Shift Job Role Start …" at bounding box center [940, 555] width 1255 height 1163
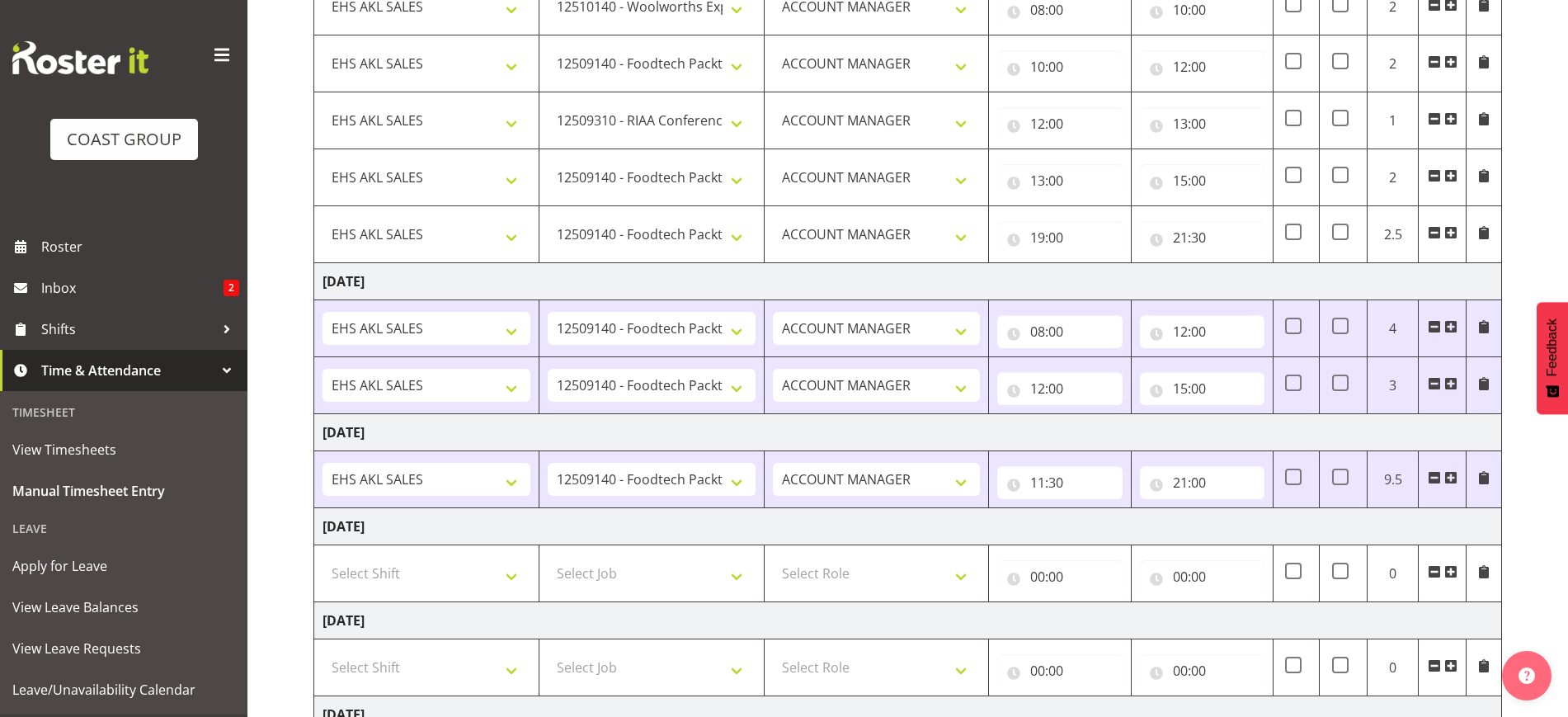
scroll to position [600, 0]
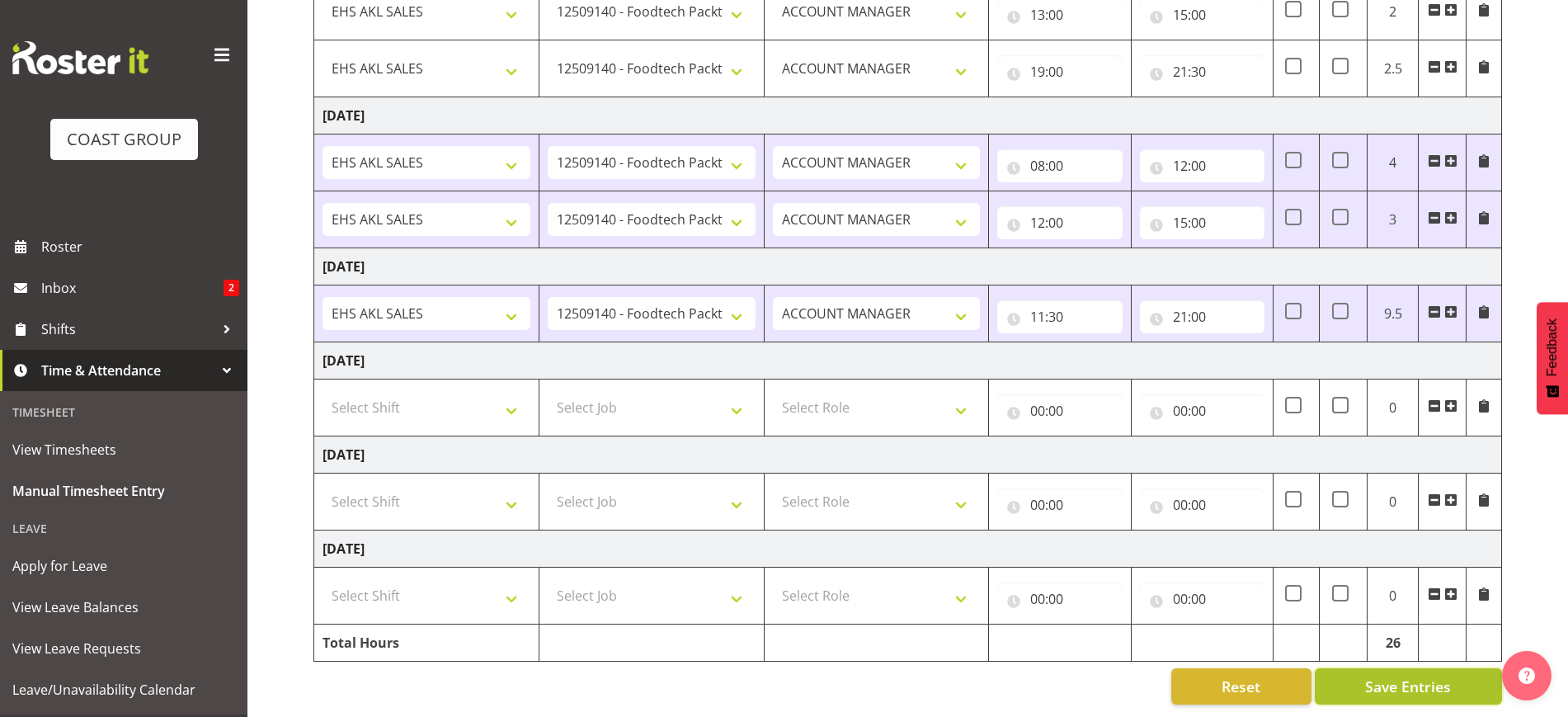
click at [1433, 676] on span "Save Entries" at bounding box center [1408, 686] width 86 height 22
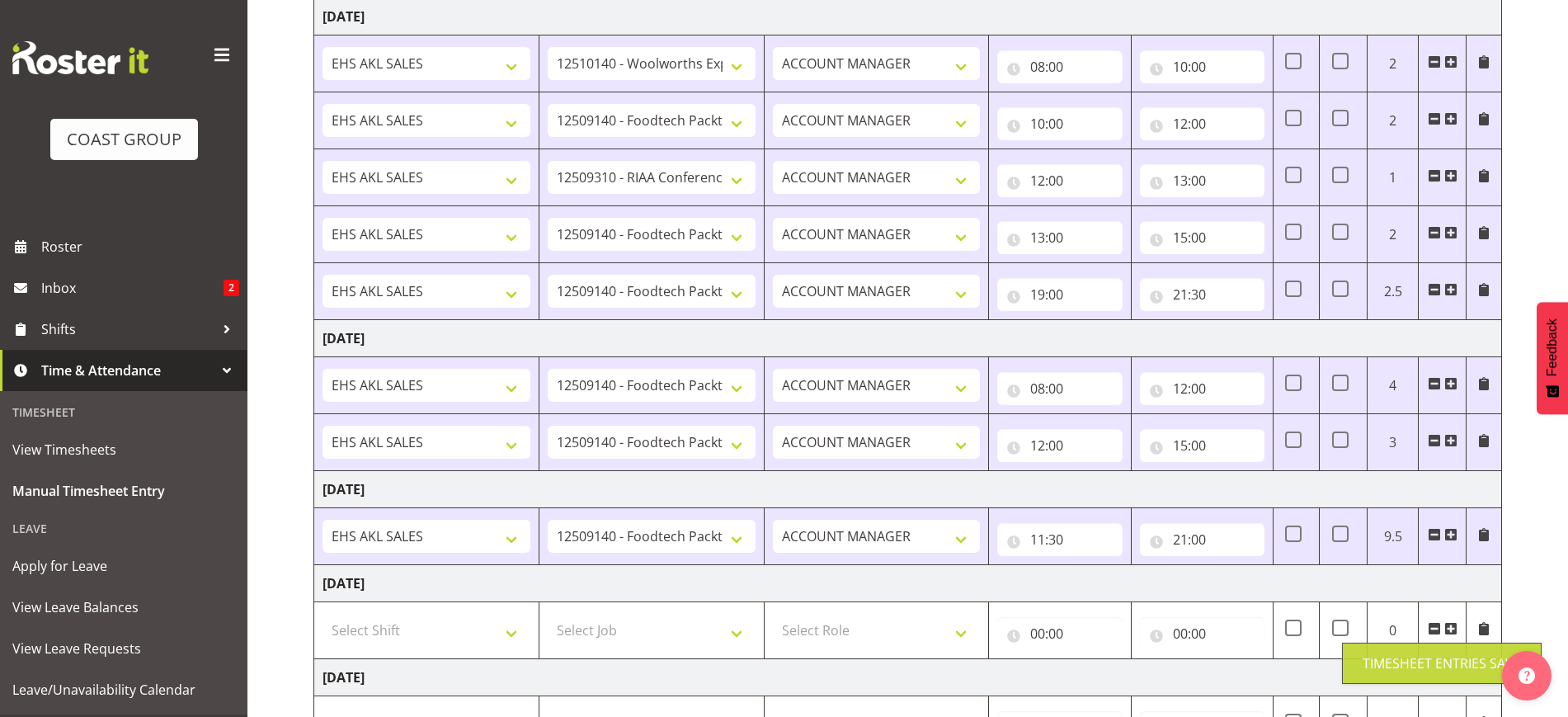
scroll to position [188, 0]
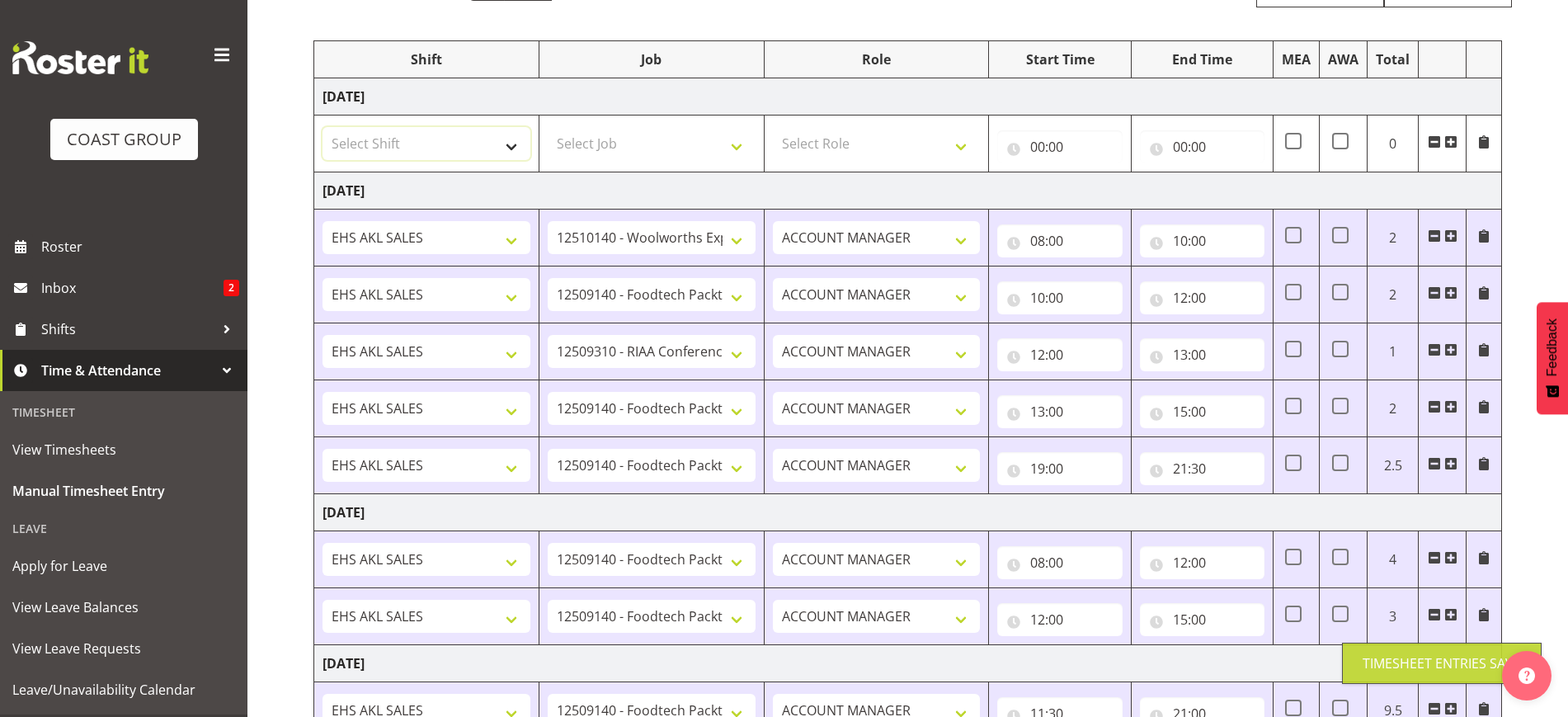
click at [447, 146] on select "Select Shift EHS AKL SALES" at bounding box center [427, 144] width 208 height 33
select select "1327"
click at [323, 127] on select "Select Shift EHS AKL SALES" at bounding box center [427, 144] width 208 height 33
click at [645, 143] on select "Select Job 1 Carlton Events 1 [PERSON_NAME][GEOGRAPHIC_DATA] 1 [PERSON_NAME][GE…" at bounding box center [652, 144] width 208 height 33
select select "9288"
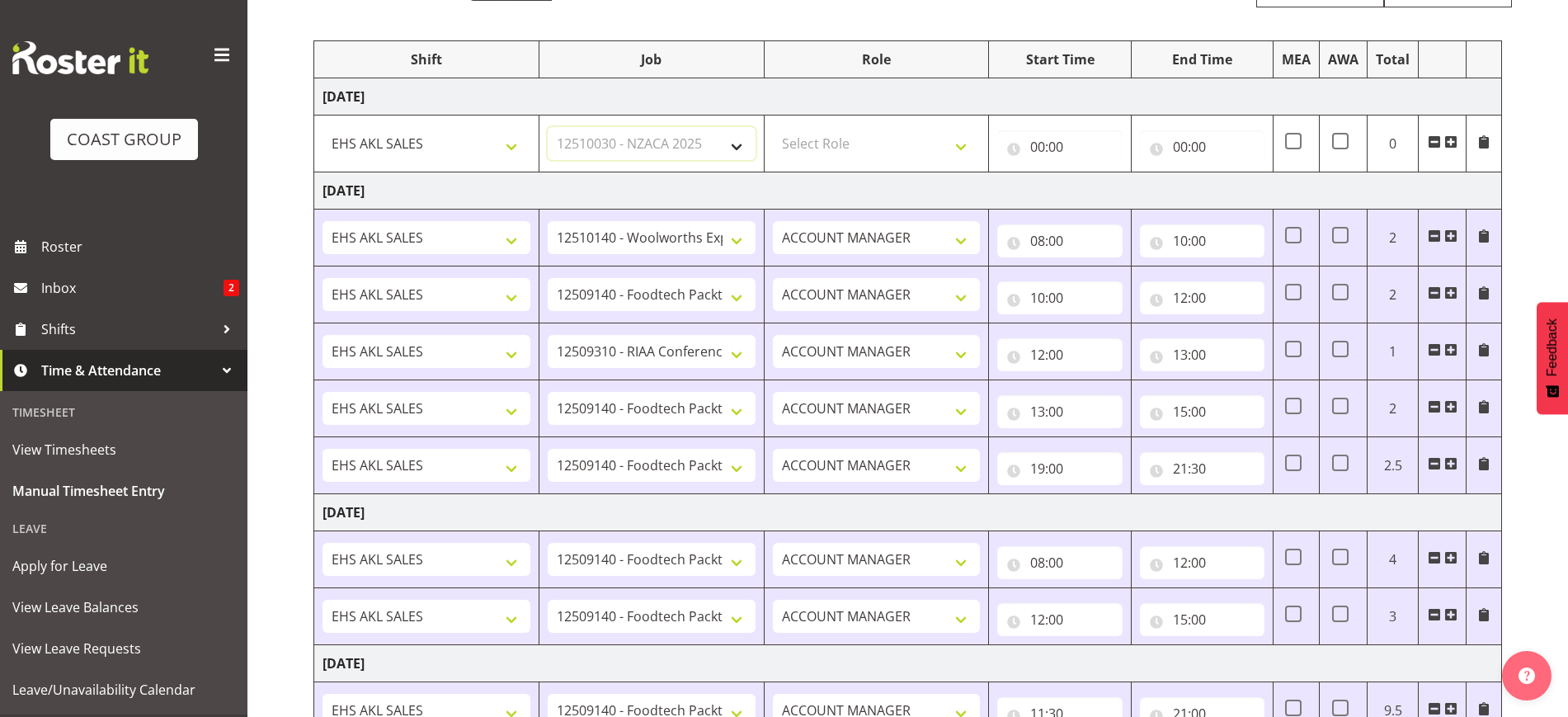
click at [548, 127] on select "Select Job 1 Carlton Events 1 [PERSON_NAME][GEOGRAPHIC_DATA] 1 [PERSON_NAME][GE…" at bounding box center [652, 144] width 208 height 33
click at [875, 146] on select "Select Role ACCOUNT MANAGER Account Manager" at bounding box center [877, 144] width 208 height 33
select select "197"
click at [773, 127] on select "Select Role ACCOUNT MANAGER Account Manager" at bounding box center [877, 144] width 208 height 33
drag, startPoint x: 1073, startPoint y: 136, endPoint x: 1103, endPoint y: 179, distance: 52.4
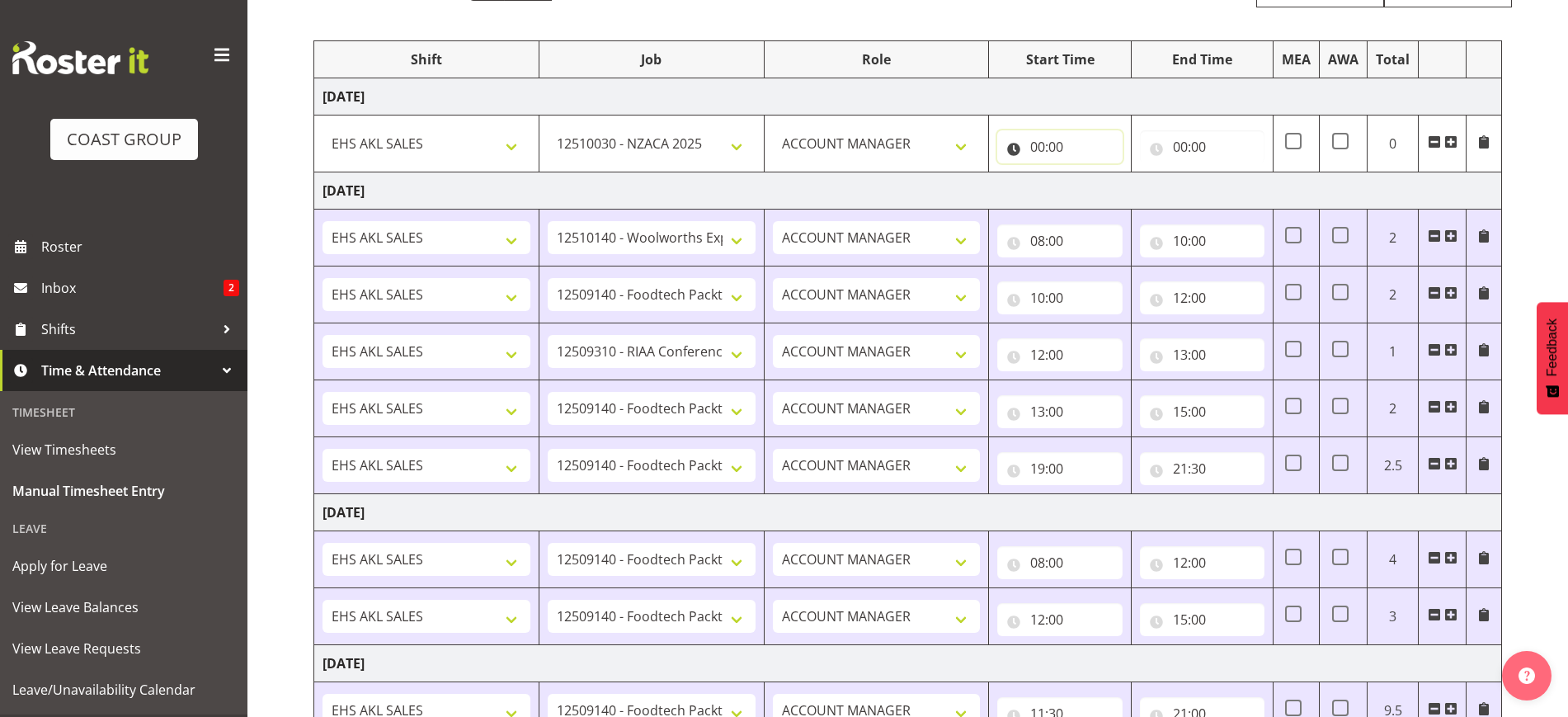
click at [1073, 137] on input "00:00" at bounding box center [1059, 146] width 125 height 33
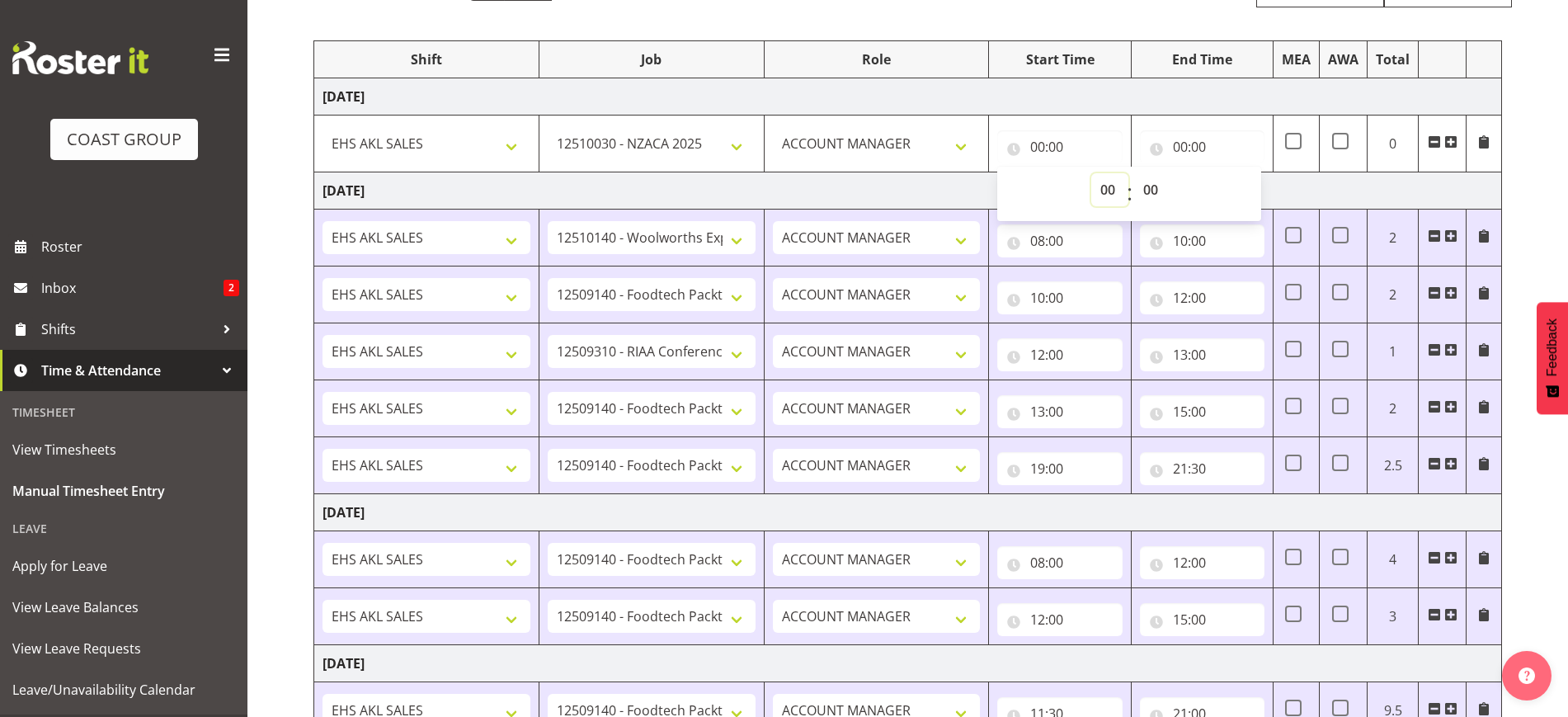
click at [1107, 194] on select "00 01 02 03 04 05 06 07 08 09 10 11 12 13 14 15 16 17 18 19 20 21 22 23" at bounding box center [1110, 189] width 37 height 33
select select "8"
click at [1092, 173] on select "00 01 02 03 04 05 06 07 08 09 10 11 12 13 14 15 16 17 18 19 20 21 22 23" at bounding box center [1110, 189] width 37 height 33
type input "08:00"
click at [1210, 148] on input "00:00" at bounding box center [1202, 146] width 125 height 33
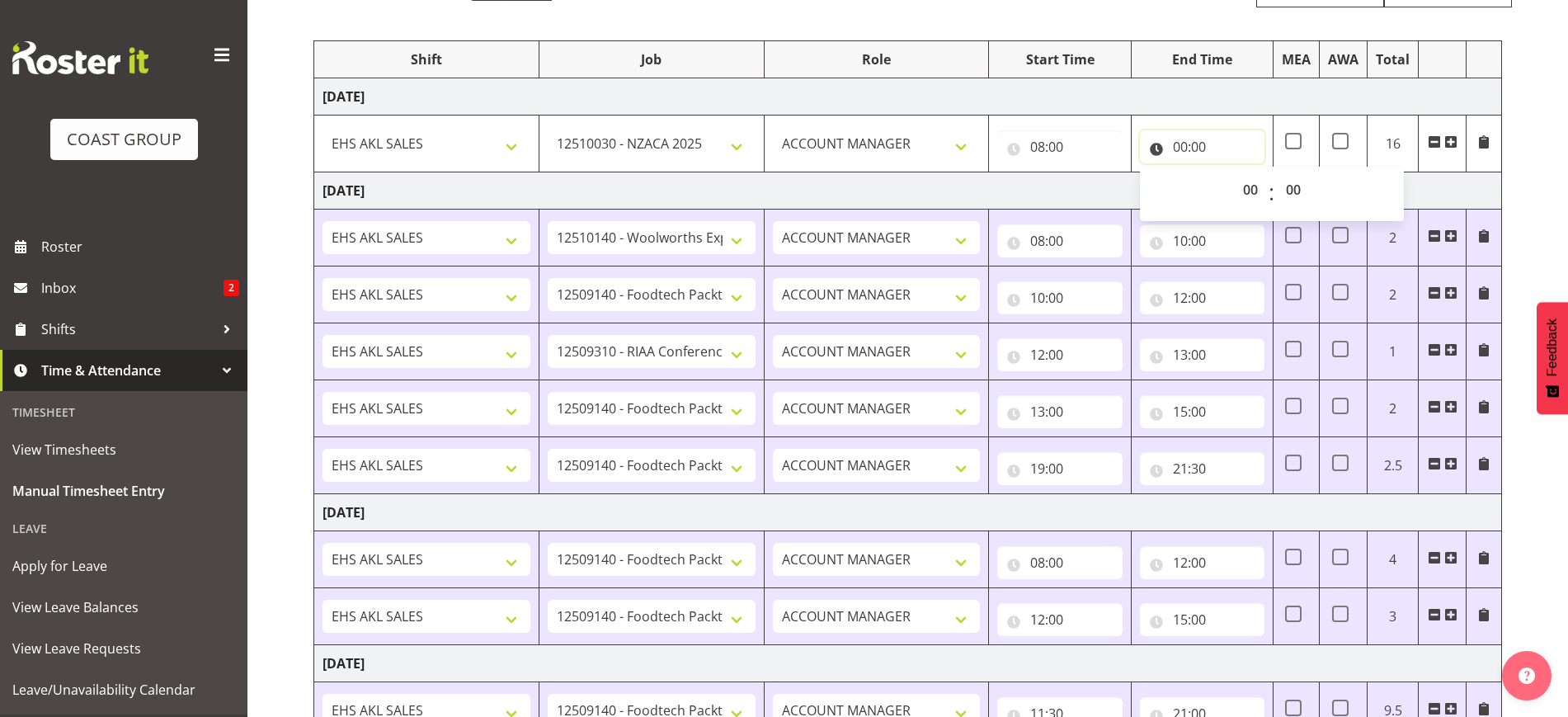
click at [1211, 149] on input "00:00" at bounding box center [1202, 146] width 125 height 33
click at [1191, 149] on input "00:00" at bounding box center [1202, 146] width 125 height 33
click at [1263, 188] on select "00 01 02 03 04 05 06 07 08 09 10 11 12 13 14 15 16 17 18 19 20 21 22 23" at bounding box center [1252, 189] width 37 height 33
select select "10"
click at [1234, 173] on select "00 01 02 03 04 05 06 07 08 09 10 11 12 13 14 15 16 17 18 19 20 21 22 23" at bounding box center [1252, 189] width 37 height 33
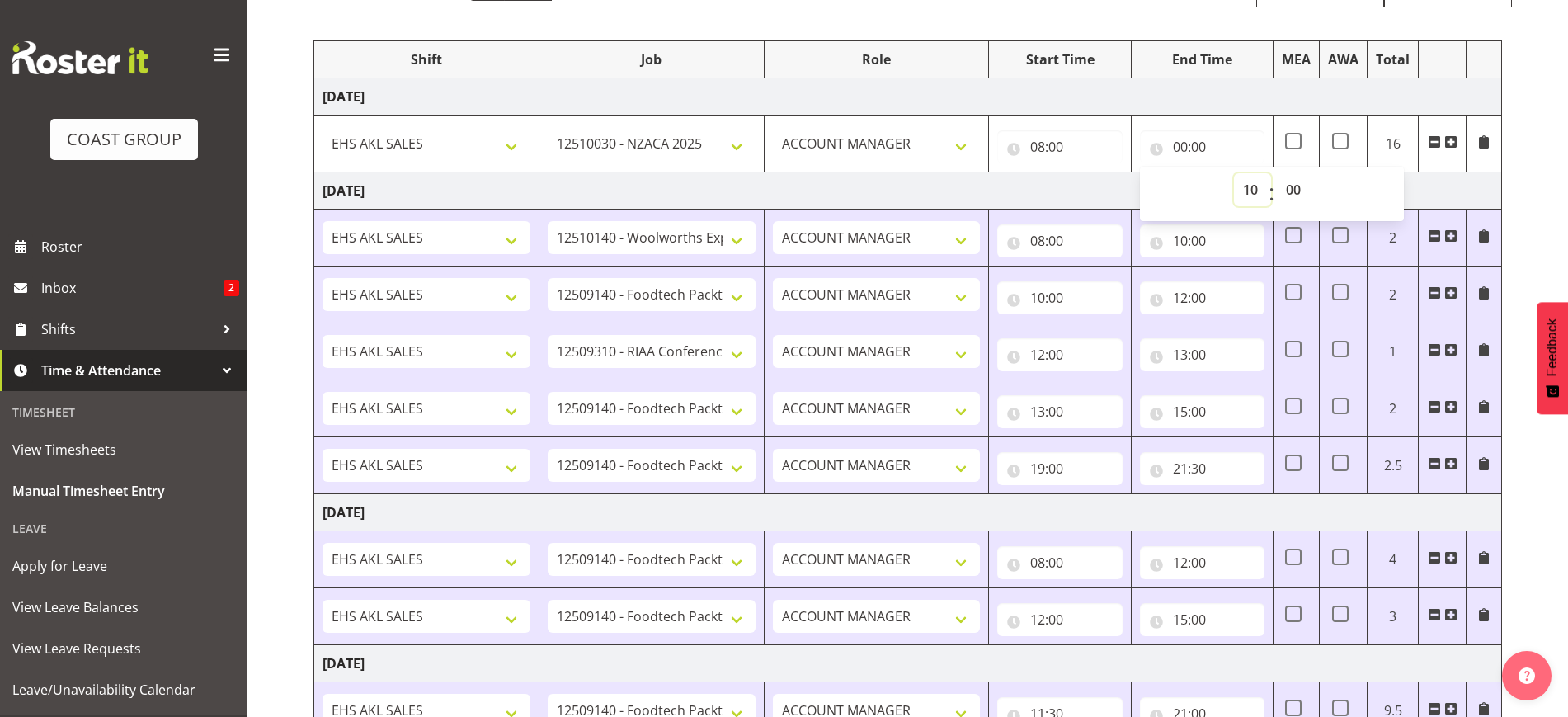
type input "10:00"
click at [1453, 143] on span at bounding box center [1450, 142] width 13 height 13
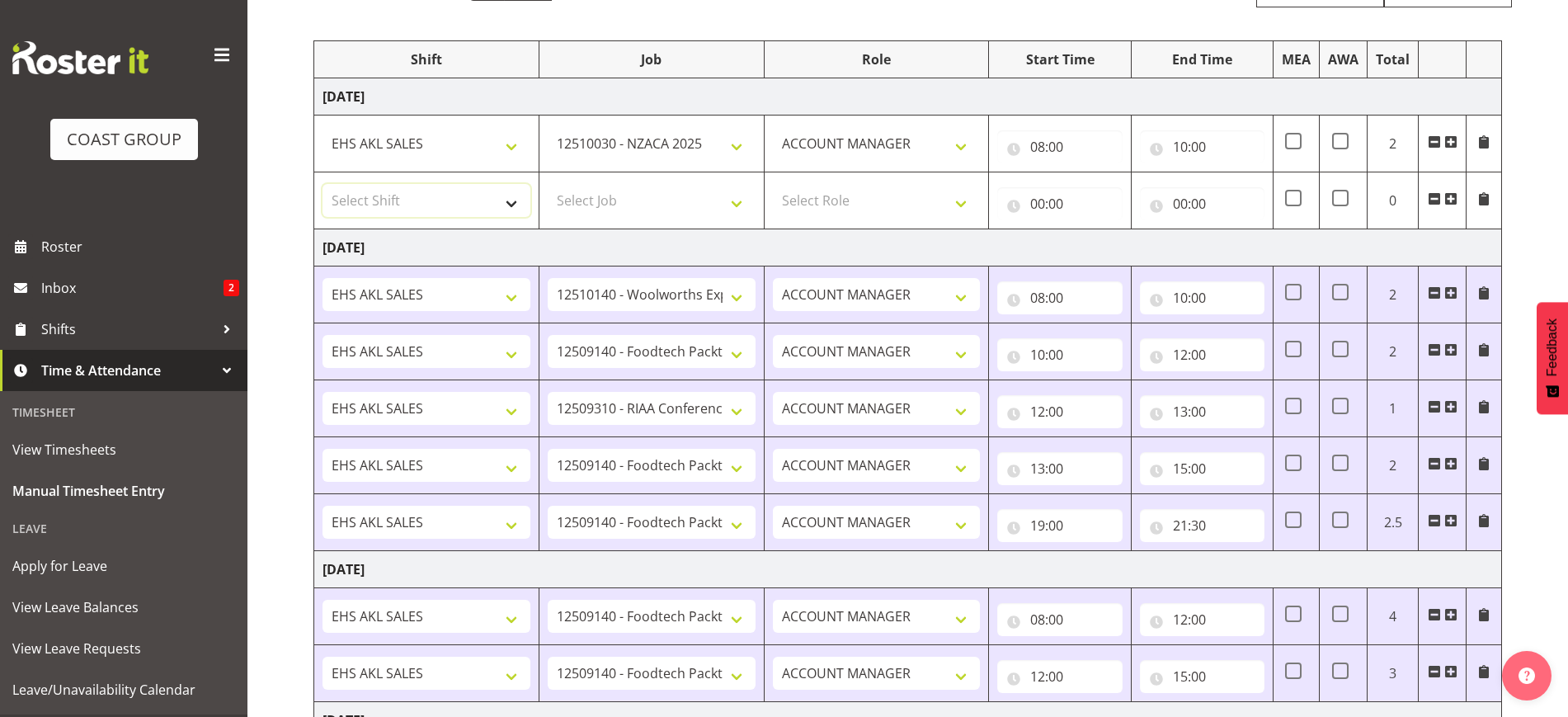
click at [415, 211] on select "Select Shift EHS AKL SALES" at bounding box center [427, 200] width 208 height 33
select select "1327"
click at [323, 184] on select "Select Shift EHS AKL SALES" at bounding box center [427, 200] width 208 height 33
click at [649, 190] on select "Select Job 1 Carlton Events 1 [PERSON_NAME][GEOGRAPHIC_DATA] 1 [PERSON_NAME][GE…" at bounding box center [652, 200] width 208 height 33
select select "10407"
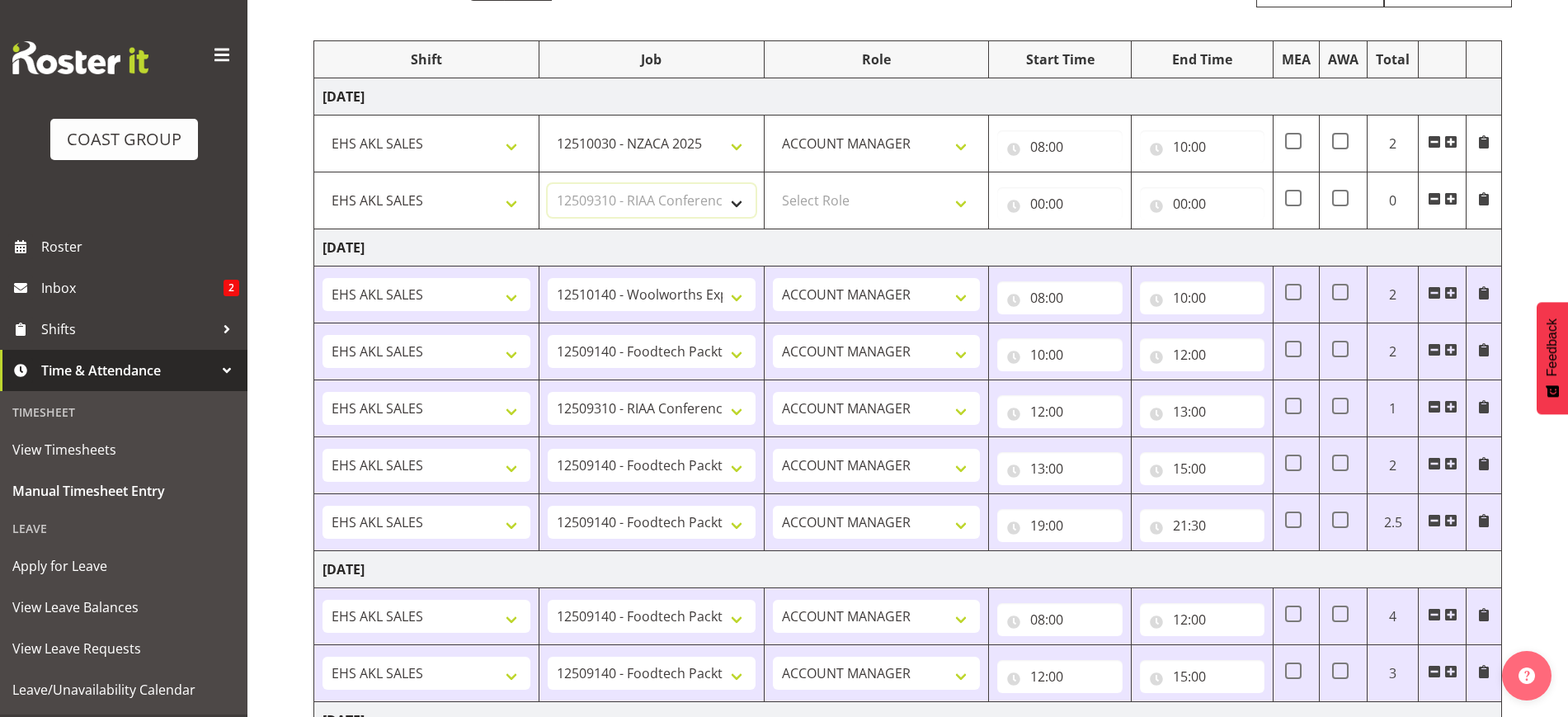
click at [548, 184] on select "Select Job 1 Carlton Events 1 [PERSON_NAME][GEOGRAPHIC_DATA] 1 [PERSON_NAME][GE…" at bounding box center [652, 200] width 208 height 33
click at [838, 197] on select "Select Role ACCOUNT MANAGER Account Manager" at bounding box center [877, 200] width 208 height 33
select select "197"
click at [773, 184] on select "Select Role ACCOUNT MANAGER Account Manager" at bounding box center [877, 200] width 208 height 33
click at [1040, 191] on input "00:00" at bounding box center [1059, 204] width 125 height 33
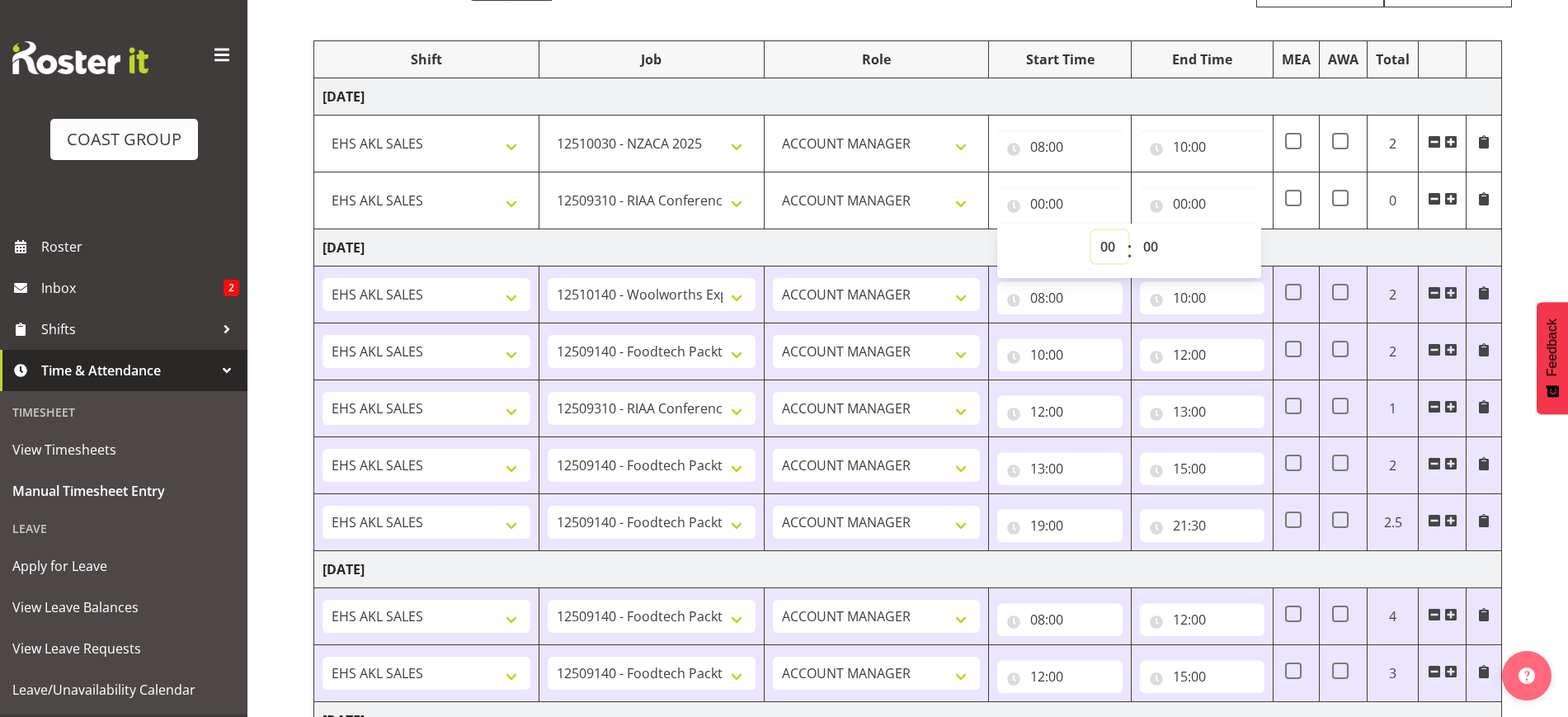
click at [1105, 239] on select "00 01 02 03 04 05 06 07 08 09 10 11 12 13 14 15 16 17 18 19 20 21 22 23" at bounding box center [1110, 247] width 37 height 33
click at [1308, 241] on td "[DATE]" at bounding box center [908, 248] width 1188 height 37
click at [1064, 200] on input "00:00" at bounding box center [1059, 204] width 125 height 33
click at [644, 202] on select "1 Carlton Events 1 [PERSON_NAME] 1 [PERSON_NAME][GEOGRAPHIC_DATA] 1 EHS WAREHOU…" at bounding box center [652, 200] width 208 height 33
select select "10237"
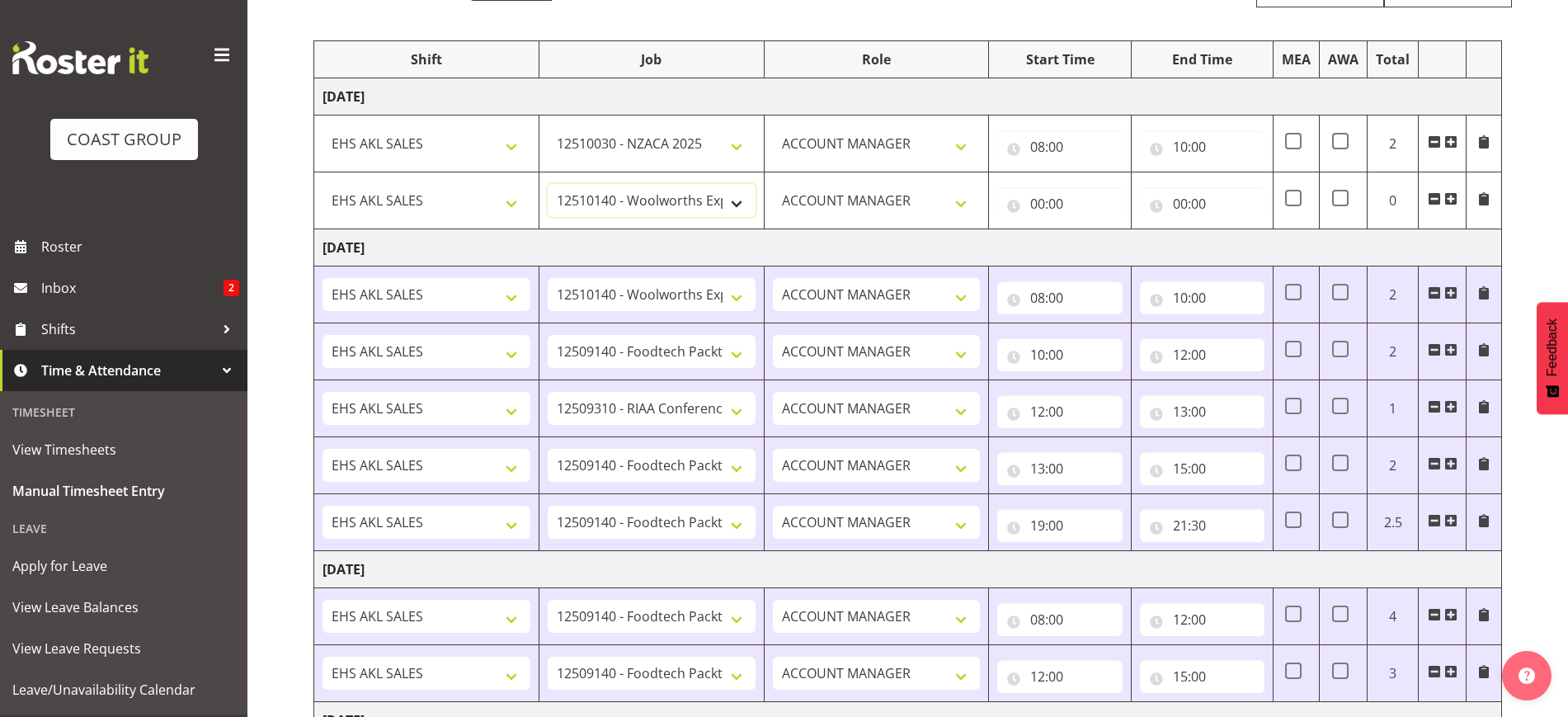
click at [548, 184] on select "1 Carlton Events 1 [PERSON_NAME] 1 [PERSON_NAME][GEOGRAPHIC_DATA] 1 EHS WAREHOU…" at bounding box center [652, 200] width 208 height 33
click at [1058, 200] on input "00:00" at bounding box center [1059, 204] width 125 height 33
click at [1102, 241] on select "00 01 02 03 04 05 06 07 08 09 10 11 12 13 14 15 16 17 18 19 20 21 22 23" at bounding box center [1110, 247] width 37 height 33
select select "10"
click at [1092, 231] on select "00 01 02 03 04 05 06 07 08 09 10 11 12 13 14 15 16 17 18 19 20 21 22 23" at bounding box center [1110, 247] width 37 height 33
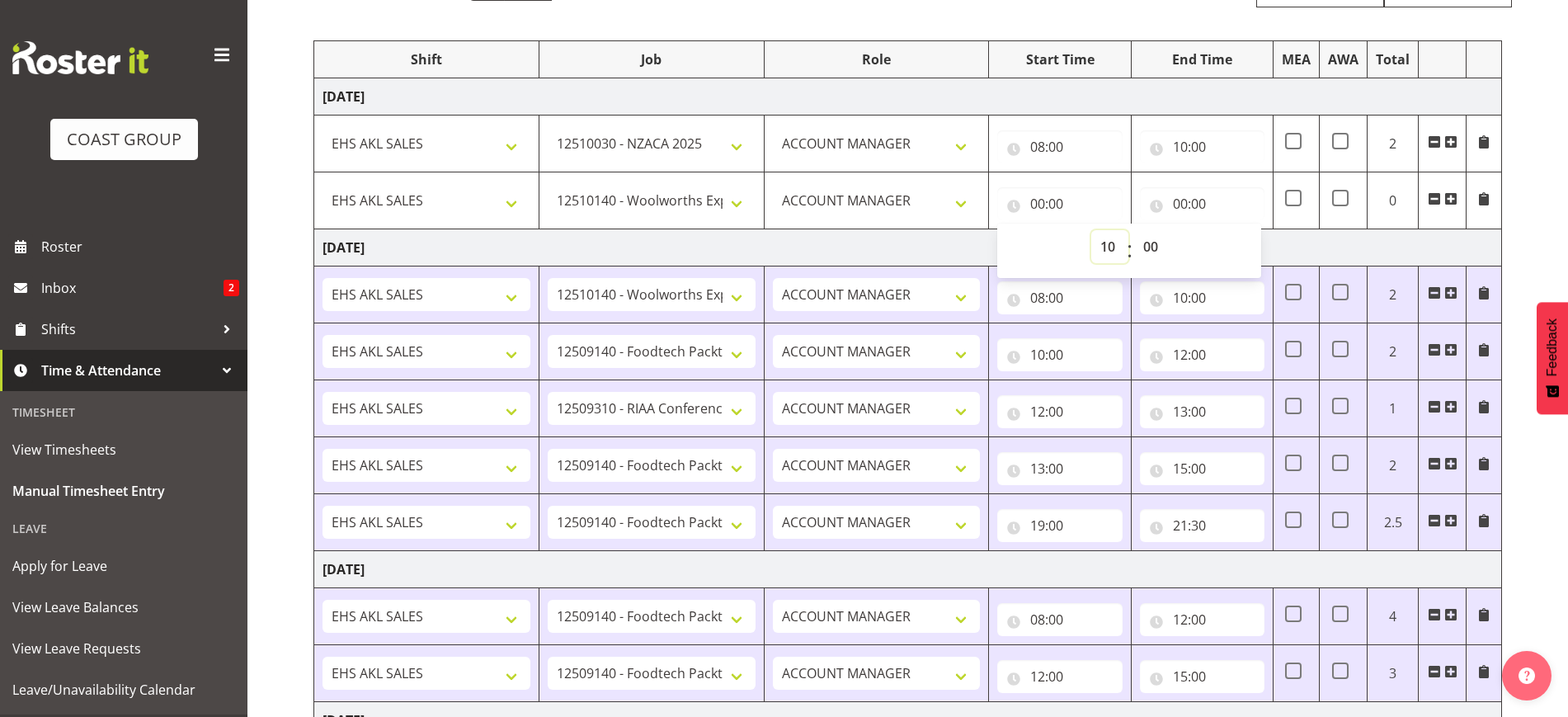
type input "10:00"
click at [1216, 203] on input "00:00" at bounding box center [1202, 204] width 125 height 33
click at [1248, 244] on select "00 01 02 03 04 05 06 07 08 09 10 11 12 13 14 15 16 17 18 19 20 21 22 23" at bounding box center [1252, 247] width 37 height 33
select select "12"
click at [1234, 231] on select "00 01 02 03 04 05 06 07 08 09 10 11 12 13 14 15 16 17 18 19 20 21 22 23" at bounding box center [1252, 247] width 37 height 33
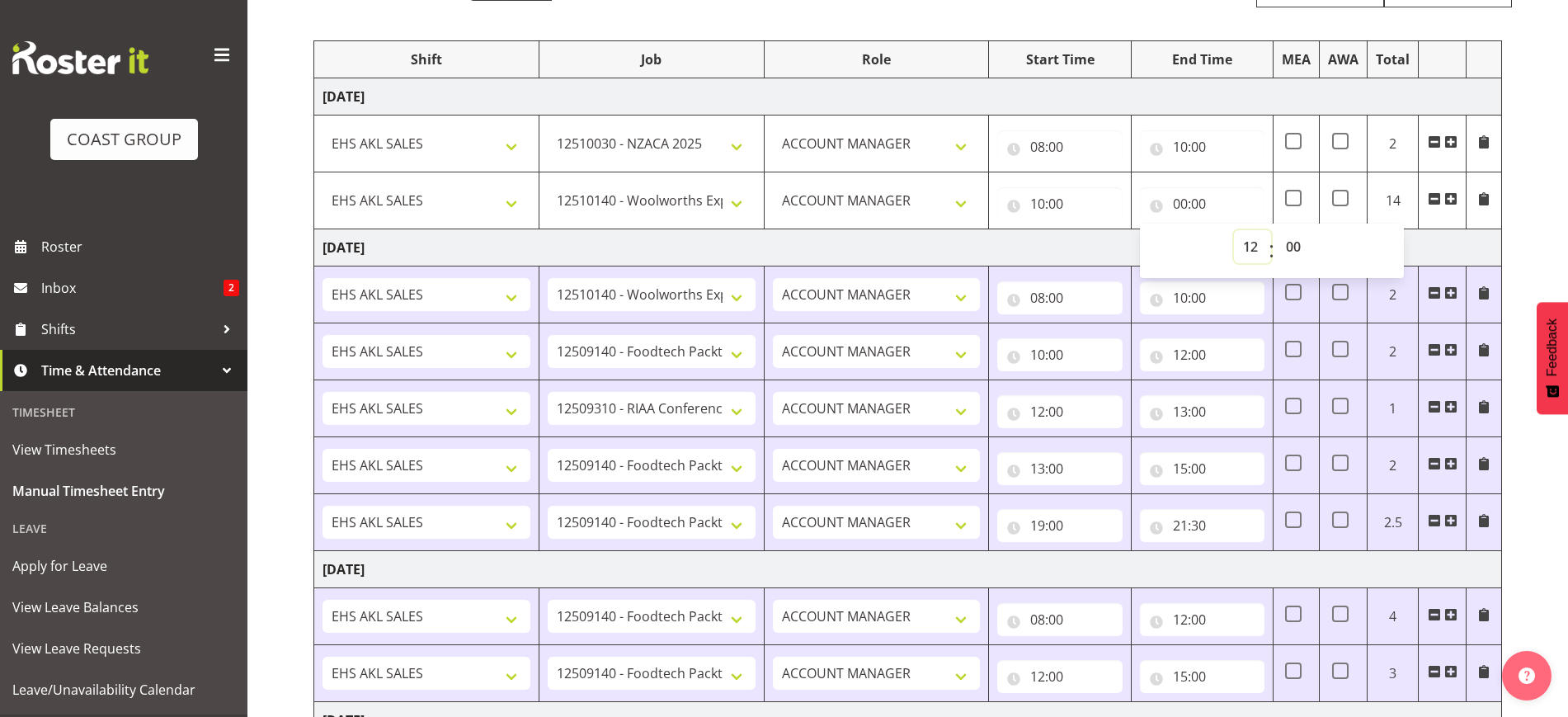
type input "12:00"
click at [1454, 200] on span at bounding box center [1450, 198] width 13 height 13
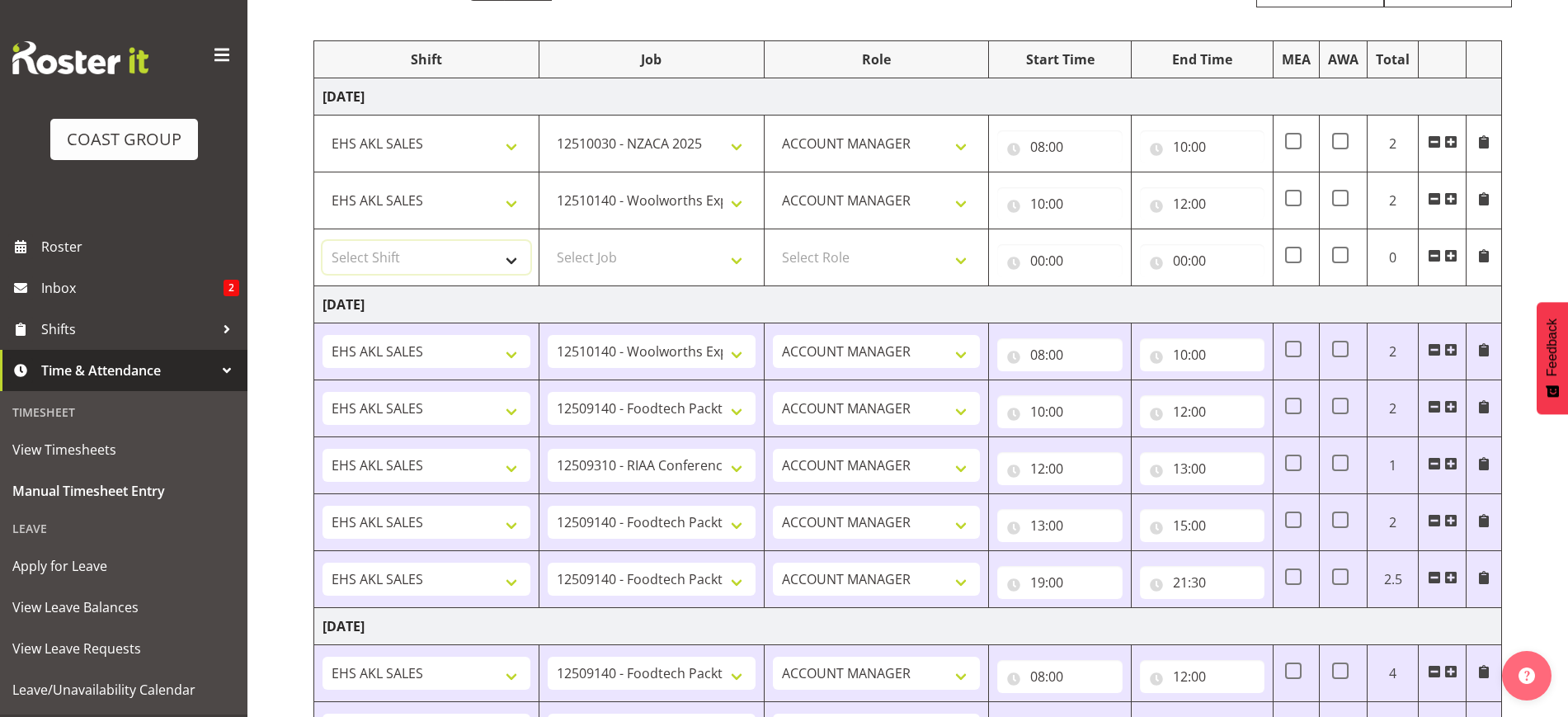
click at [469, 266] on select "Select Shift EHS AKL SALES" at bounding box center [427, 258] width 208 height 33
select select "1327"
click at [323, 241] on select "Select Shift EHS AKL SALES" at bounding box center [427, 258] width 208 height 33
click at [622, 254] on select "Select Job 1 Carlton Events 1 [PERSON_NAME][GEOGRAPHIC_DATA] 1 [PERSON_NAME][GE…" at bounding box center [652, 258] width 208 height 33
click at [649, 256] on select "Select Job 1 Carlton Events 1 [PERSON_NAME][GEOGRAPHIC_DATA] 1 [PERSON_NAME][GE…" at bounding box center [652, 258] width 208 height 33
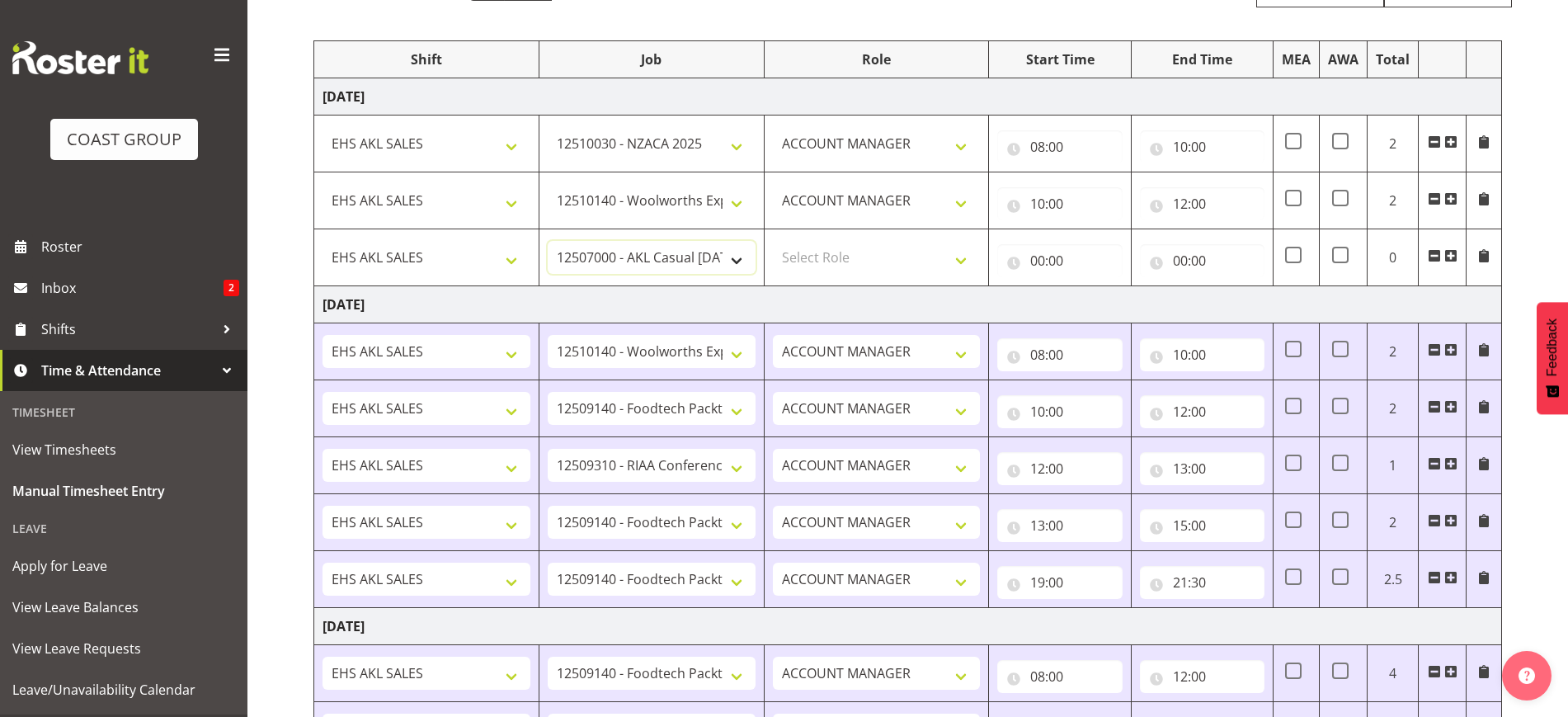
click at [649, 256] on select "1 Carlton Events 1 [PERSON_NAME] 1 [PERSON_NAME][GEOGRAPHIC_DATA] 1 EHS WAREHOU…" at bounding box center [652, 258] width 208 height 33
click at [666, 252] on select "1 Carlton Events 1 [PERSON_NAME] 1 [PERSON_NAME][GEOGRAPHIC_DATA] 1 EHS WAREHOU…" at bounding box center [652, 258] width 208 height 33
click at [667, 252] on select "1 Carlton Events 1 [PERSON_NAME] 1 [PERSON_NAME][GEOGRAPHIC_DATA] 1 EHS WAREHOU…" at bounding box center [652, 258] width 208 height 33
select select "9630"
click at [548, 241] on select "1 Carlton Events 1 [PERSON_NAME] 1 [PERSON_NAME][GEOGRAPHIC_DATA] 1 EHS WAREHOU…" at bounding box center [652, 258] width 208 height 33
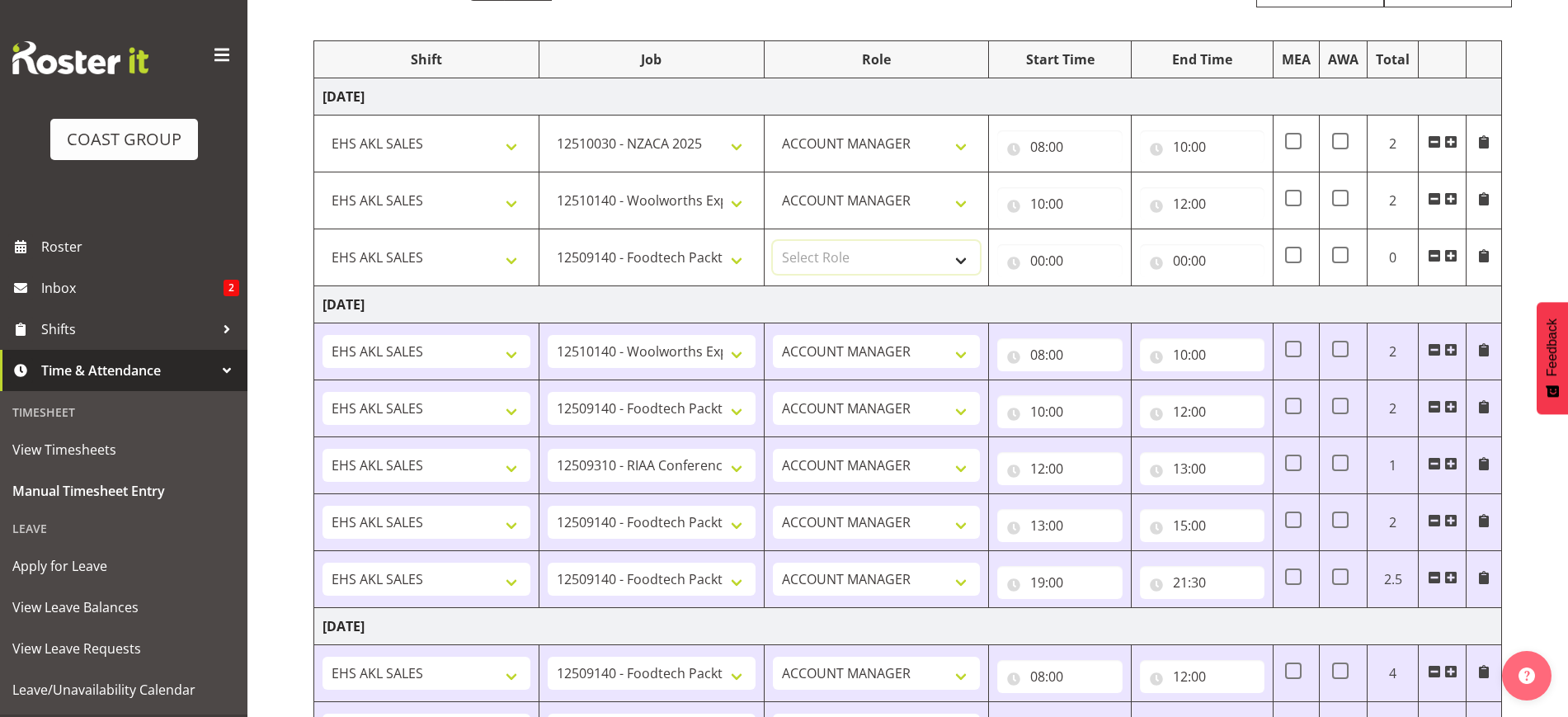
click at [903, 261] on select "Select Role ACCOUNT MANAGER Account Manager" at bounding box center [877, 258] width 208 height 33
select select "197"
click at [773, 241] on select "Select Role ACCOUNT MANAGER Account Manager" at bounding box center [877, 258] width 208 height 33
click at [1045, 253] on input "00:00" at bounding box center [1059, 260] width 125 height 33
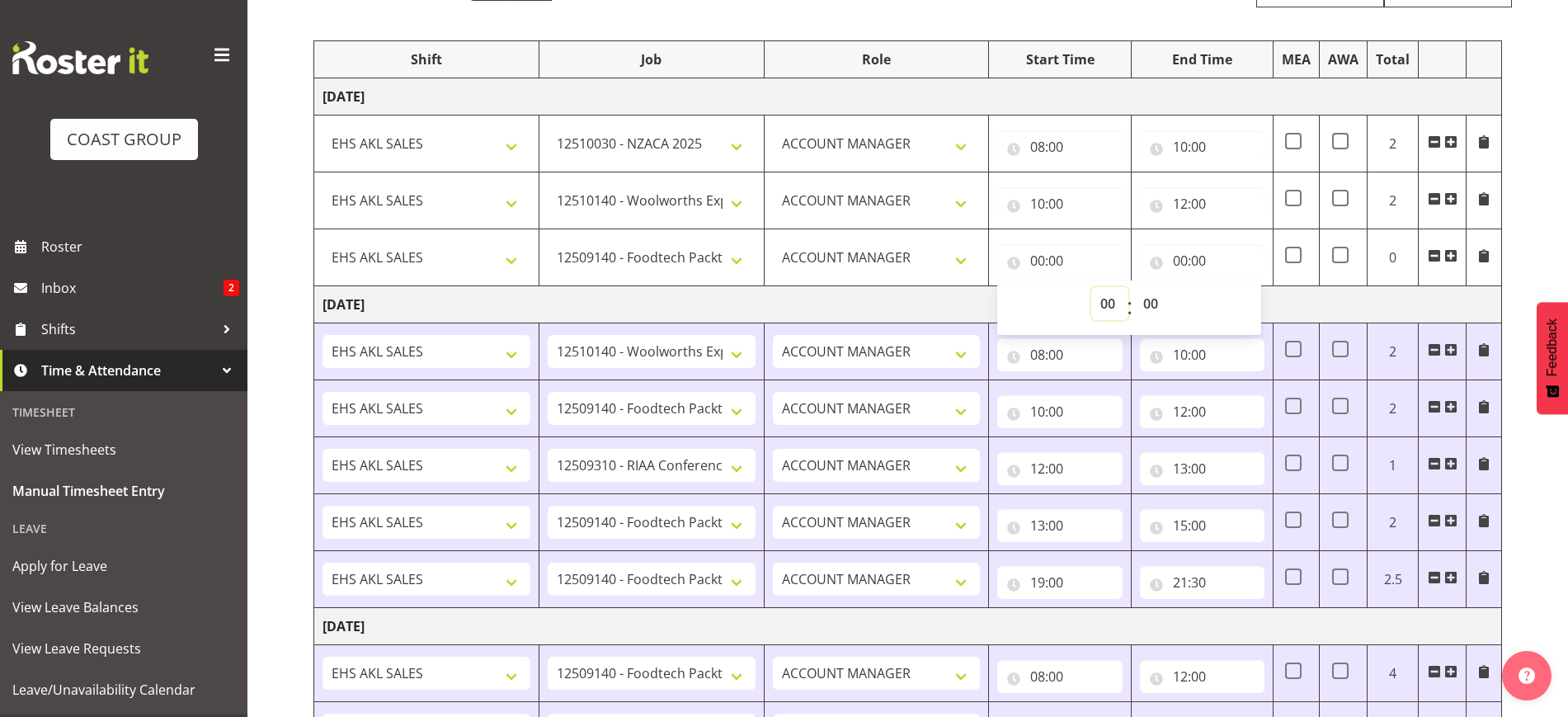
click at [1115, 305] on select "00 01 02 03 04 05 06 07 08 09 10 11 12 13 14 15 16 17 18 19 20 21 22 23" at bounding box center [1110, 303] width 37 height 33
select select "12"
click at [1092, 287] on select "00 01 02 03 04 05 06 07 08 09 10 11 12 13 14 15 16 17 18 19 20 21 22 23" at bounding box center [1110, 303] width 37 height 33
type input "12:00"
click at [1204, 262] on input "00:00" at bounding box center [1202, 260] width 125 height 33
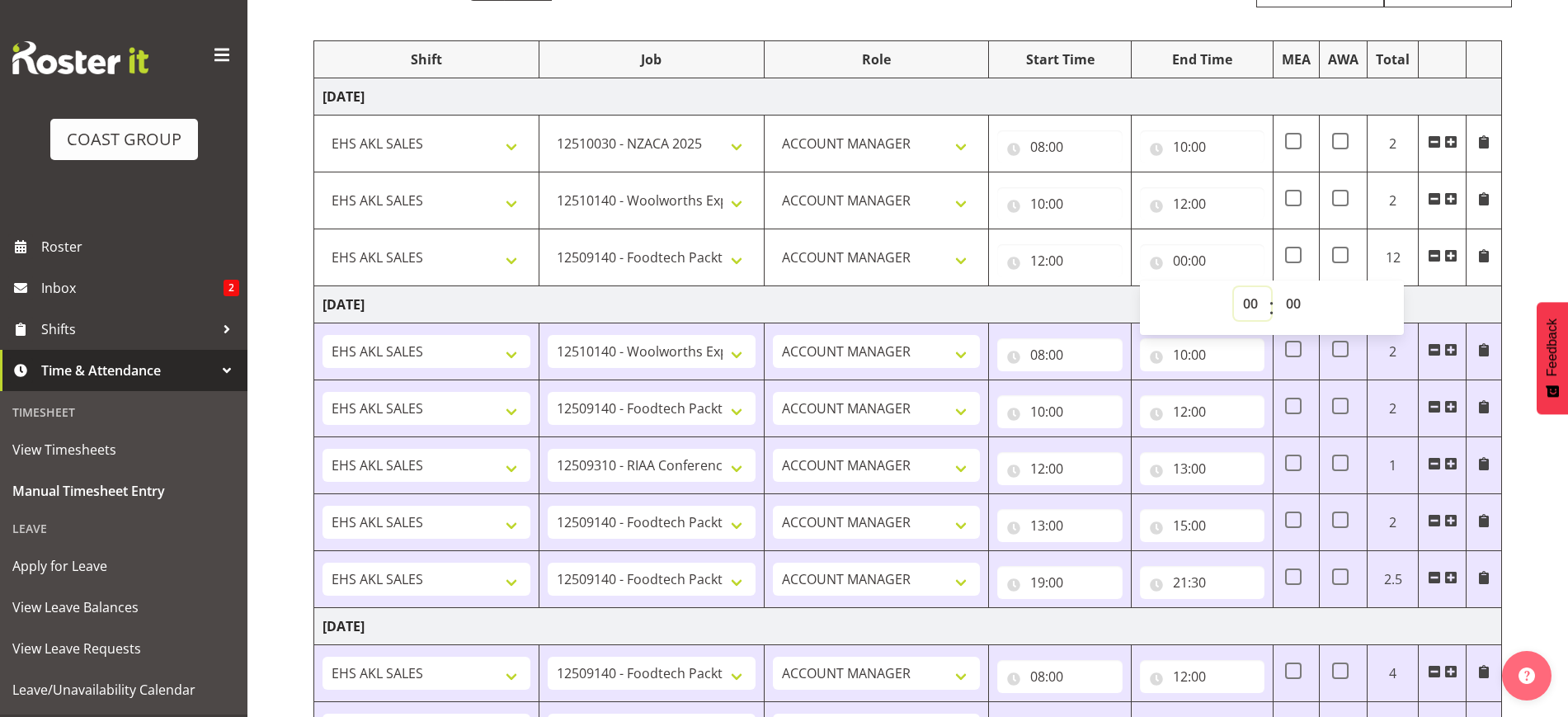
click at [1247, 308] on select "00 01 02 03 04 05 06 07 08 09 10 11 12 13 14 15 16 17 18 19 20 21 22 23" at bounding box center [1252, 303] width 37 height 33
select select "15"
click at [1234, 287] on select "00 01 02 03 04 05 06 07 08 09 10 11 12 13 14 15 16 17 18 19 20 21 22 23" at bounding box center [1252, 303] width 37 height 33
type input "15:00"
click at [1529, 232] on div "[DATE] - [DATE] MEA - Meal Allowance AWA - Away Allowence Shift Job Role Start …" at bounding box center [940, 590] width 1255 height 1277
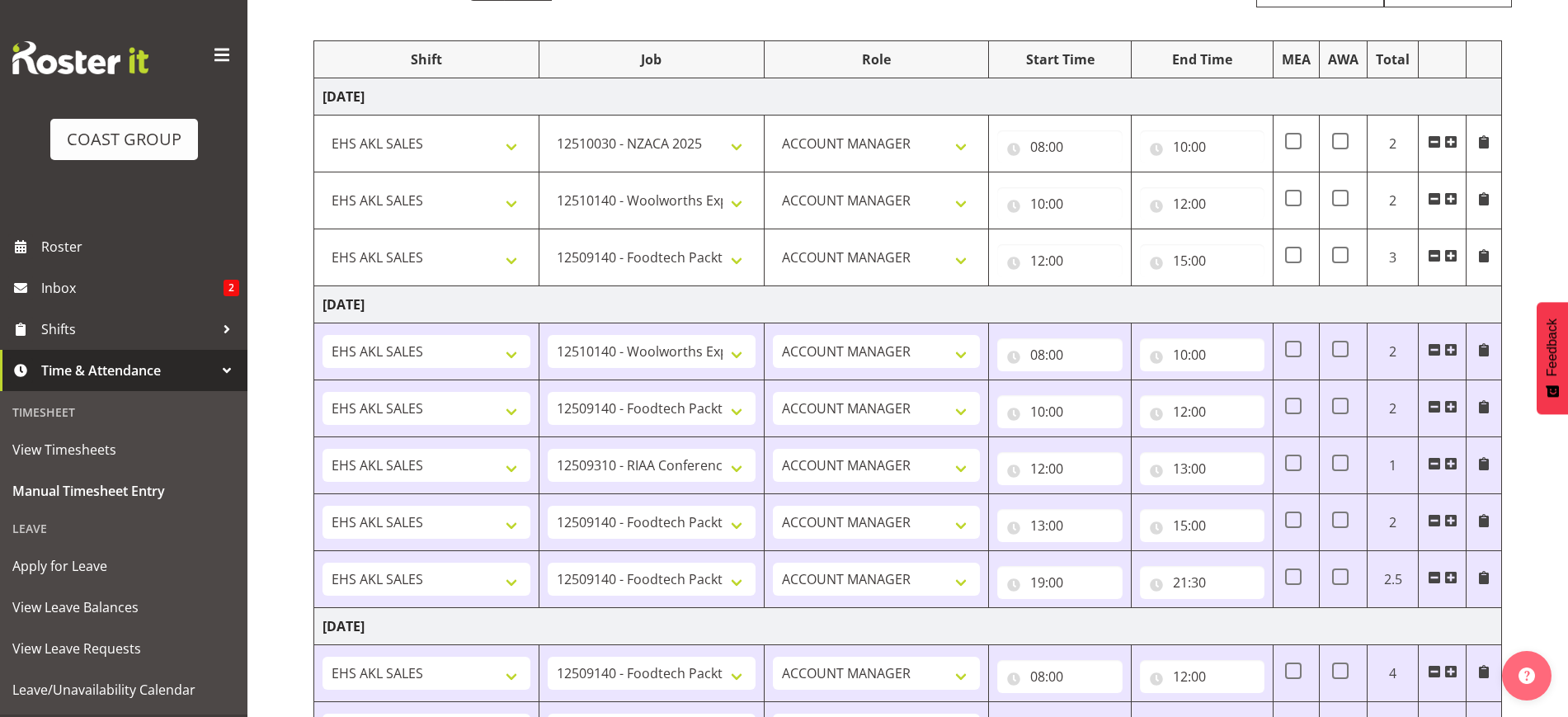
click at [1455, 253] on span at bounding box center [1450, 256] width 13 height 13
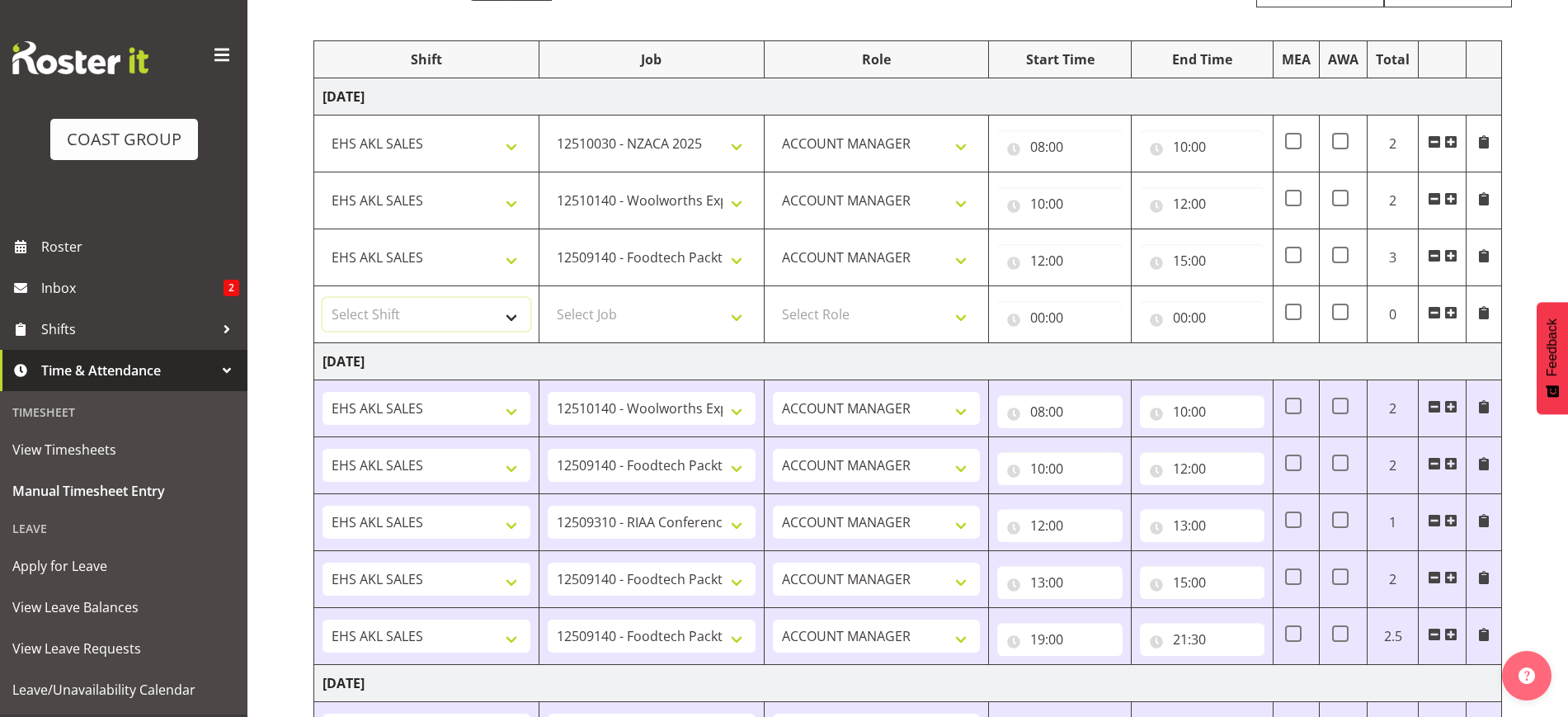
click at [443, 317] on select "Select Shift EHS AKL SALES" at bounding box center [427, 314] width 208 height 33
select select "1327"
click at [323, 298] on select "Select Shift EHS AKL SALES" at bounding box center [427, 314] width 208 height 33
click at [605, 321] on select "Select Job 1 Carlton Events 1 [PERSON_NAME][GEOGRAPHIC_DATA] 1 [PERSON_NAME][GE…" at bounding box center [652, 314] width 208 height 33
select select "10237"
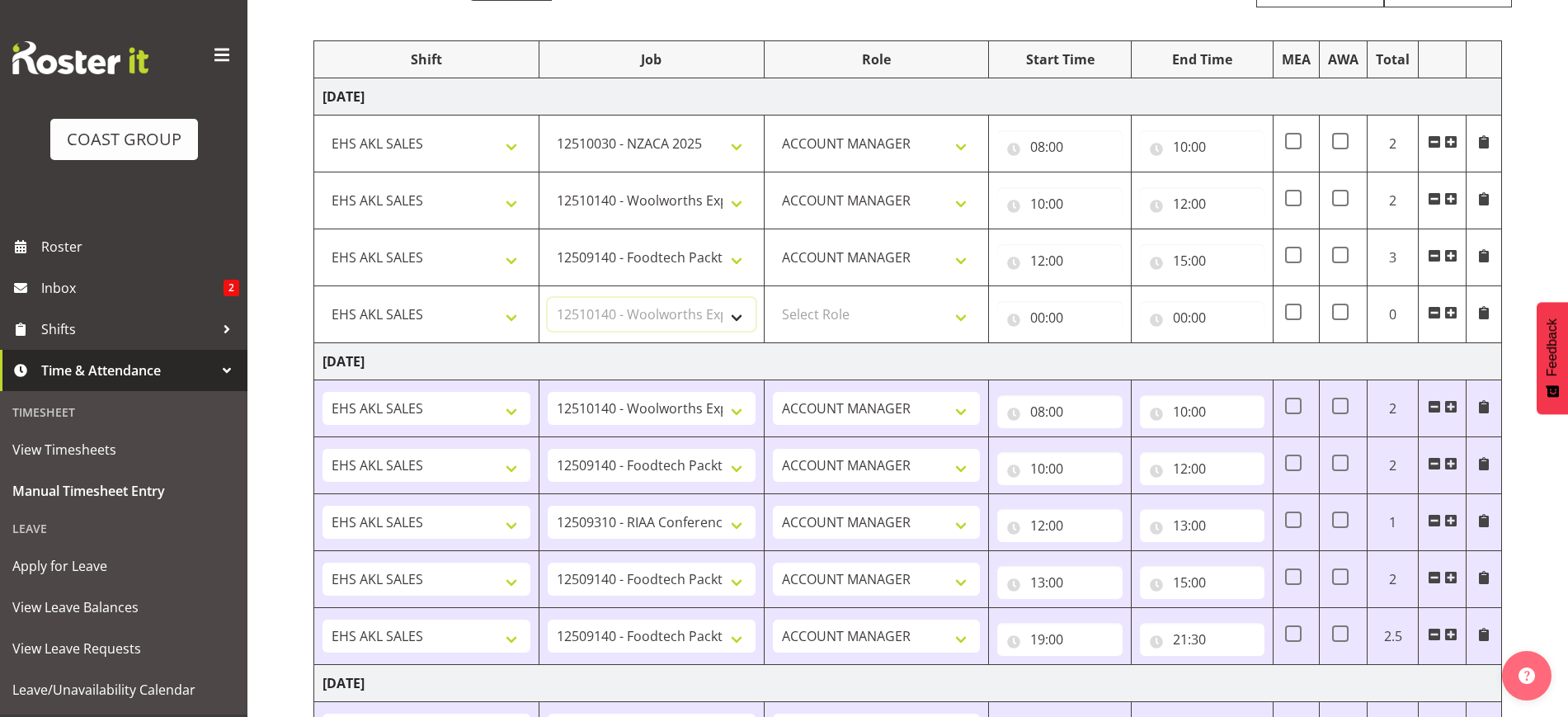
click at [548, 298] on select "Select Job 1 Carlton Events 1 [PERSON_NAME][GEOGRAPHIC_DATA] 1 [PERSON_NAME][GE…" at bounding box center [652, 314] width 208 height 33
click at [861, 299] on select "Select Role ACCOUNT MANAGER Account Manager" at bounding box center [877, 314] width 208 height 33
select select "197"
click at [773, 298] on select "Select Role ACCOUNT MANAGER Account Manager" at bounding box center [877, 314] width 208 height 33
click at [1042, 317] on input "00:00" at bounding box center [1059, 318] width 125 height 33
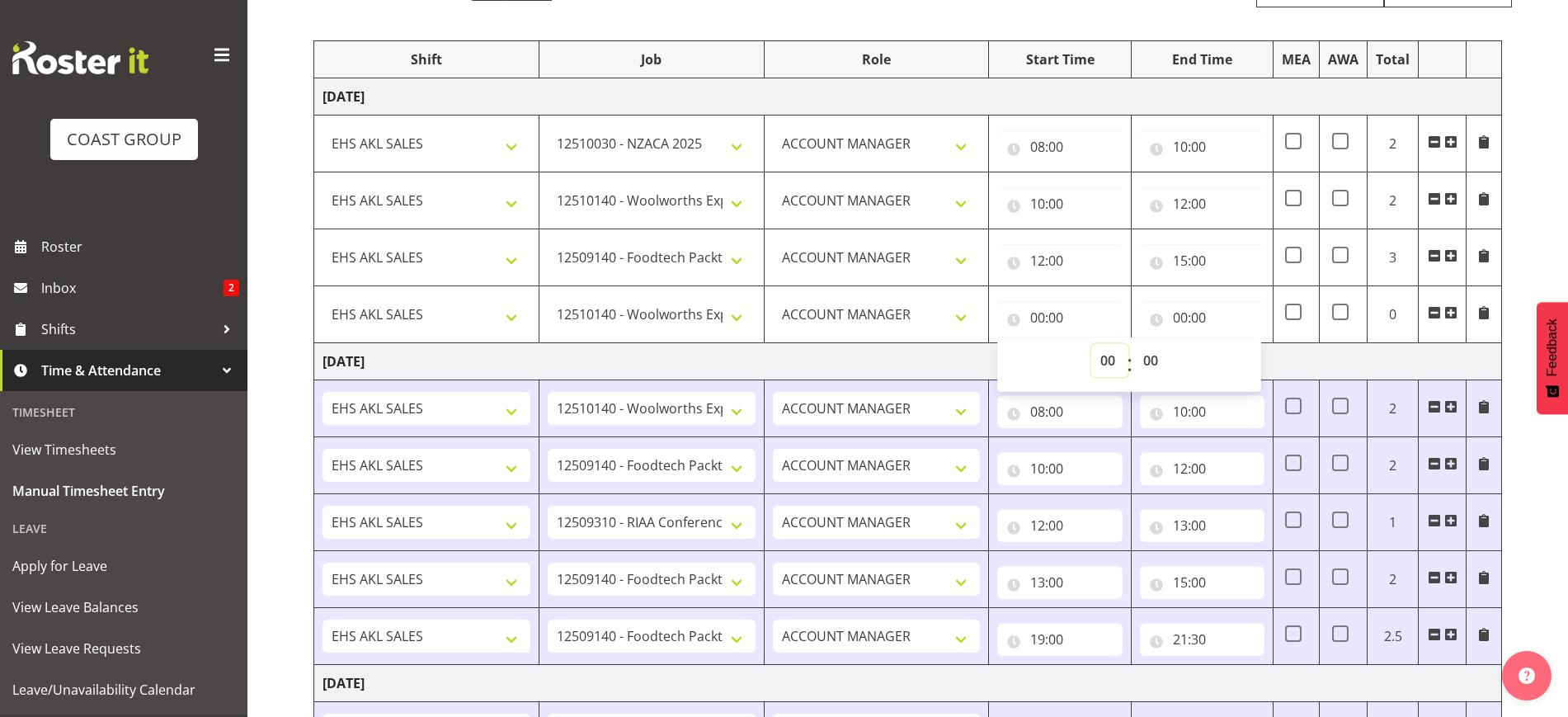
drag, startPoint x: 1102, startPoint y: 355, endPoint x: 1060, endPoint y: 332, distance: 47.9
click at [1102, 355] on select "00 01 02 03 04 05 06 07 08 09 10 11 12 13 14 15 16 17 18 19 20 21 22 23" at bounding box center [1110, 361] width 37 height 33
select select "19"
click at [1092, 345] on select "00 01 02 03 04 05 06 07 08 09 10 11 12 13 14 15 16 17 18 19 20 21 22 23" at bounding box center [1110, 361] width 37 height 33
type input "19:00"
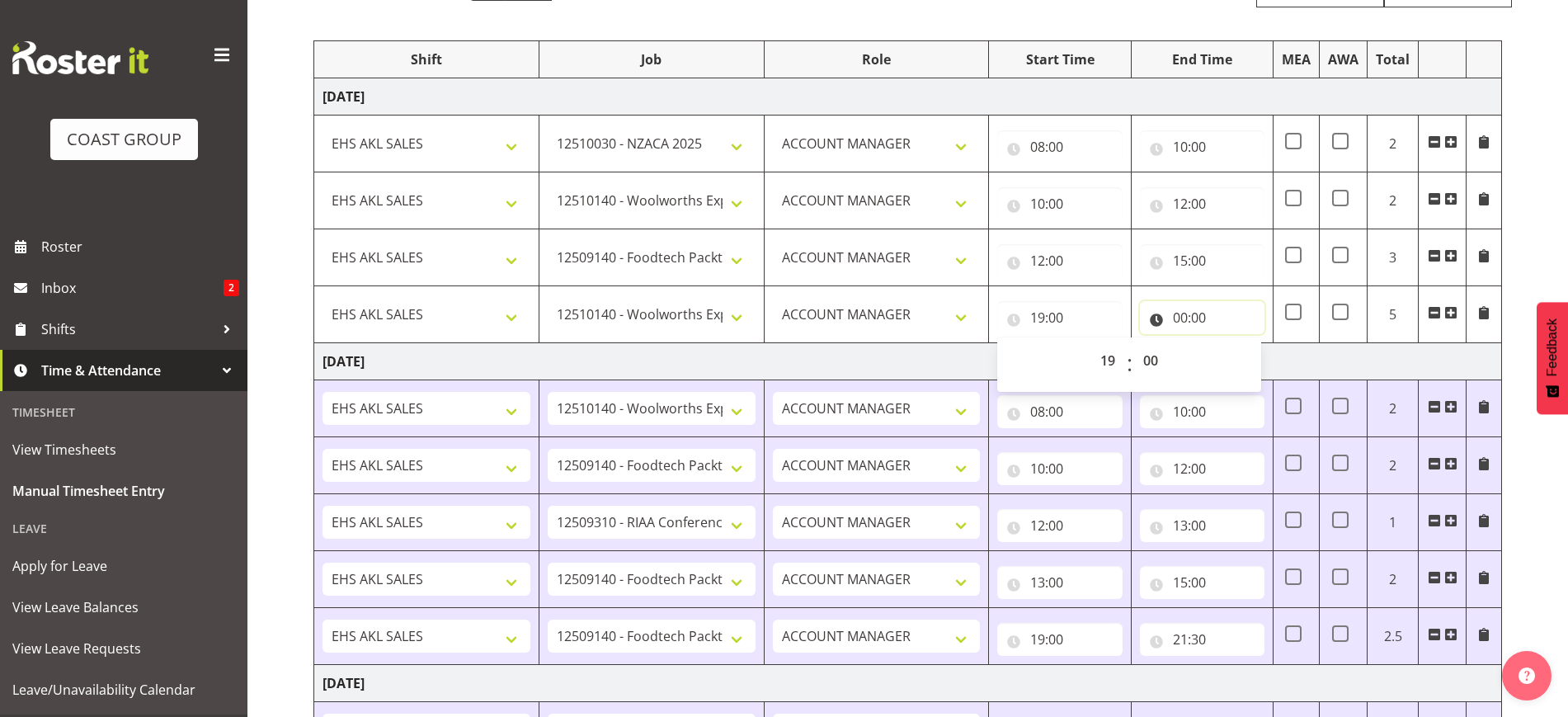
click at [1198, 317] on input "00:00" at bounding box center [1202, 318] width 125 height 33
drag, startPoint x: 1251, startPoint y: 359, endPoint x: 1249, endPoint y: 348, distance: 11.2
click at [1251, 359] on select "00 01 02 03 04 05 06 07 08 09 10 11 12 13 14 15 16 17 18 19 20 21 22 23" at bounding box center [1252, 361] width 37 height 33
select select "22"
click at [1234, 345] on select "00 01 02 03 04 05 06 07 08 09 10 11 12 13 14 15 16 17 18 19 20 21 22 23" at bounding box center [1252, 361] width 37 height 33
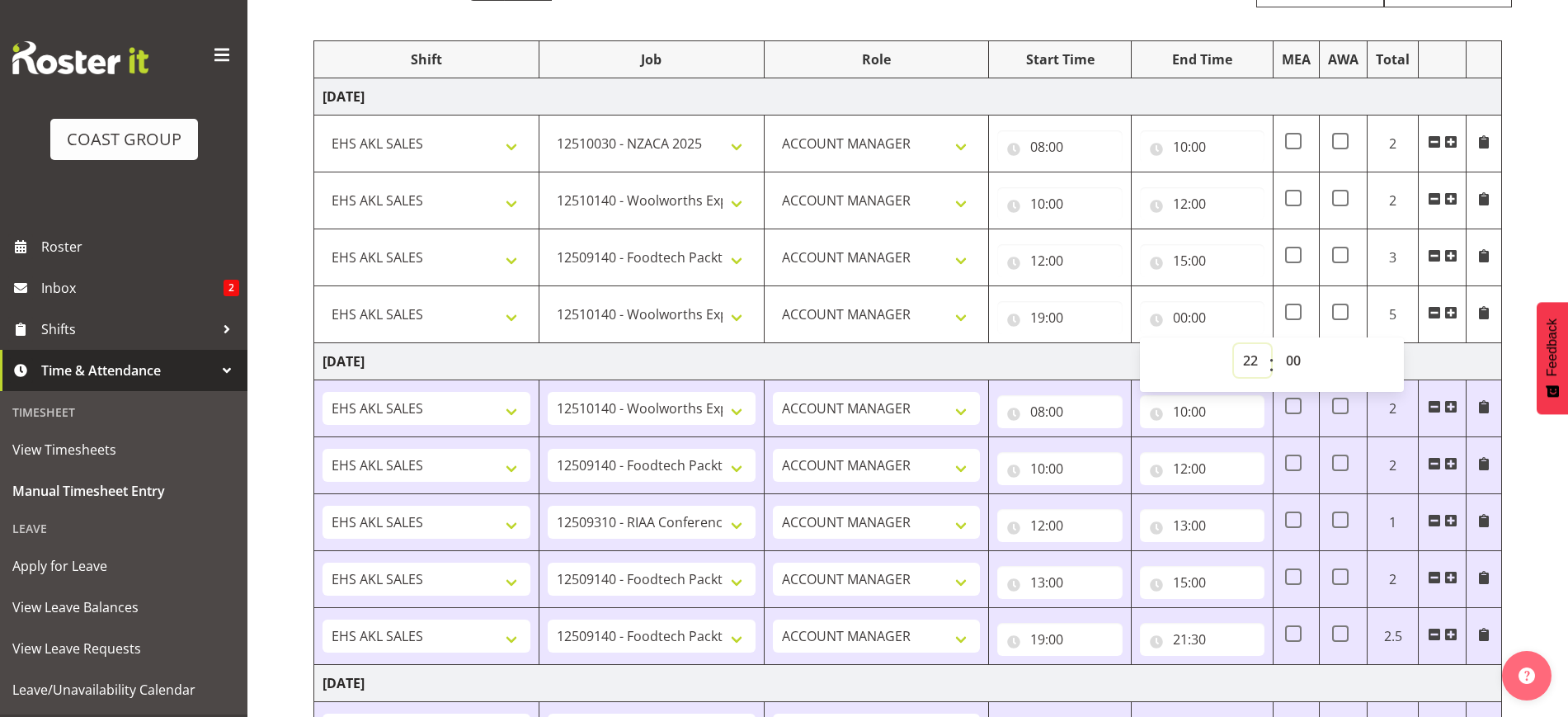
type input "22:00"
click at [1539, 464] on div "[DATE] - [DATE] MEA - Meal Allowance AWA - Away Allowence Shift Job Role Start …" at bounding box center [940, 618] width 1255 height 1333
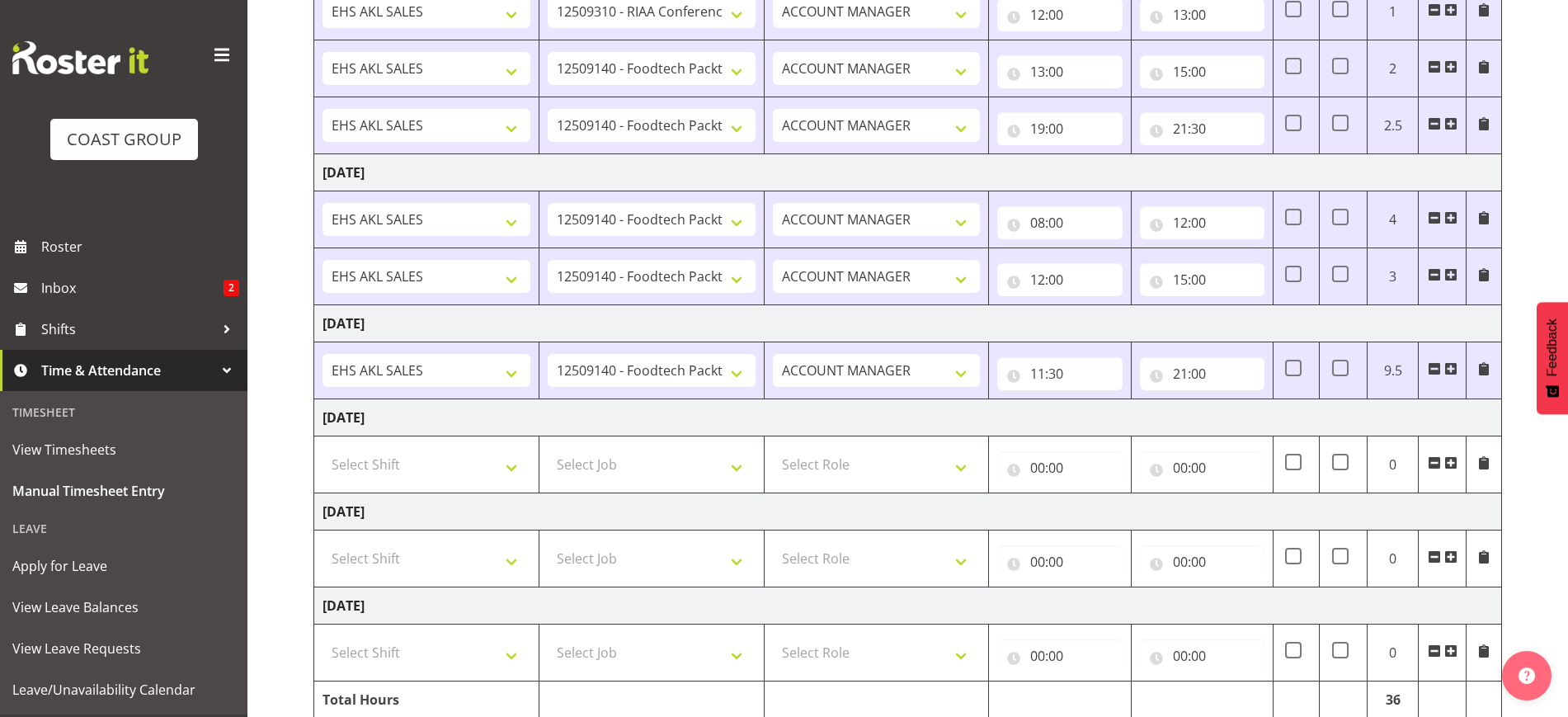
scroll to position [771, 0]
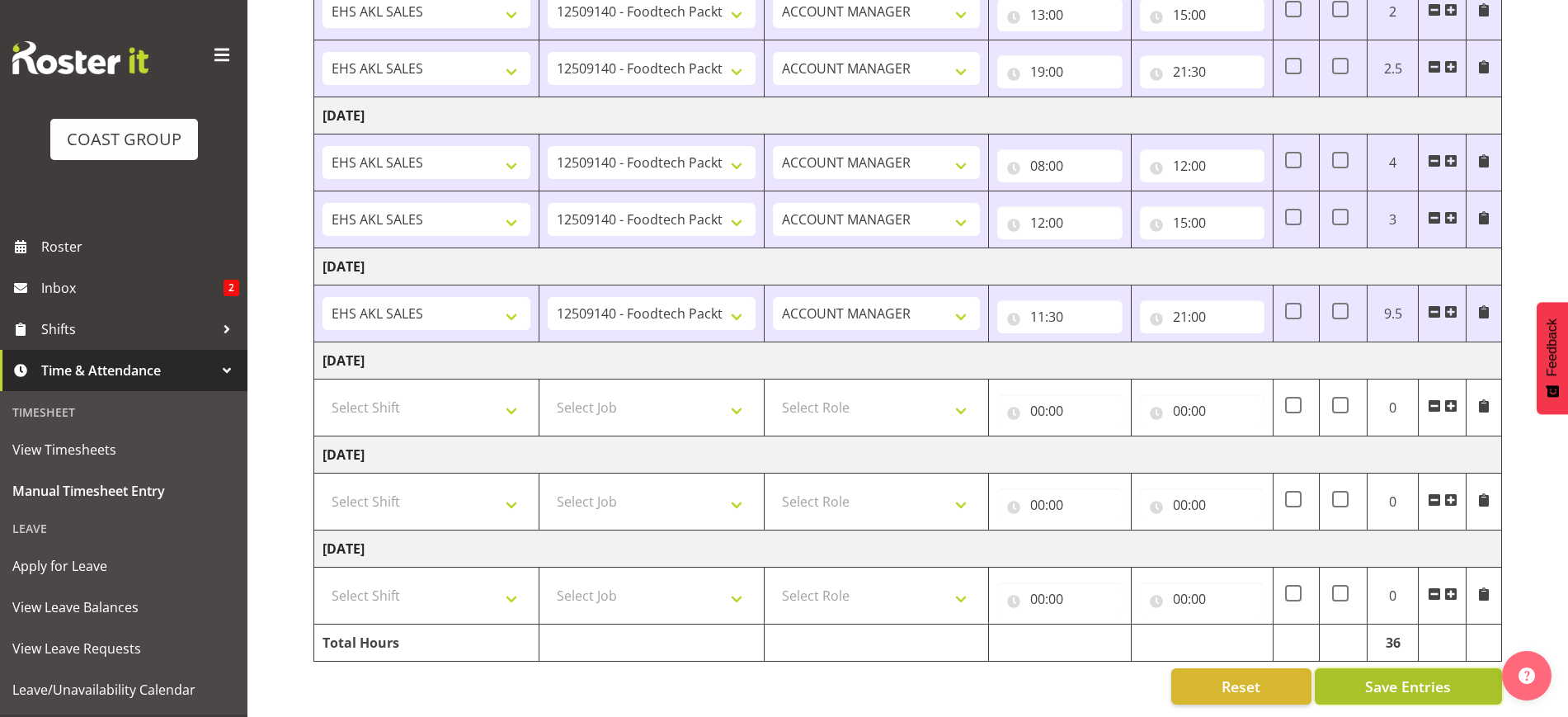
click at [1429, 676] on span "Save Entries" at bounding box center [1408, 686] width 86 height 22
click at [425, 391] on select "Select Shift EHS AKL SALES" at bounding box center [427, 407] width 208 height 33
select select "1327"
click at [323, 391] on select "Select Shift EHS AKL SALES" at bounding box center [427, 407] width 208 height 33
click at [588, 391] on select "Select Job 1 Carlton Events 1 [PERSON_NAME][GEOGRAPHIC_DATA] 1 [PERSON_NAME][GE…" at bounding box center [652, 407] width 208 height 33
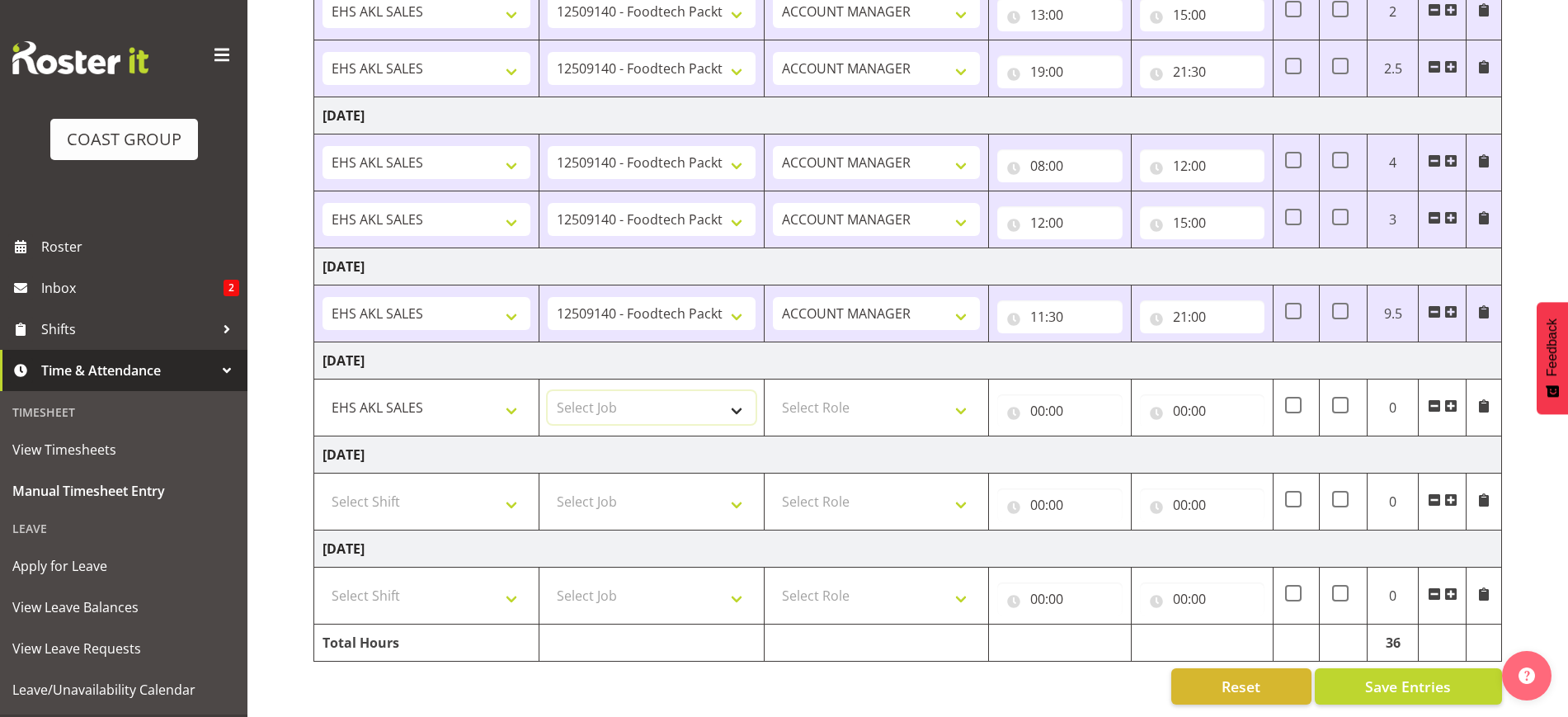
select select "9630"
click at [548, 391] on select "Select Job 1 Carlton Events 1 [PERSON_NAME][GEOGRAPHIC_DATA] 1 [PERSON_NAME][GE…" at bounding box center [652, 407] width 208 height 33
drag, startPoint x: 875, startPoint y: 396, endPoint x: 878, endPoint y: 407, distance: 11.4
click at [875, 396] on select "Select Role ACCOUNT MANAGER Account Manager" at bounding box center [877, 407] width 208 height 33
select select "197"
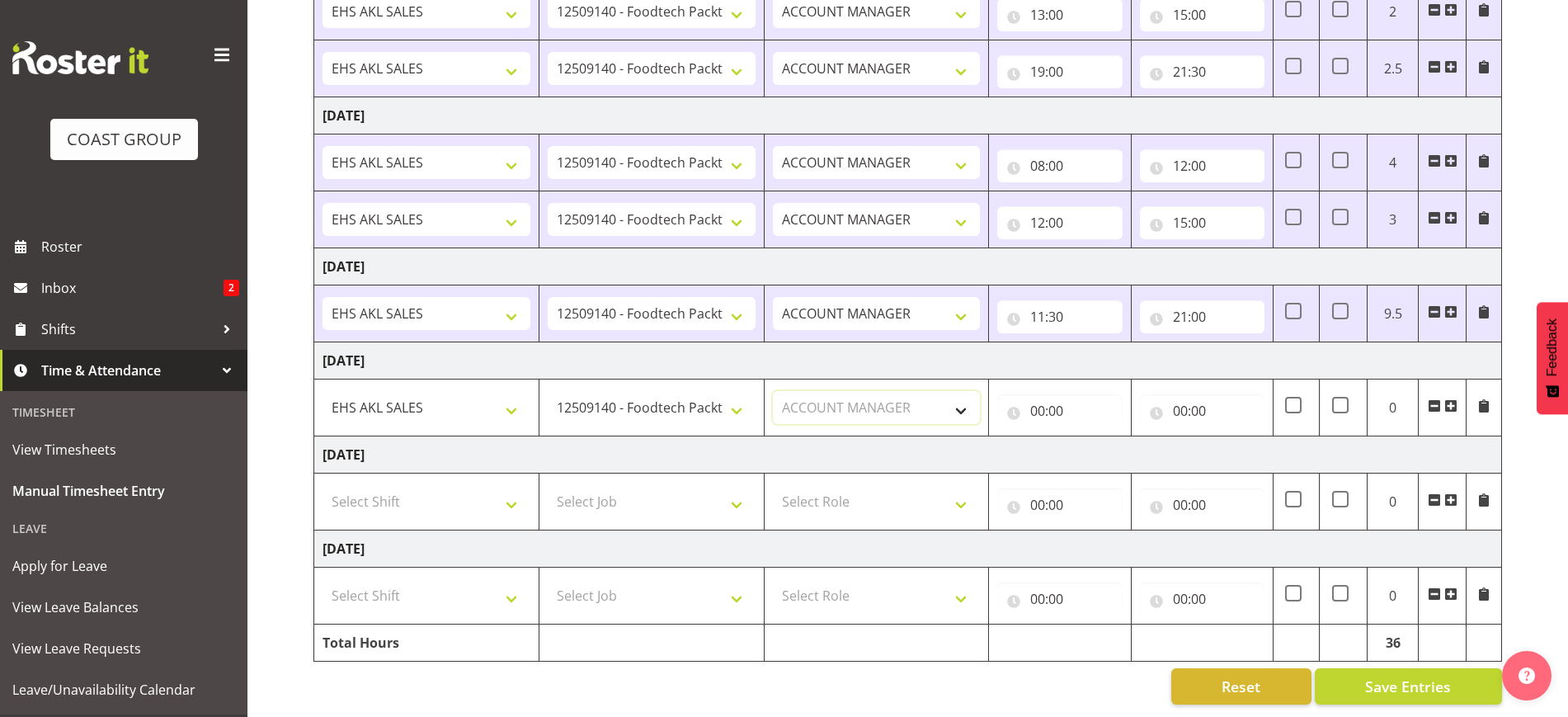
click at [773, 391] on select "Select Role ACCOUNT MANAGER Account Manager" at bounding box center [877, 407] width 208 height 33
click at [1066, 396] on input "00:00" at bounding box center [1059, 411] width 125 height 33
click at [1115, 442] on select "00 01 02 03 04 05 06 07 08 09 10 11 12 13 14 15 16 17 18 19 20 21 22 23" at bounding box center [1110, 453] width 37 height 33
select select "8"
click at [1092, 437] on select "00 01 02 03 04 05 06 07 08 09 10 11 12 13 14 15 16 17 18 19 20 21 22 23" at bounding box center [1110, 453] width 37 height 33
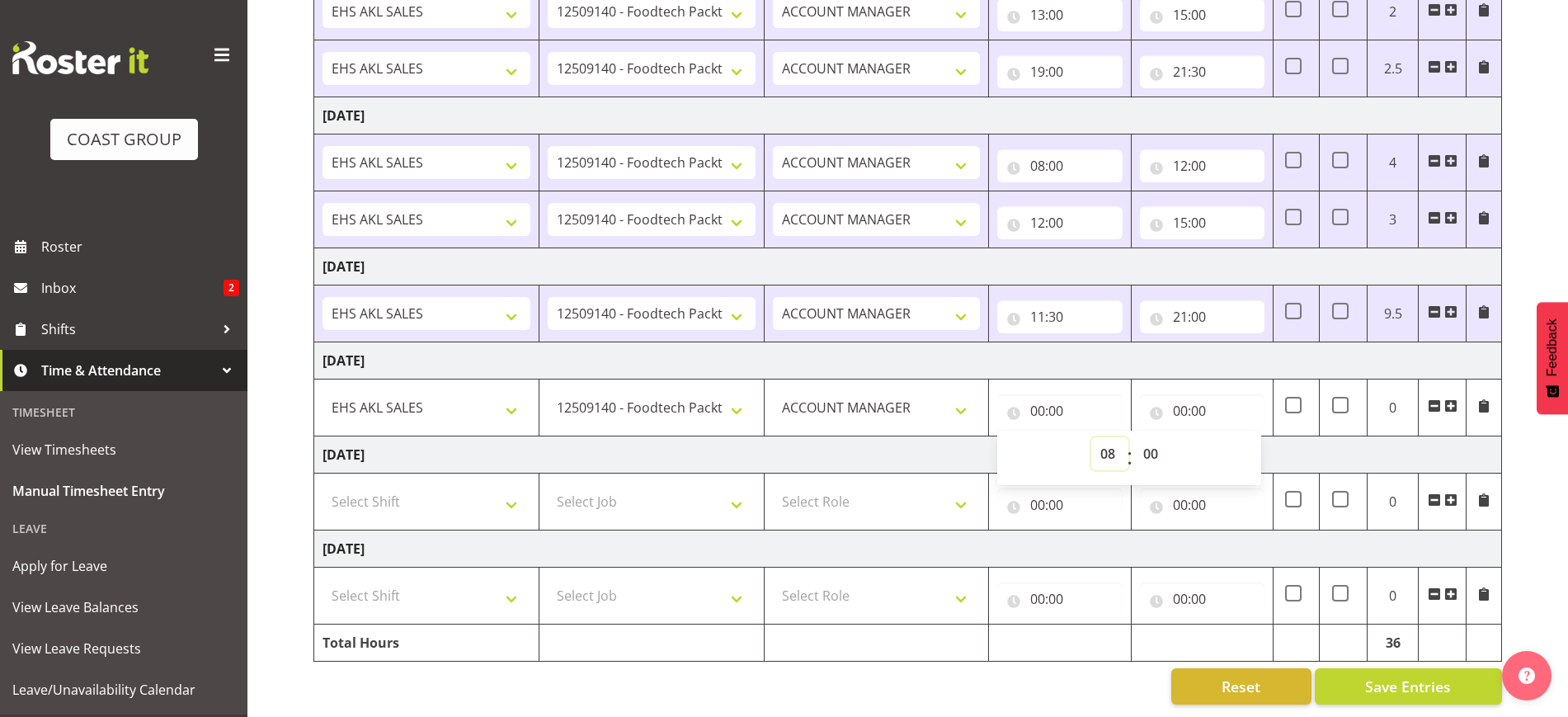
type input "08:00"
click at [1206, 395] on input "00:00" at bounding box center [1202, 411] width 125 height 33
drag, startPoint x: 1253, startPoint y: 440, endPoint x: 1250, endPoint y: 426, distance: 14.3
click at [1253, 440] on select "00 01 02 03 04 05 06 07 08 09 10 11 12 13 14 15 16 17 18 19 20 21 22 23" at bounding box center [1252, 453] width 37 height 33
select select "12"
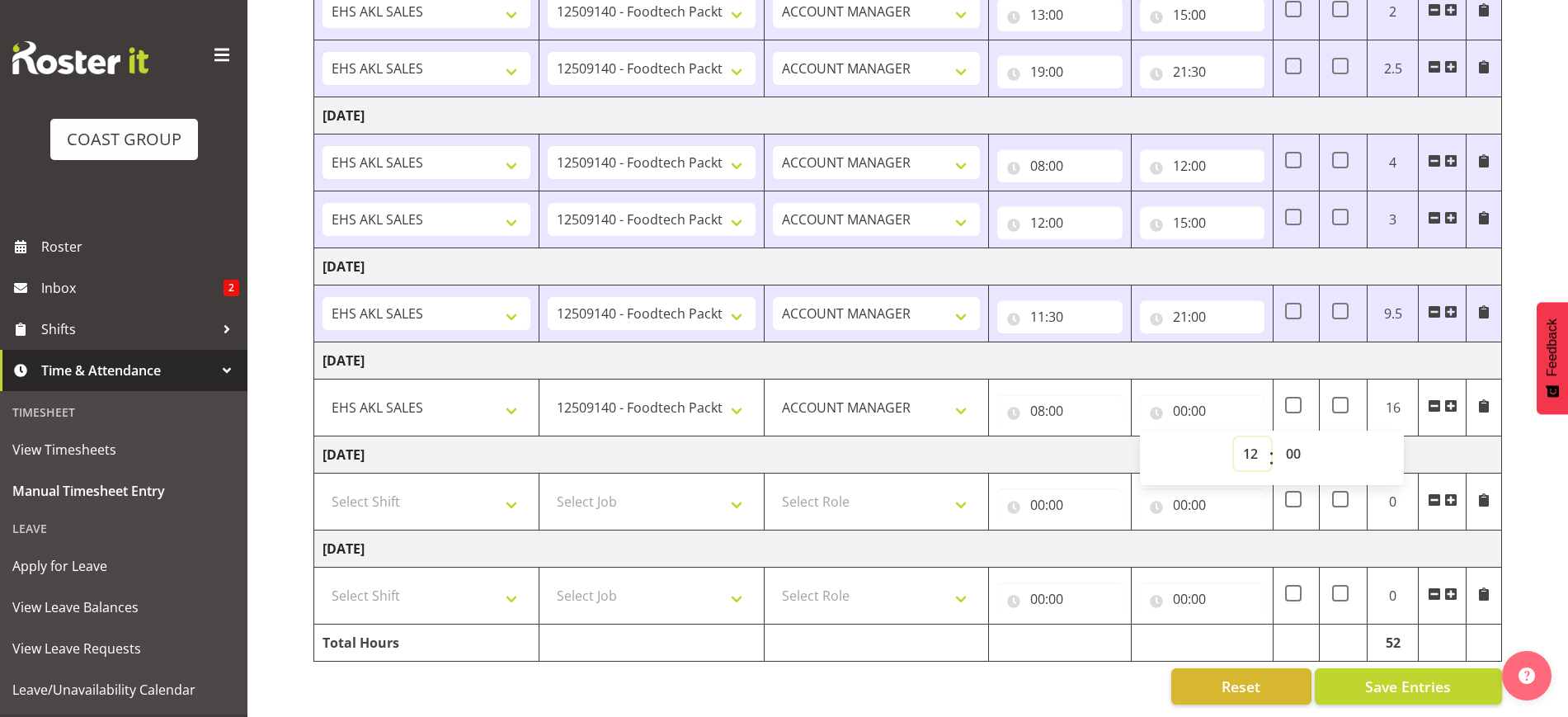
click at [1234, 437] on select "00 01 02 03 04 05 06 07 08 09 10 11 12 13 14 15 16 17 18 19 20 21 22 23" at bounding box center [1252, 453] width 37 height 33
type input "12:00"
click at [1532, 461] on div "[DATE] - [DATE] MEA - Meal Allowance AWA - Away Allowence Shift Job Role Start …" at bounding box center [940, 50] width 1255 height 1333
click at [1452, 399] on span at bounding box center [1450, 406] width 13 height 13
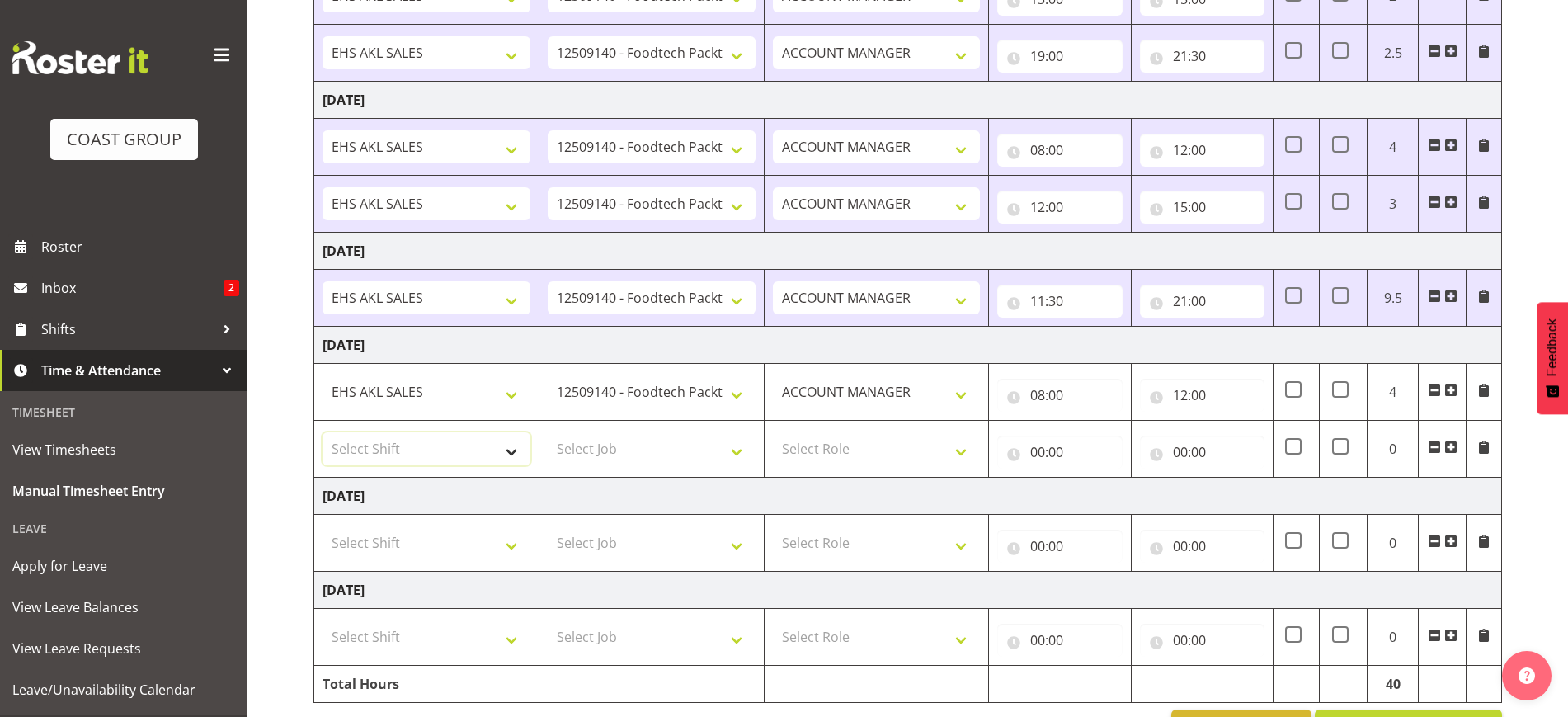
click at [453, 447] on select "Select Shift EHS AKL SALES" at bounding box center [427, 449] width 208 height 33
select select "1327"
click at [323, 433] on select "Select Shift EHS AKL SALES" at bounding box center [427, 449] width 208 height 33
click at [625, 437] on select "Select Job 1 Carlton Events 1 [PERSON_NAME][GEOGRAPHIC_DATA] 1 [PERSON_NAME][GE…" at bounding box center [652, 449] width 208 height 33
click at [597, 456] on select "Select Job 1 Carlton Events 1 [PERSON_NAME][GEOGRAPHIC_DATA] 1 [PERSON_NAME][GE…" at bounding box center [652, 449] width 208 height 33
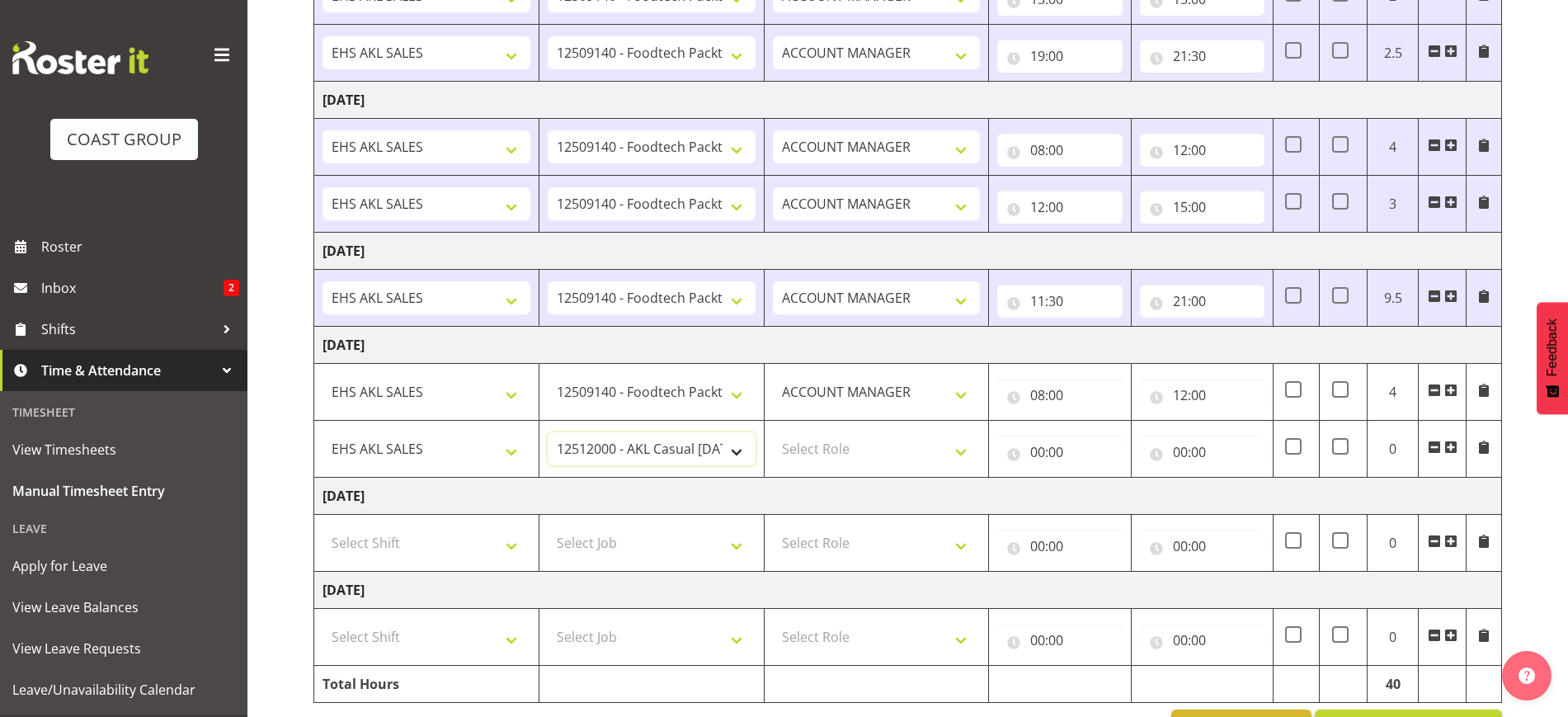
select select "9630"
click at [548, 433] on select "1 Carlton Events 1 [PERSON_NAME] 1 [PERSON_NAME][GEOGRAPHIC_DATA] 1 EHS WAREHOU…" at bounding box center [652, 449] width 208 height 33
click at [837, 449] on select "Select Role ACCOUNT MANAGER Account Manager" at bounding box center [877, 449] width 208 height 33
select select "197"
click at [773, 433] on select "Select Role ACCOUNT MANAGER Account Manager" at bounding box center [877, 449] width 208 height 33
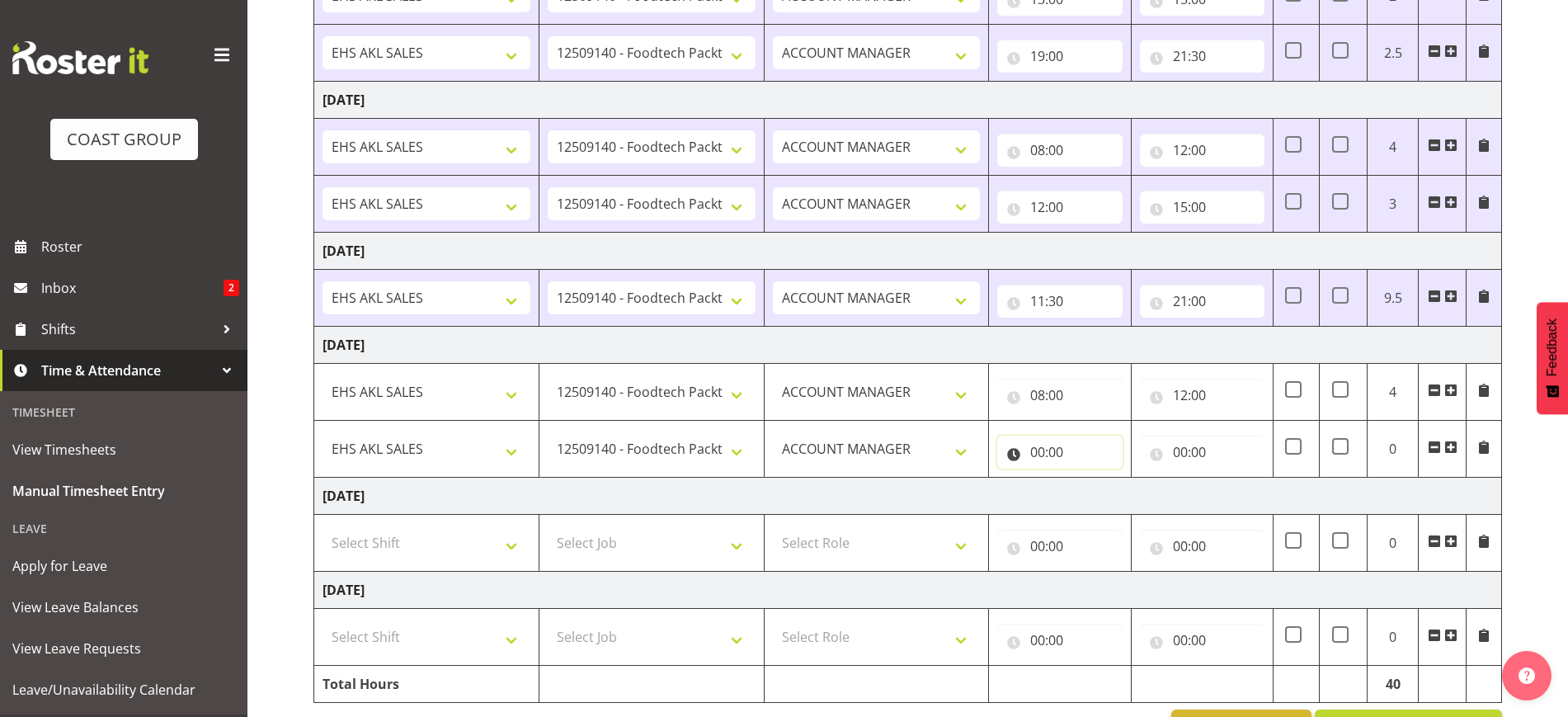
click at [1058, 443] on input "00:00" at bounding box center [1059, 452] width 125 height 33
click at [1085, 452] on input "00:00" at bounding box center [1059, 452] width 125 height 33
click at [1069, 449] on input "00:00" at bounding box center [1059, 452] width 125 height 33
click at [1108, 504] on select "00 01 02 03 04 05 06 07 08 09 10 11 12 13 14 15 16 17 18 19 20 21 22 23" at bounding box center [1110, 494] width 37 height 33
select select "12"
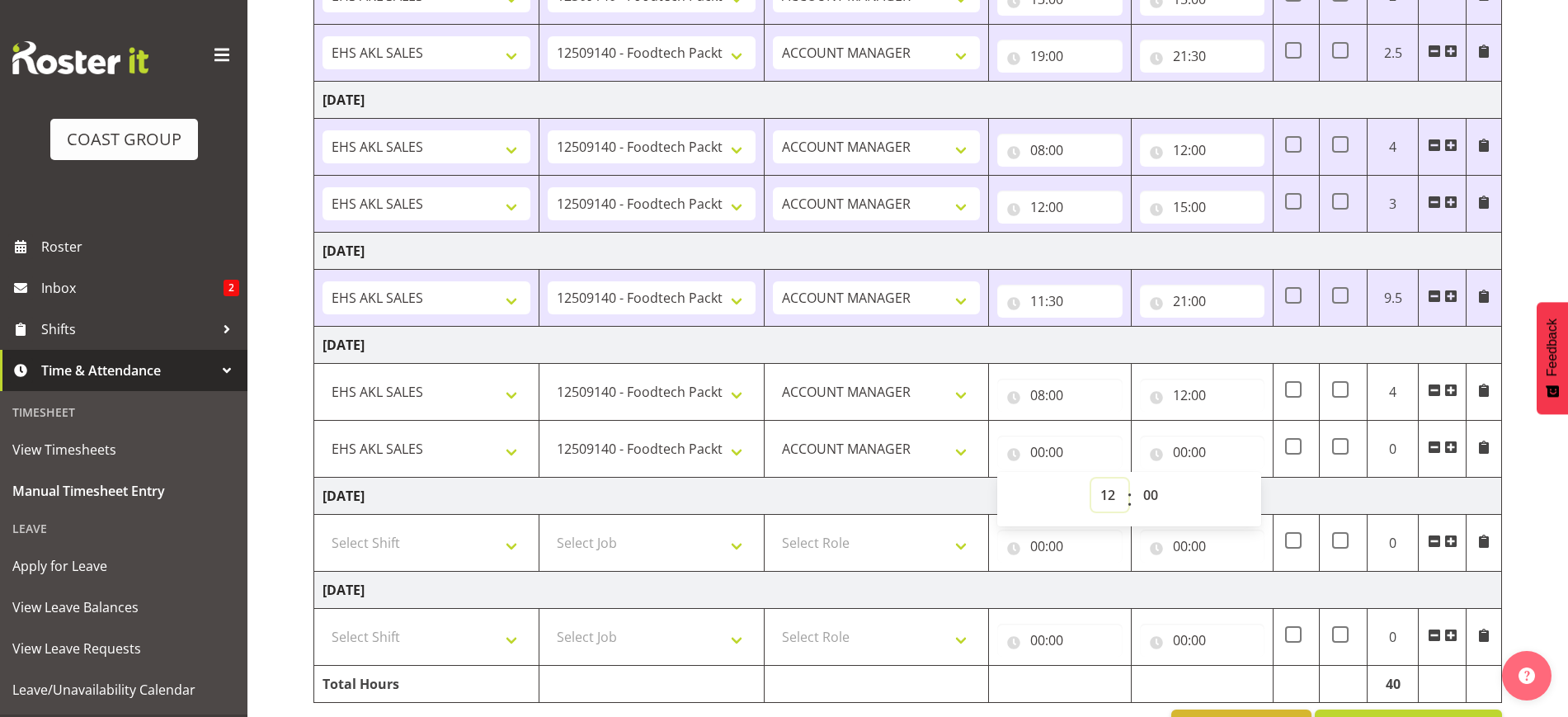
click at [1092, 478] on select "00 01 02 03 04 05 06 07 08 09 10 11 12 13 14 15 16 17 18 19 20 21 22 23" at bounding box center [1110, 494] width 37 height 33
type input "12:00"
click at [1206, 447] on input "00:00" at bounding box center [1202, 452] width 125 height 33
click at [1244, 500] on select "00 01 02 03 04 05 06 07 08 09 10 11 12 13 14 15 16 17 18 19 20 21 22 23" at bounding box center [1252, 494] width 37 height 33
select select "16"
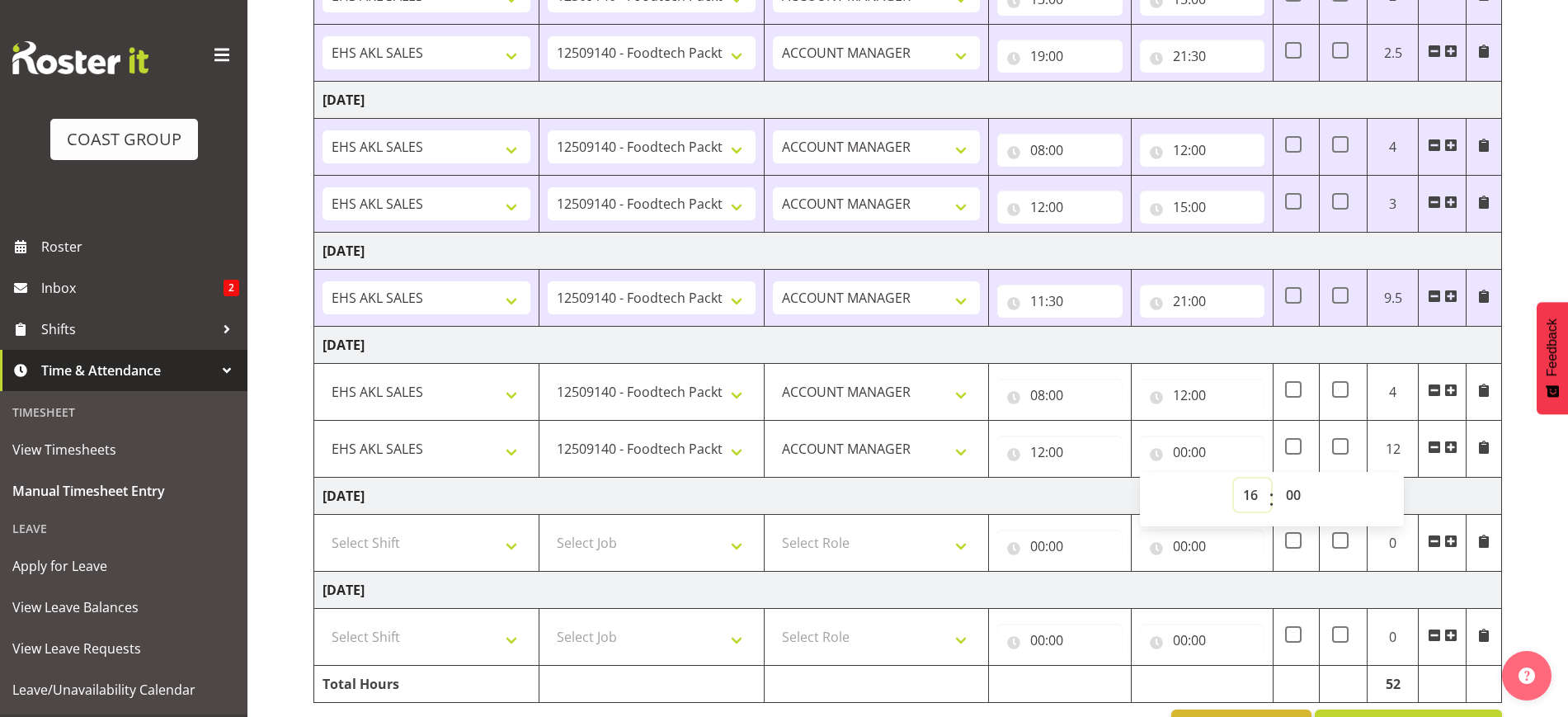
click at [1234, 478] on select "00 01 02 03 04 05 06 07 08 09 10 11 12 13 14 15 16 17 18 19 20 21 22 23" at bounding box center [1252, 494] width 37 height 33
type input "16:00"
click at [1525, 563] on div "[DATE] - [DATE] MEA - Meal Allowance AWA - Away Allowence Shift Job Role Start …" at bounding box center [940, 64] width 1255 height 1391
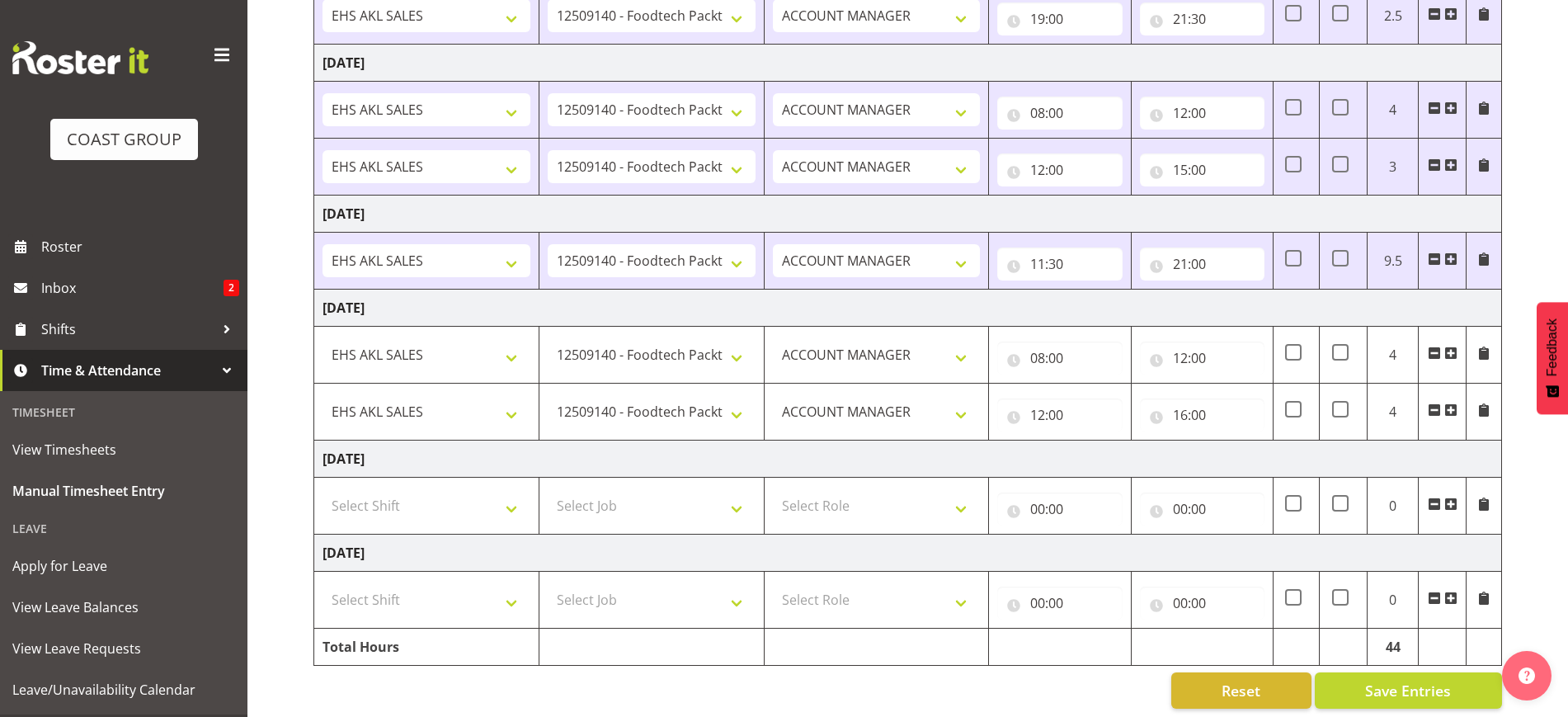
scroll to position [827, 0]
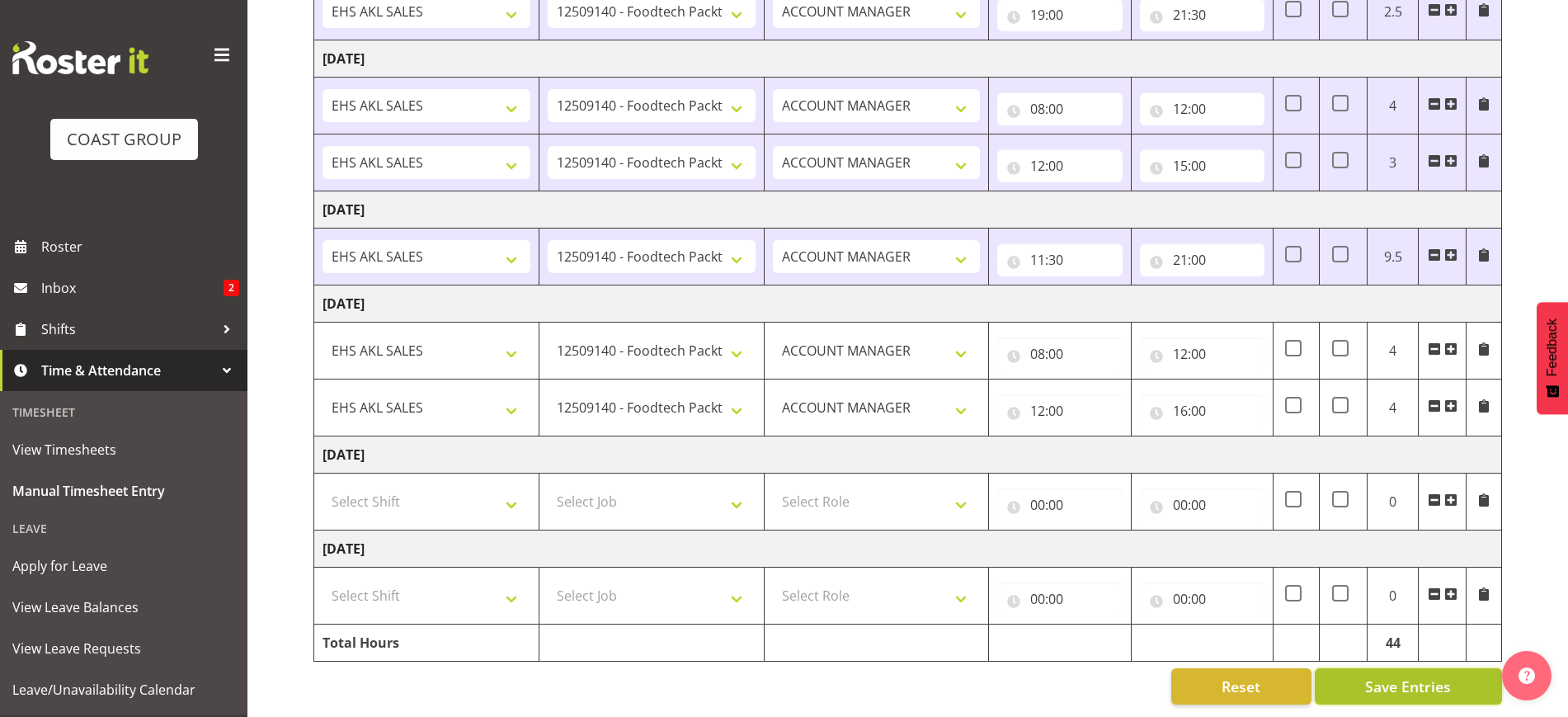
click at [1425, 676] on span "Save Entries" at bounding box center [1408, 686] width 86 height 22
